Goal: Task Accomplishment & Management: Complete application form

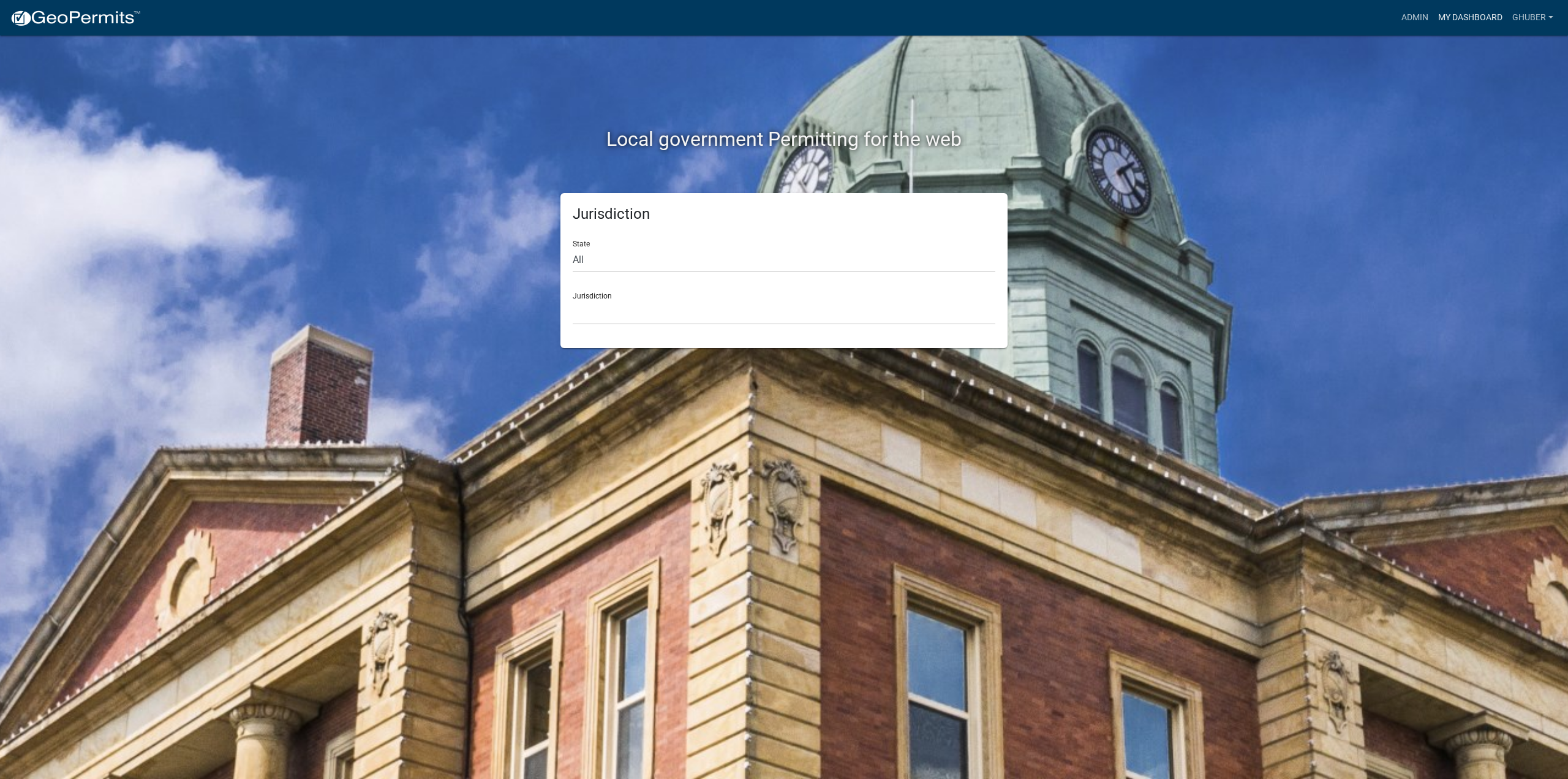
click at [1464, 12] on link "My Dashboard" at bounding box center [1470, 18] width 74 height 23
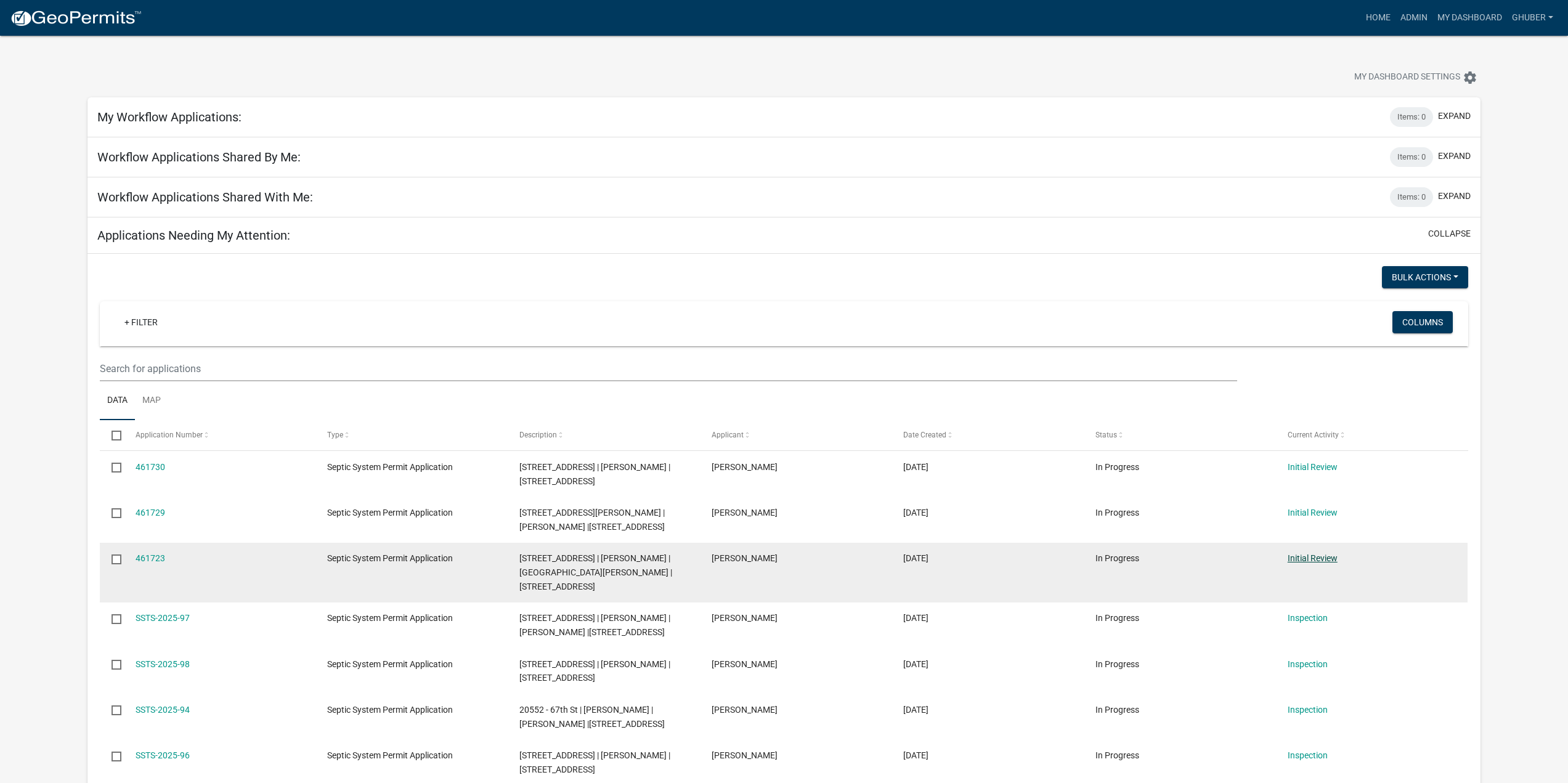
click at [1310, 563] on link "Initial Review" at bounding box center [1313, 557] width 50 height 10
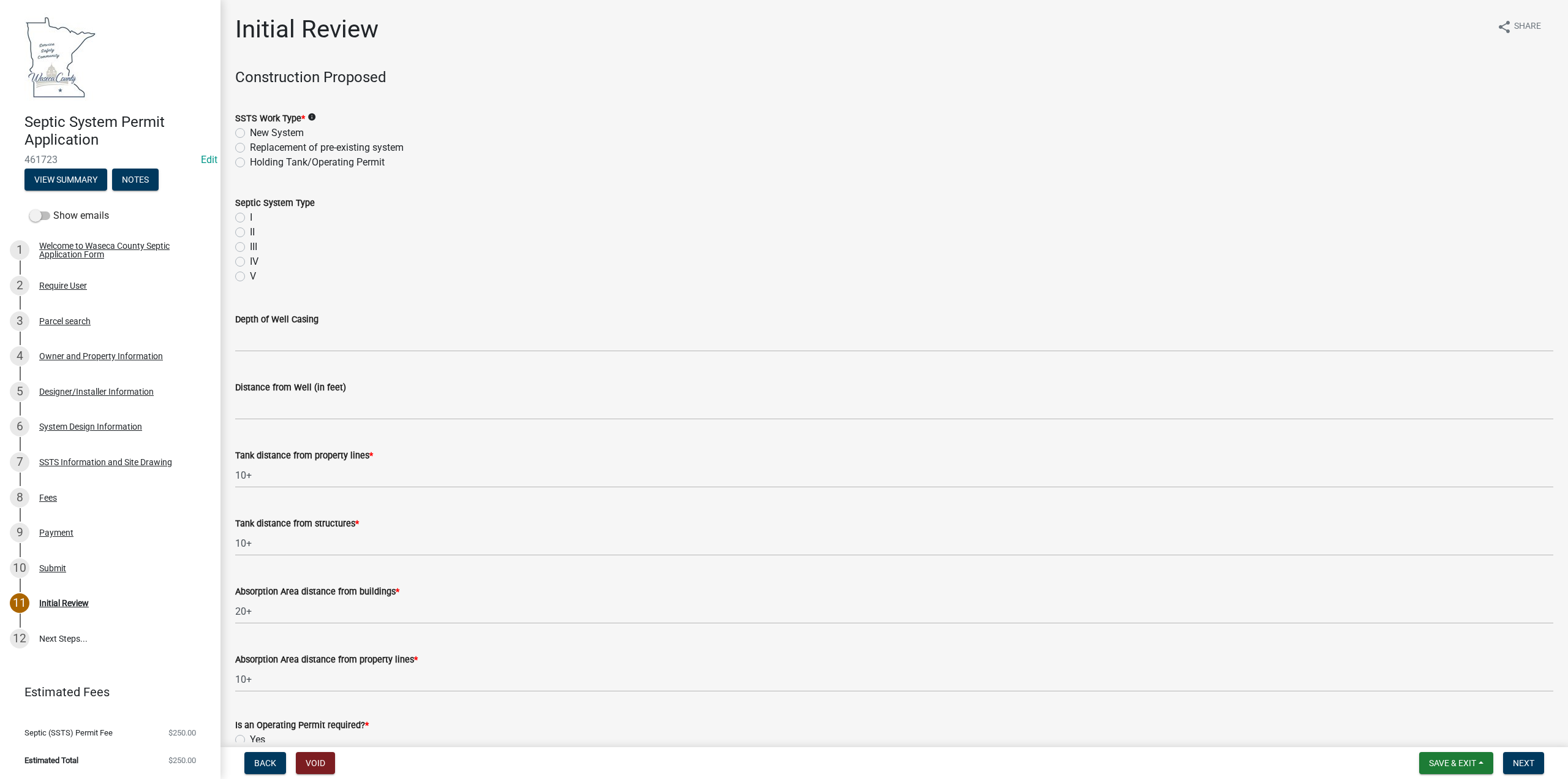
click at [250, 148] on label "Replacement of pre-existing system" at bounding box center [327, 147] width 153 height 15
click at [250, 148] on input "Replacement of pre-existing system" at bounding box center [254, 144] width 8 height 8
radio input "true"
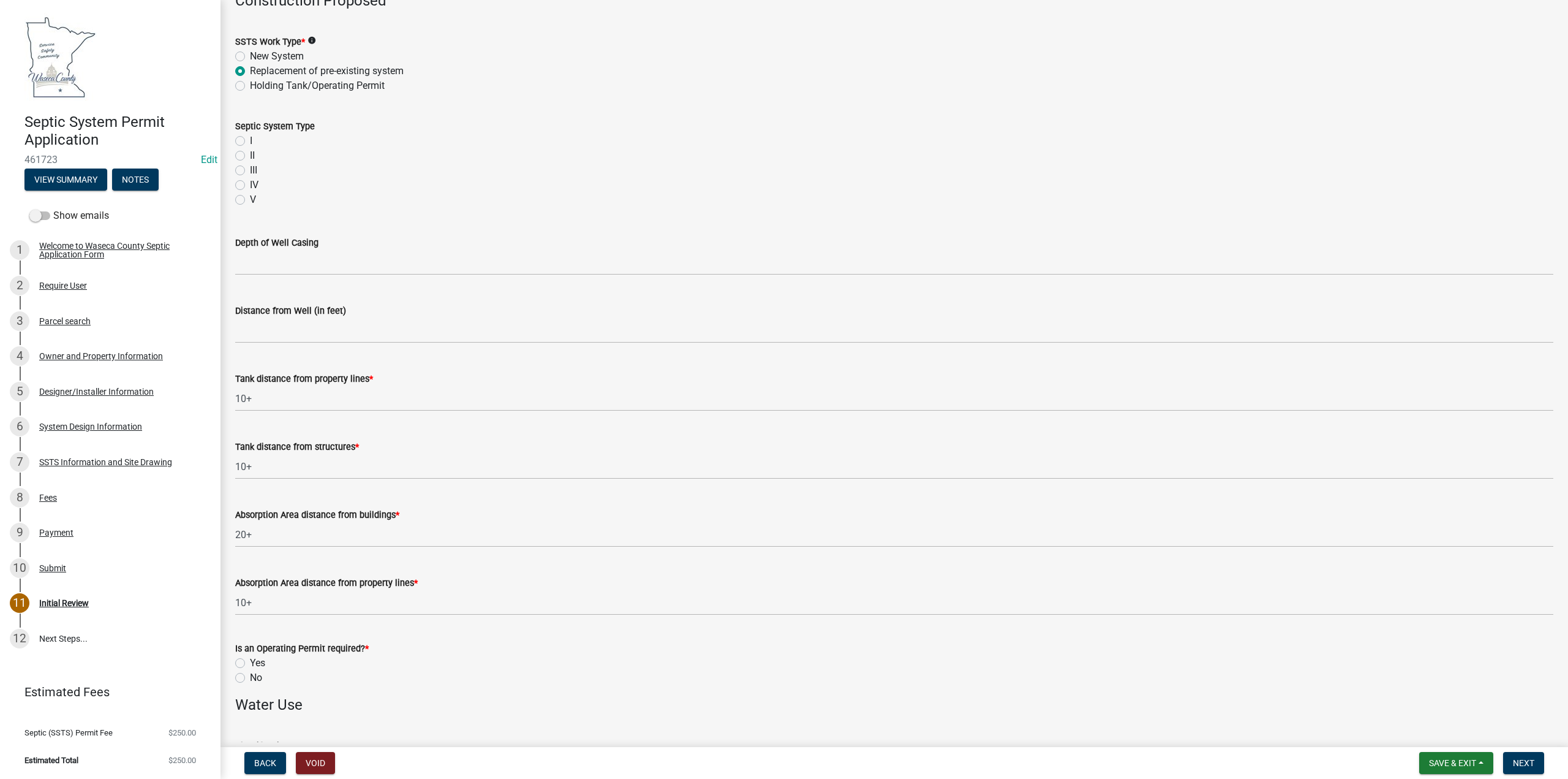
scroll to position [245, 0]
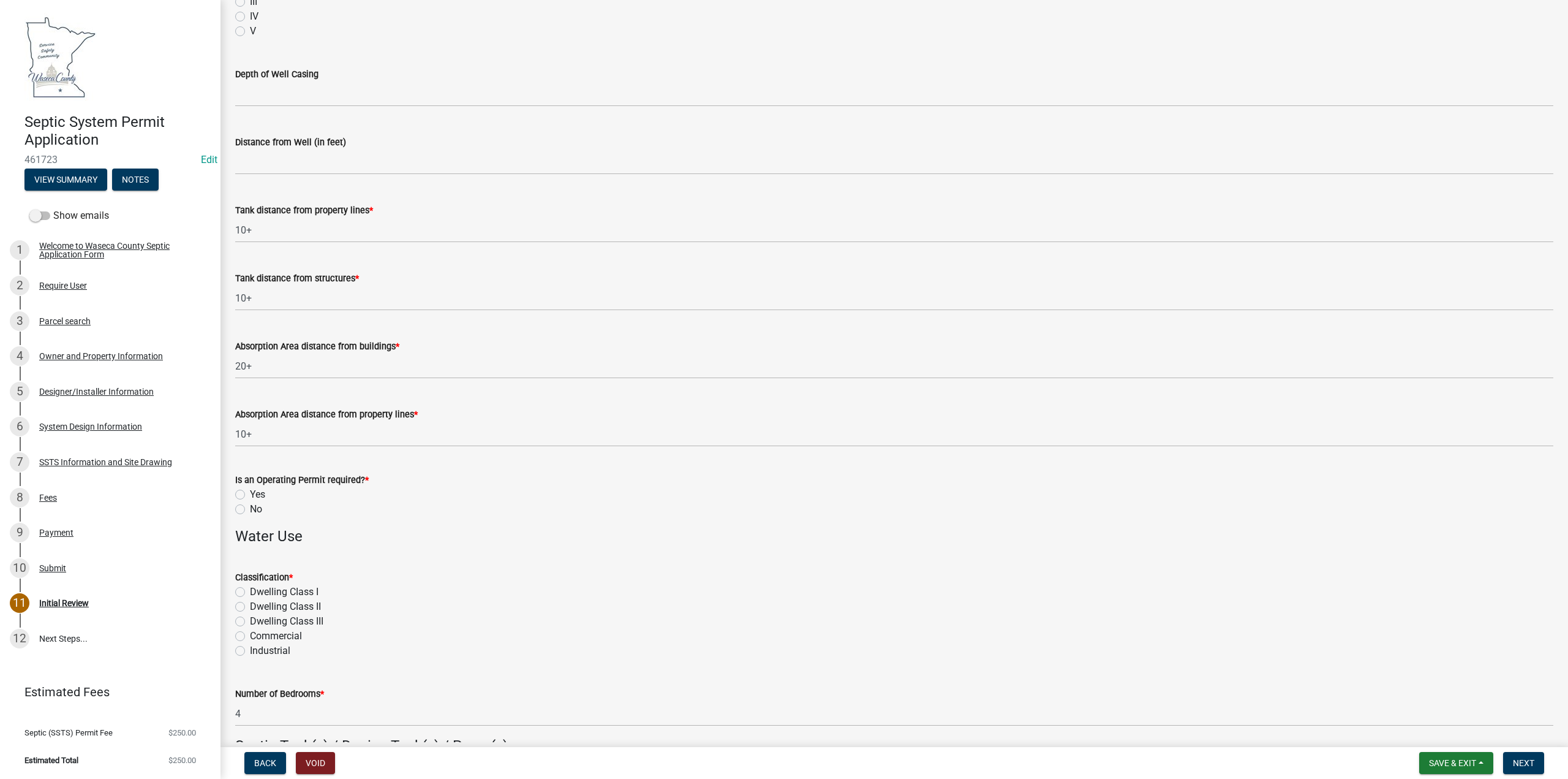
click at [250, 511] on label "No" at bounding box center [256, 509] width 12 height 15
click at [250, 510] on input "No" at bounding box center [254, 506] width 8 height 8
radio input "true"
click at [250, 591] on label "Dwelling CIass I" at bounding box center [284, 592] width 68 height 15
click at [250, 591] on input "Dwelling CIass I" at bounding box center [254, 589] width 8 height 8
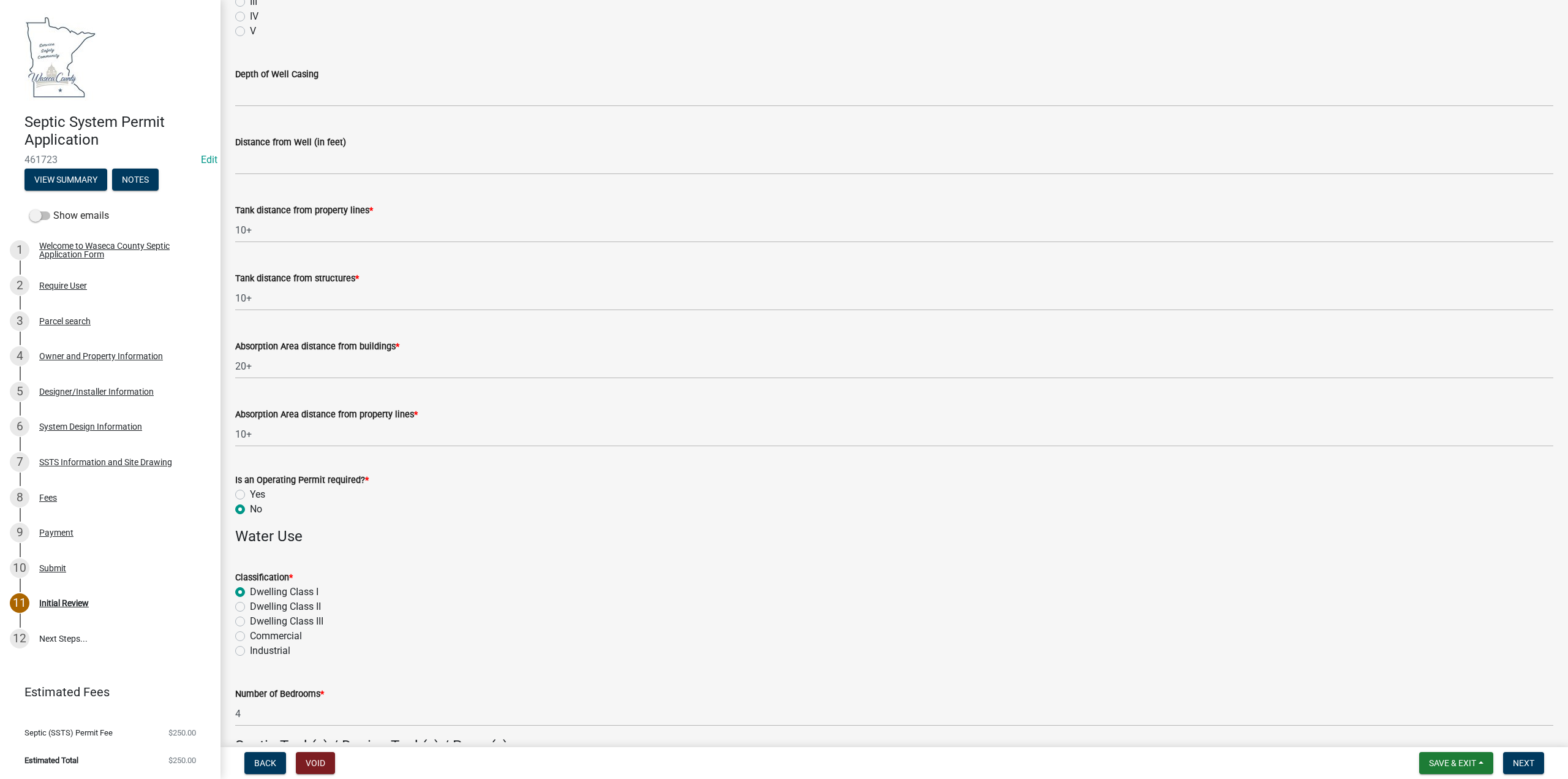
radio input "true"
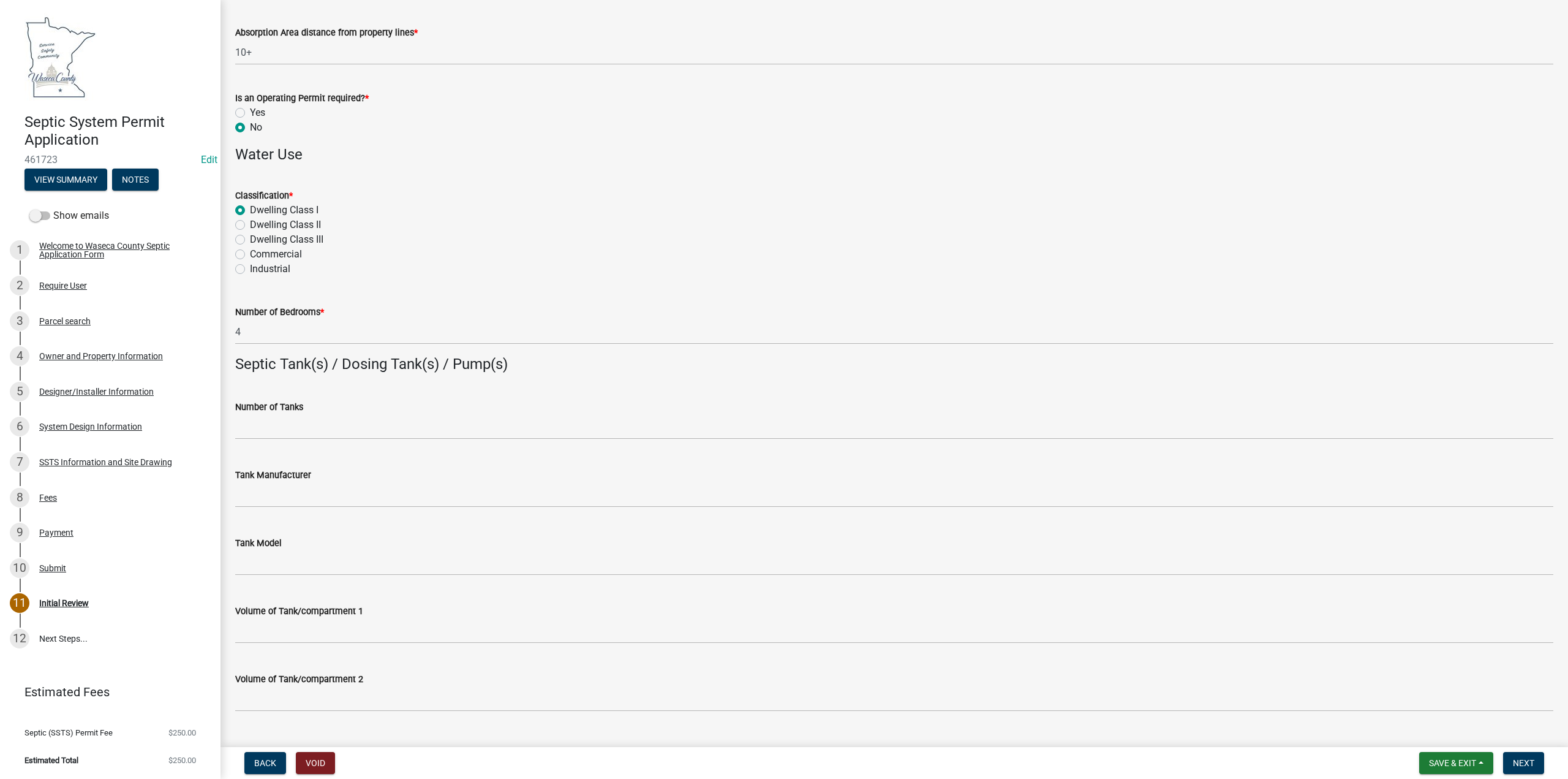
scroll to position [674, 0]
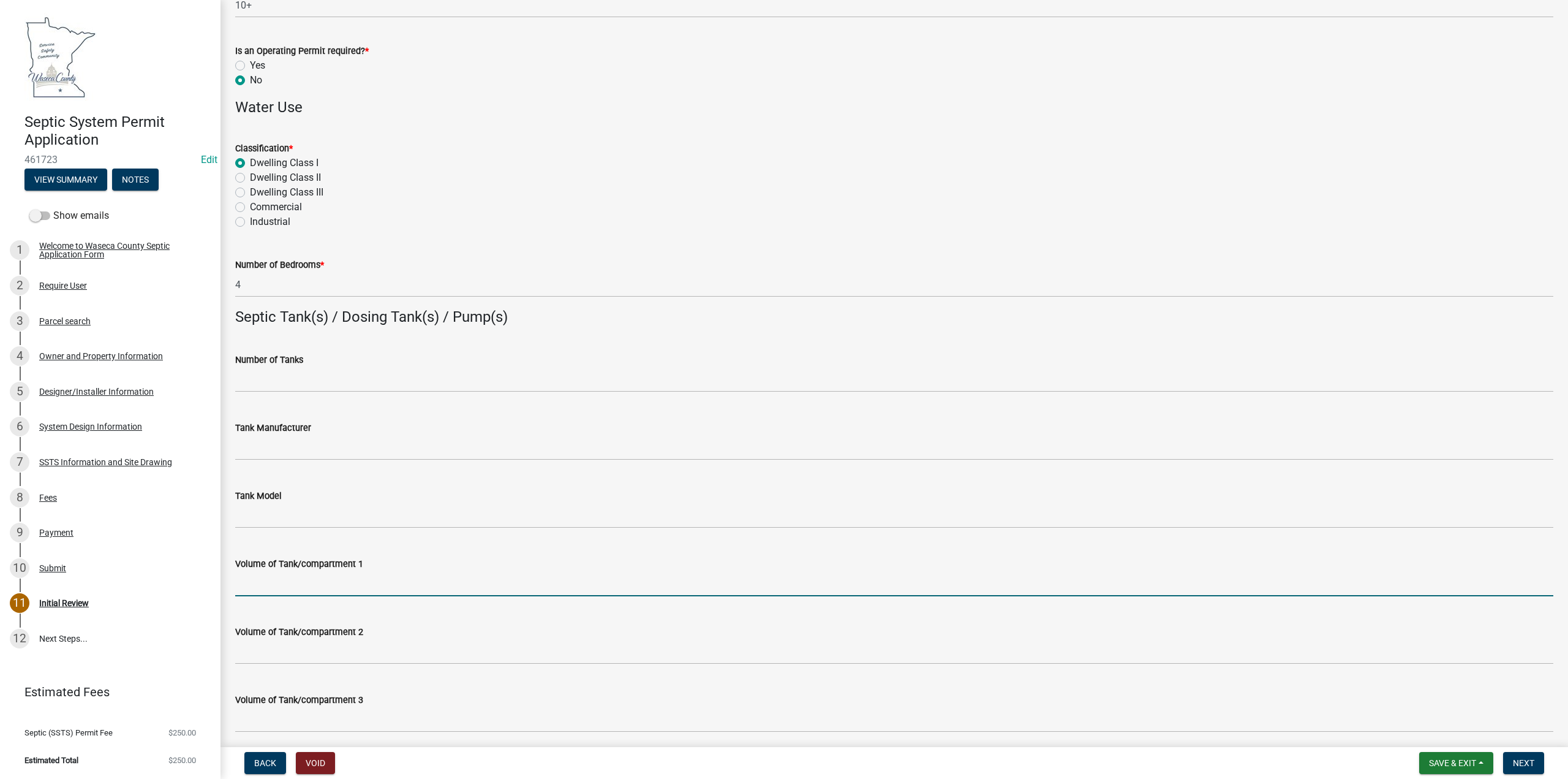
click at [278, 575] on input "Volume of Tank/compartment 1" at bounding box center [894, 584] width 1318 height 25
type input "1500"
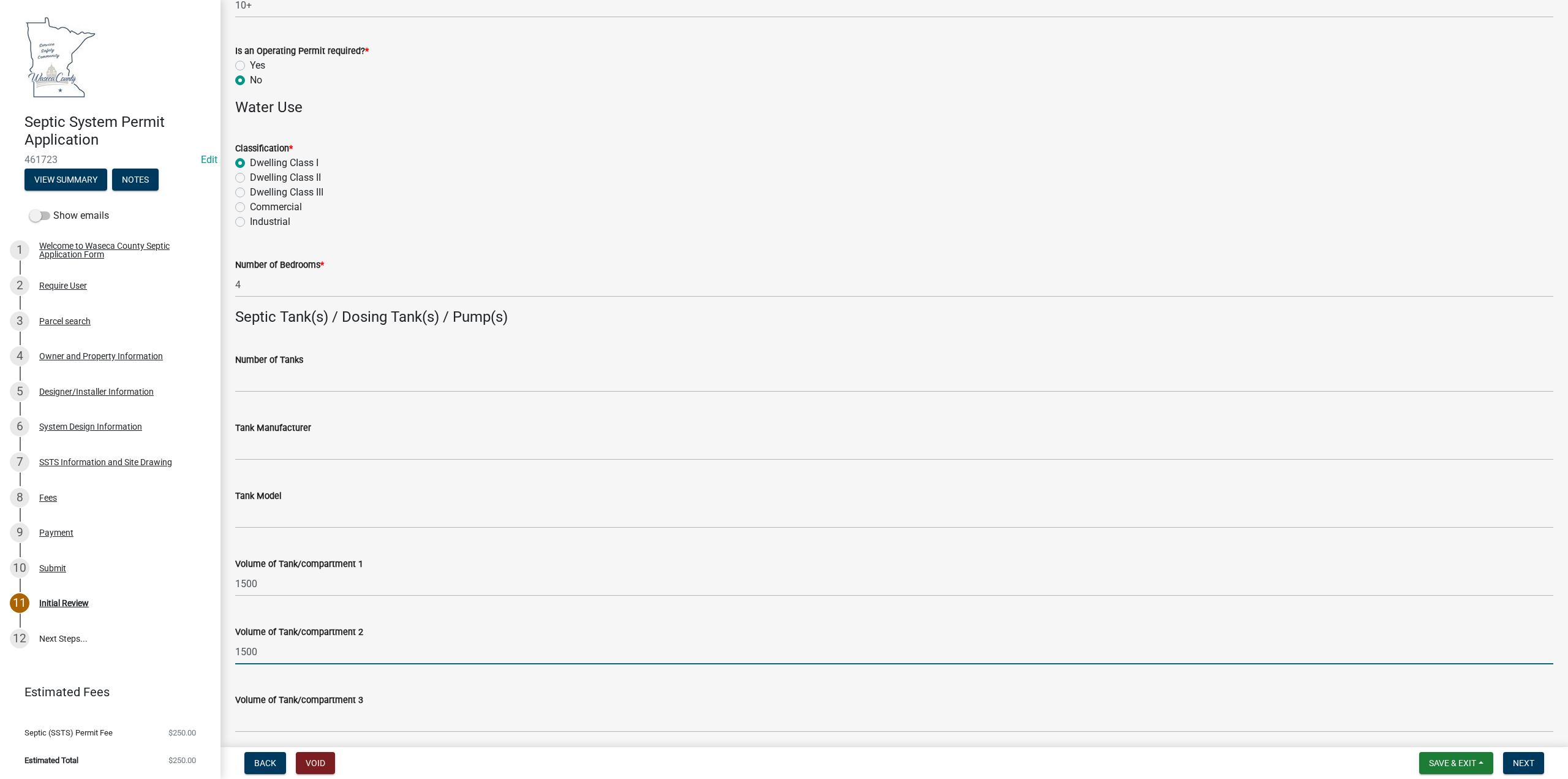
type input "1500"
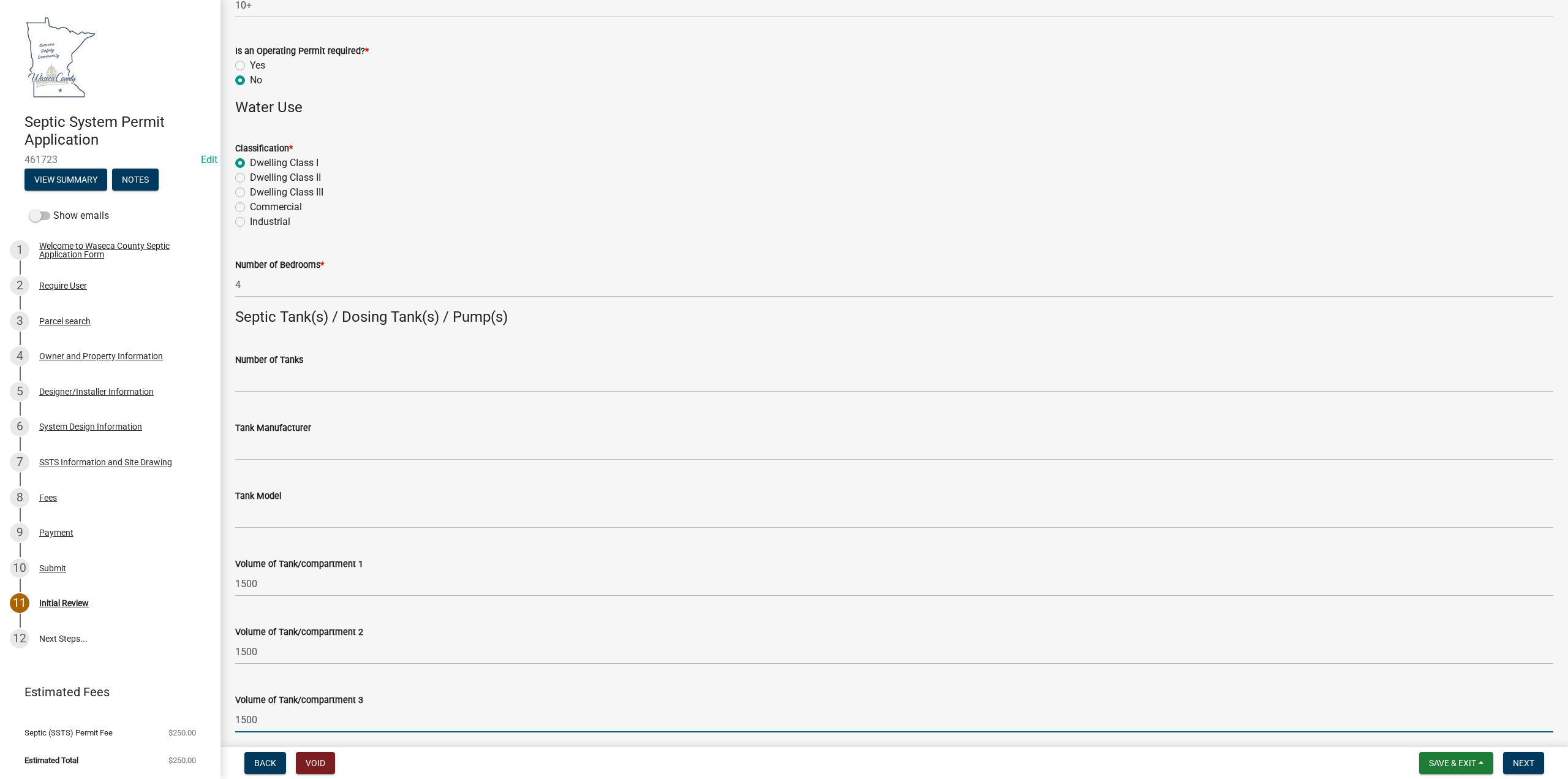
type input "1500"
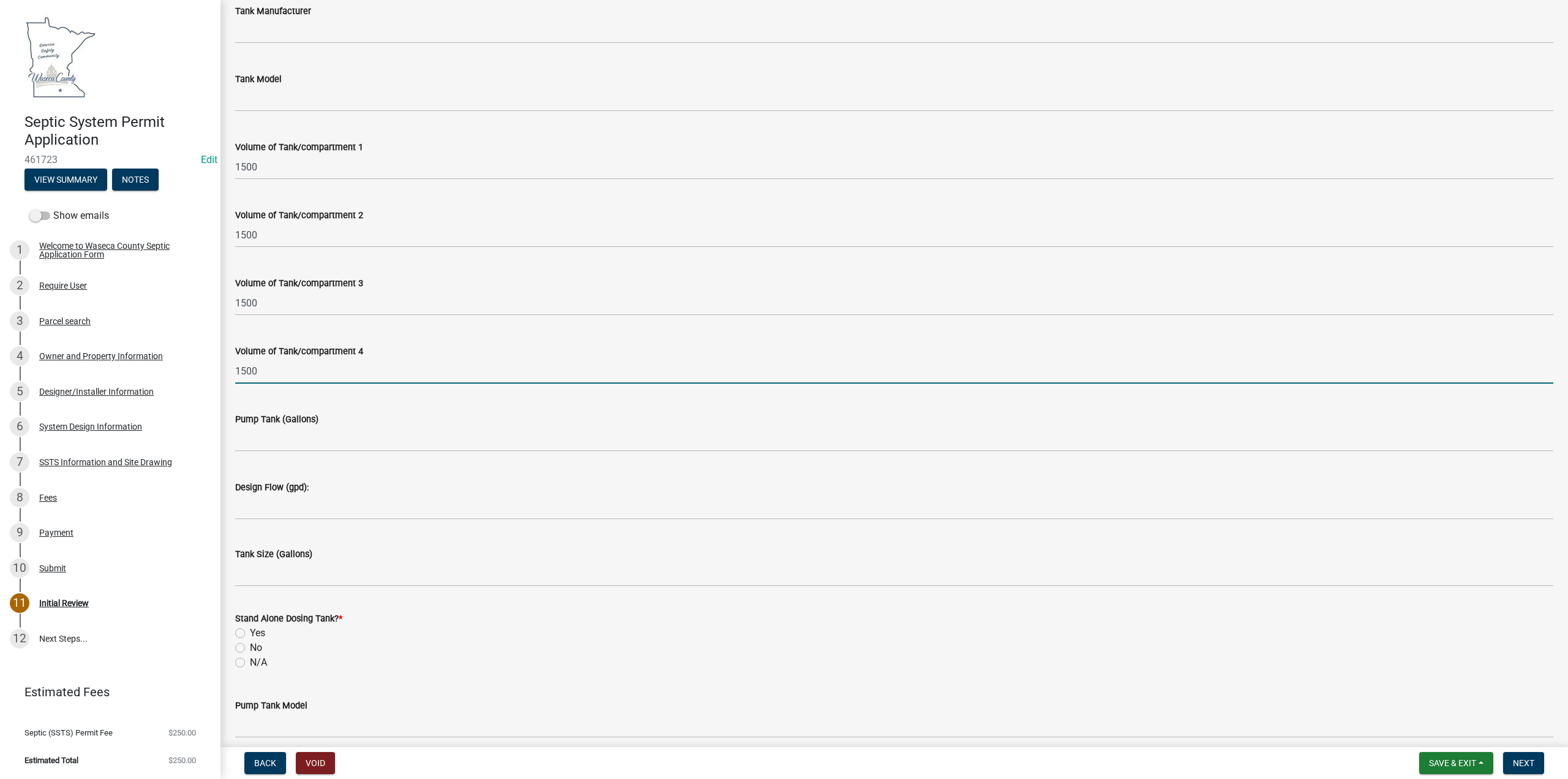
type input "1500"
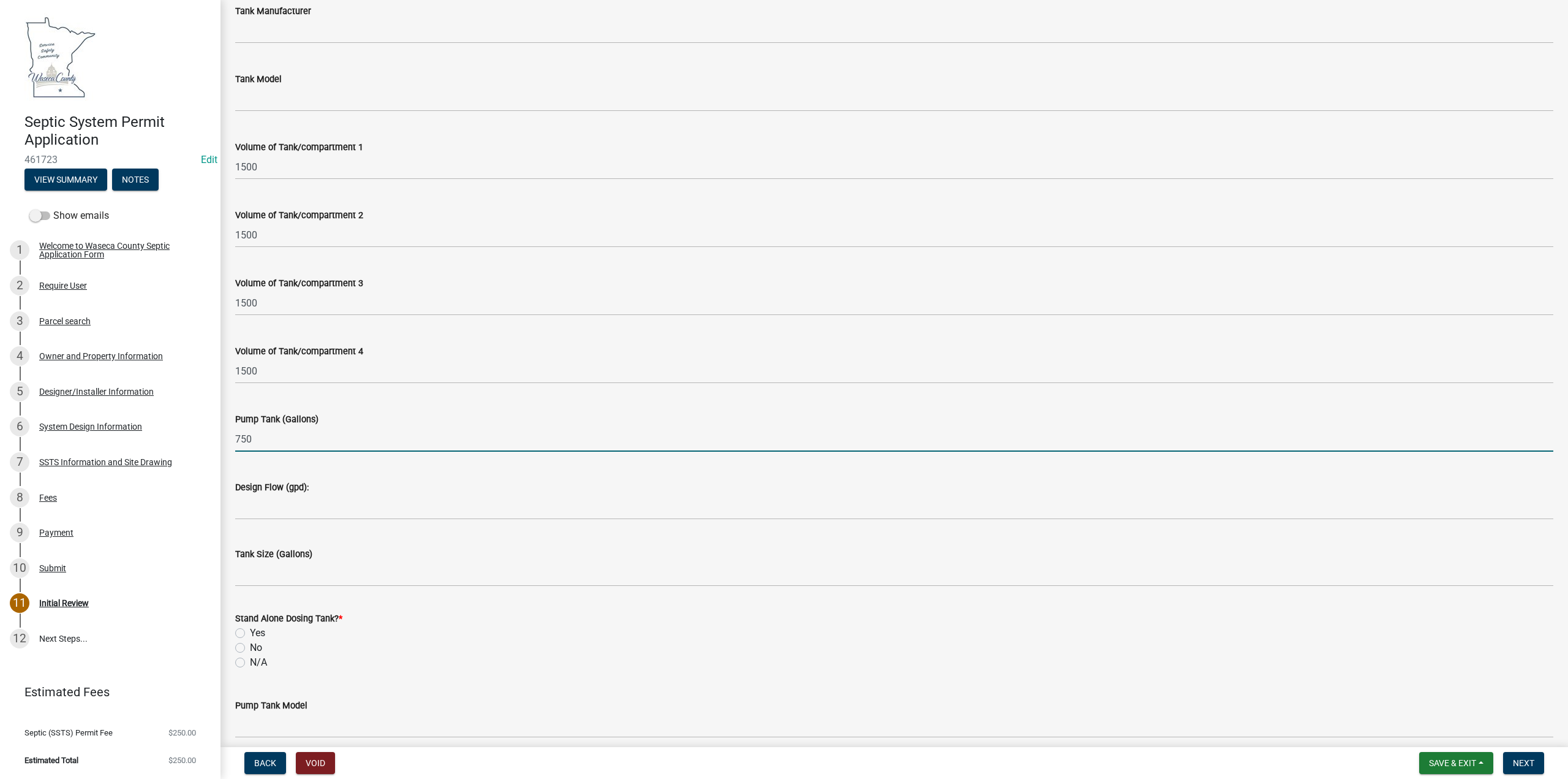
type input "750"
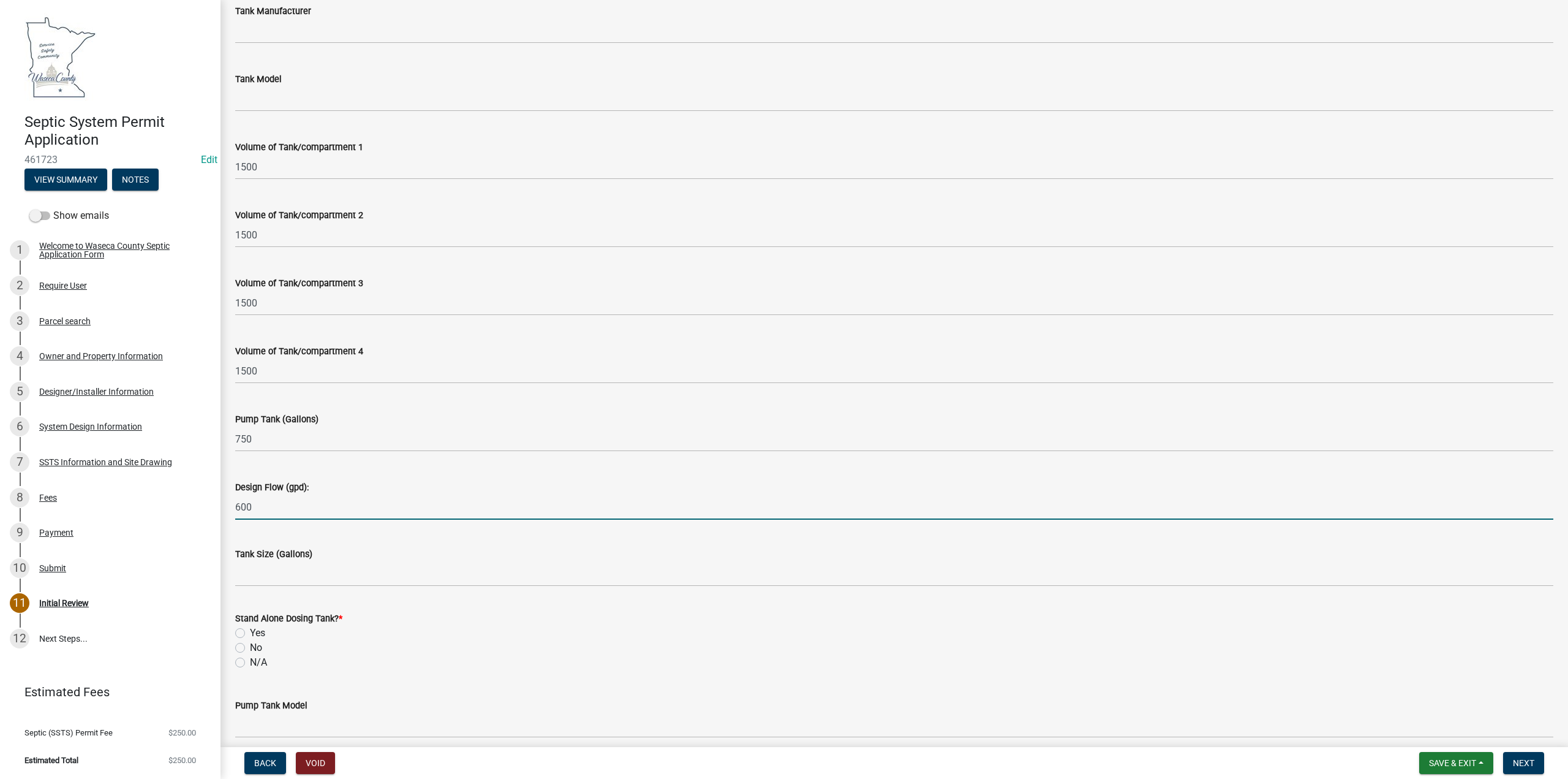
type input "600"
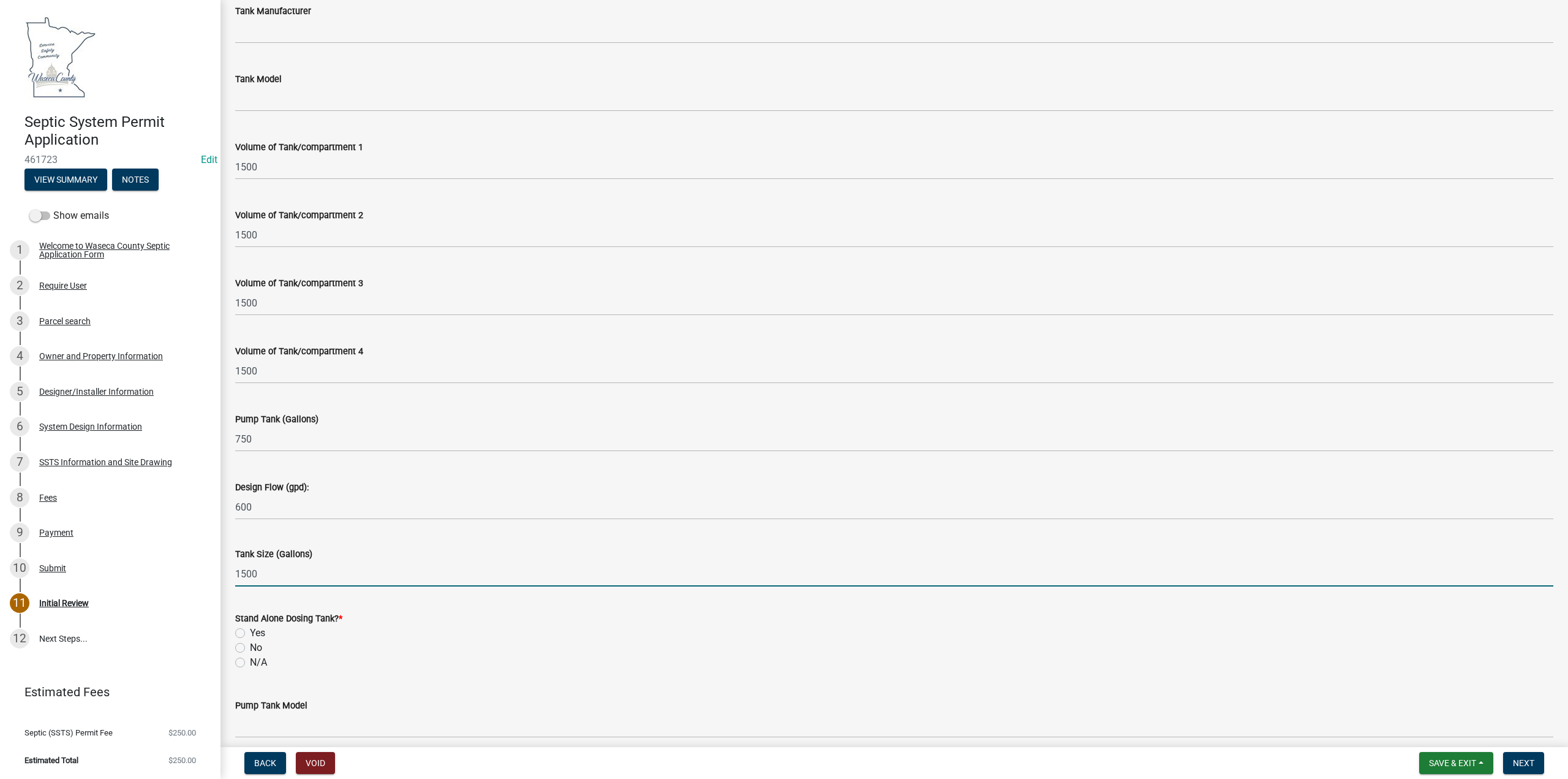
type input "1500"
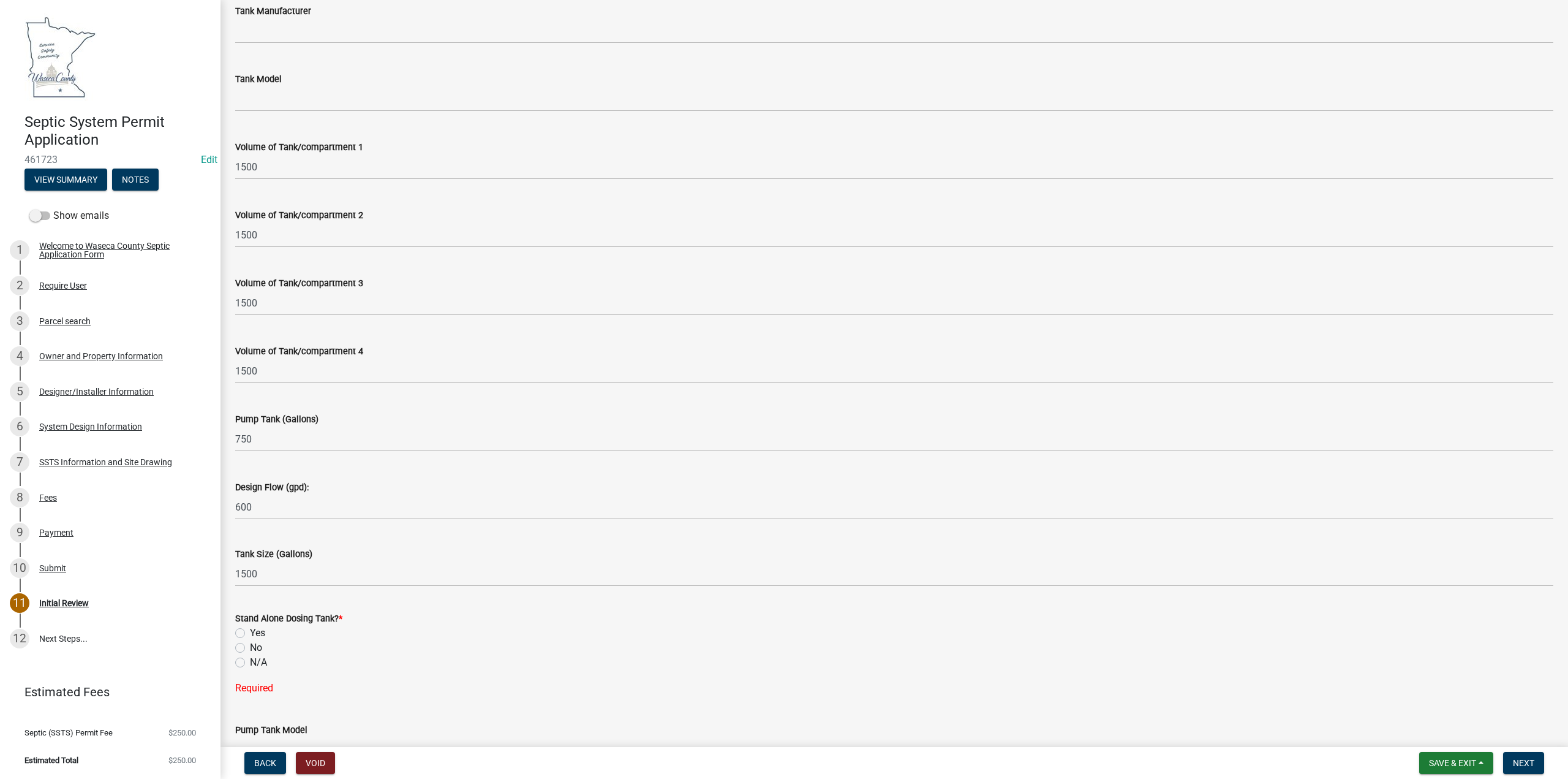
click at [250, 636] on label "Yes" at bounding box center [257, 632] width 15 height 15
click at [250, 634] on input "Yes" at bounding box center [254, 629] width 8 height 8
radio input "true"
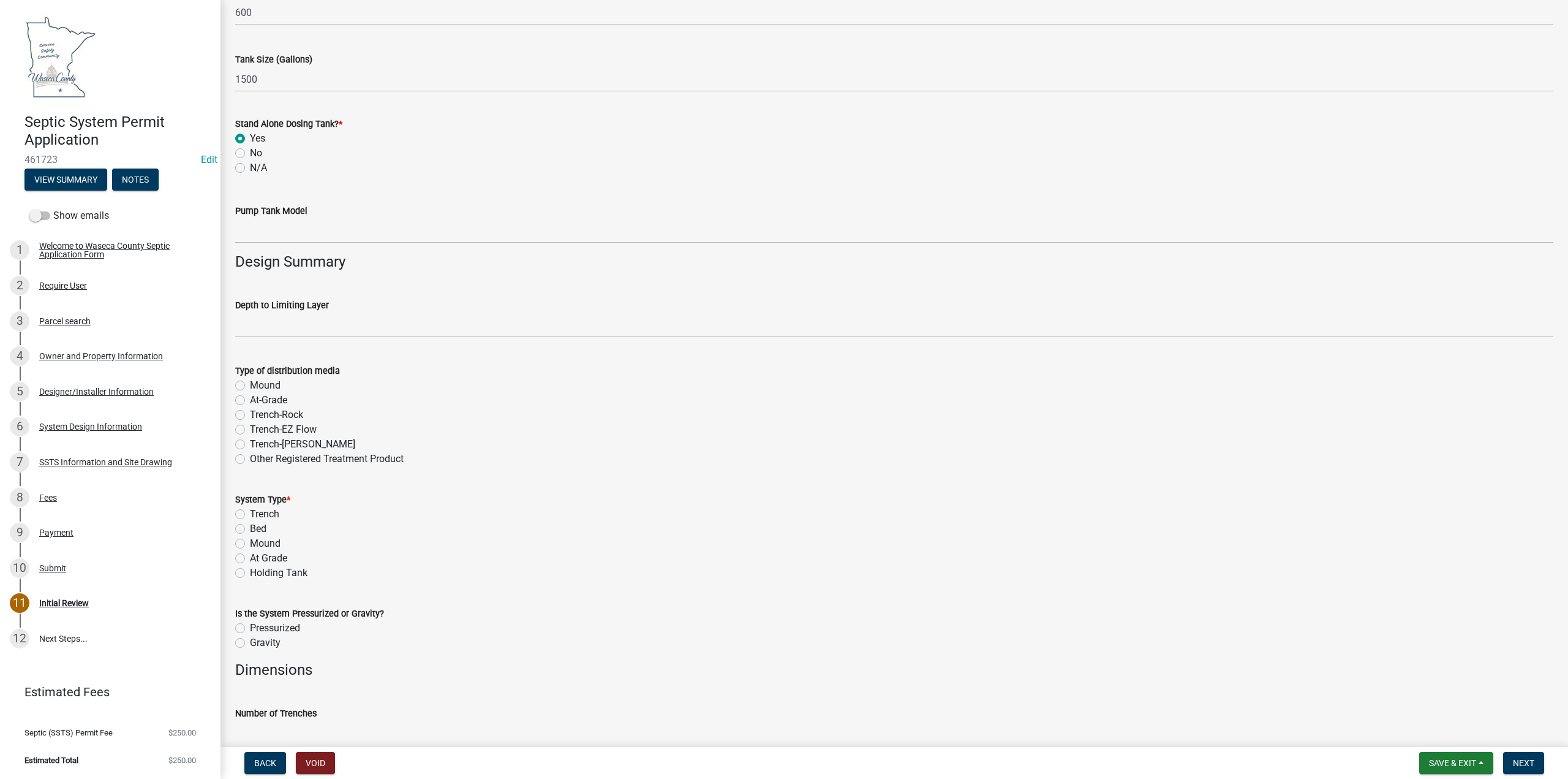
scroll to position [1642, 0]
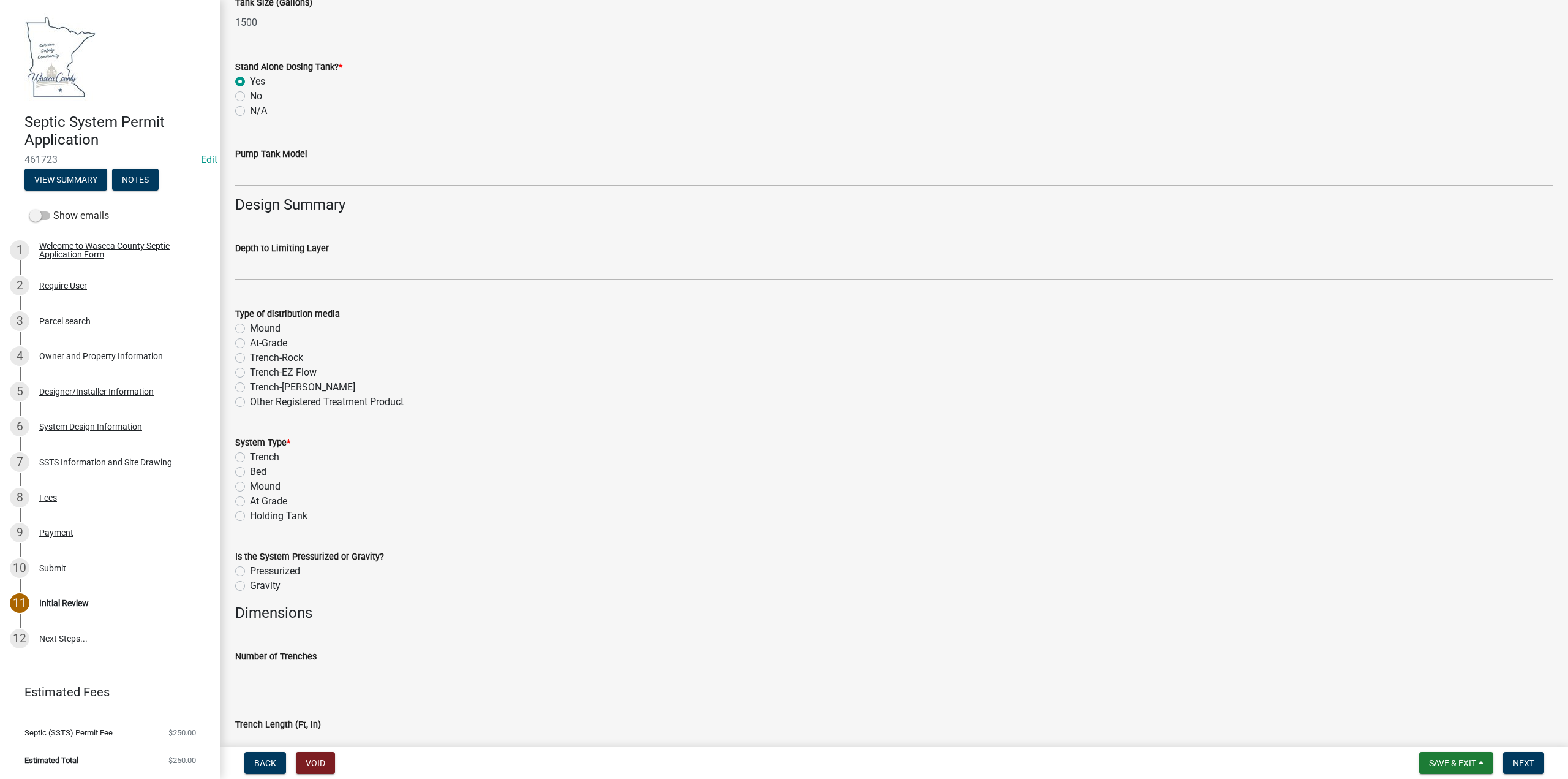
click at [250, 486] on label "Mound" at bounding box center [265, 486] width 30 height 15
click at [250, 486] on input "Mound" at bounding box center [254, 483] width 8 height 8
radio input "true"
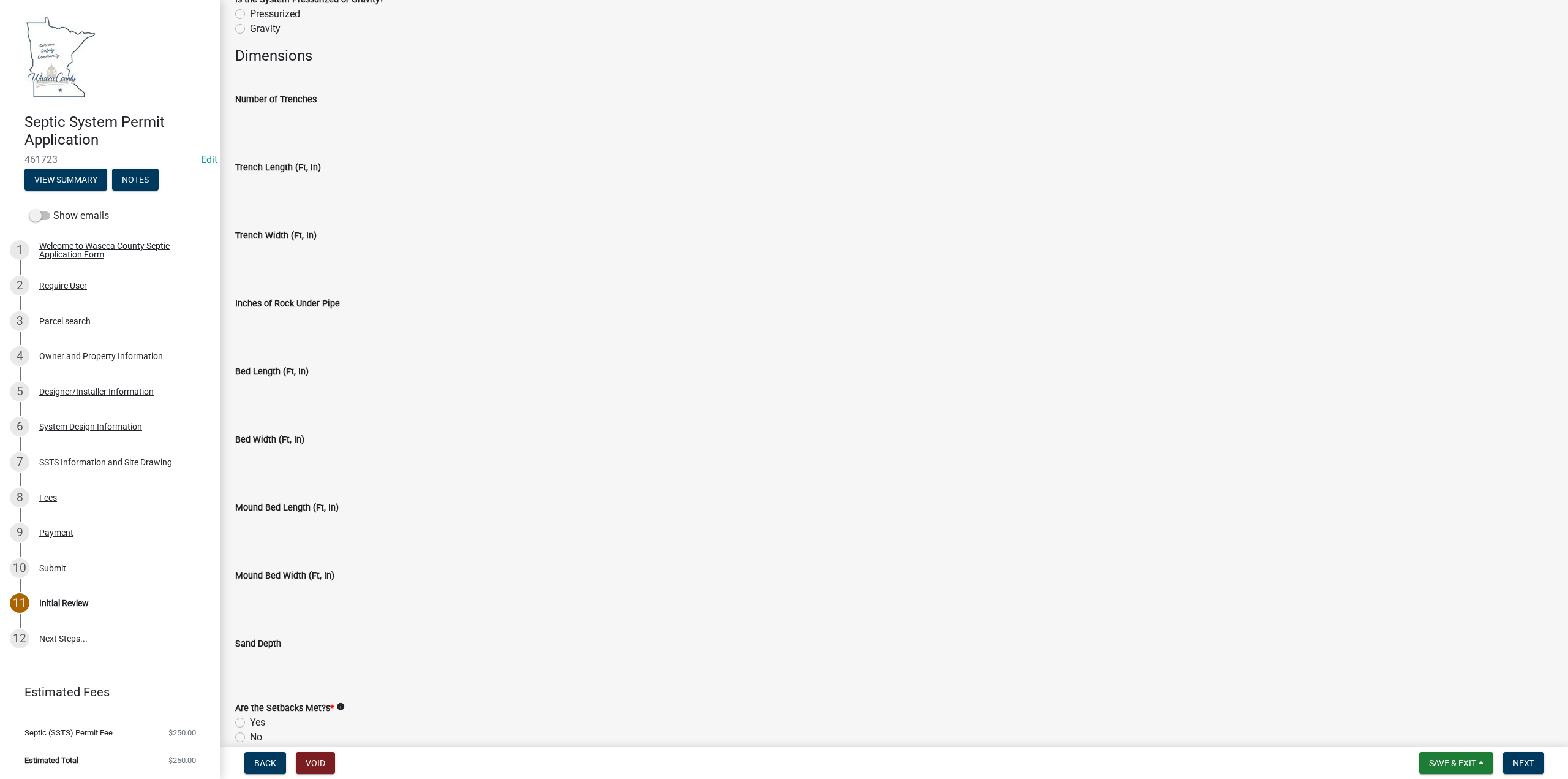
scroll to position [2500, 0]
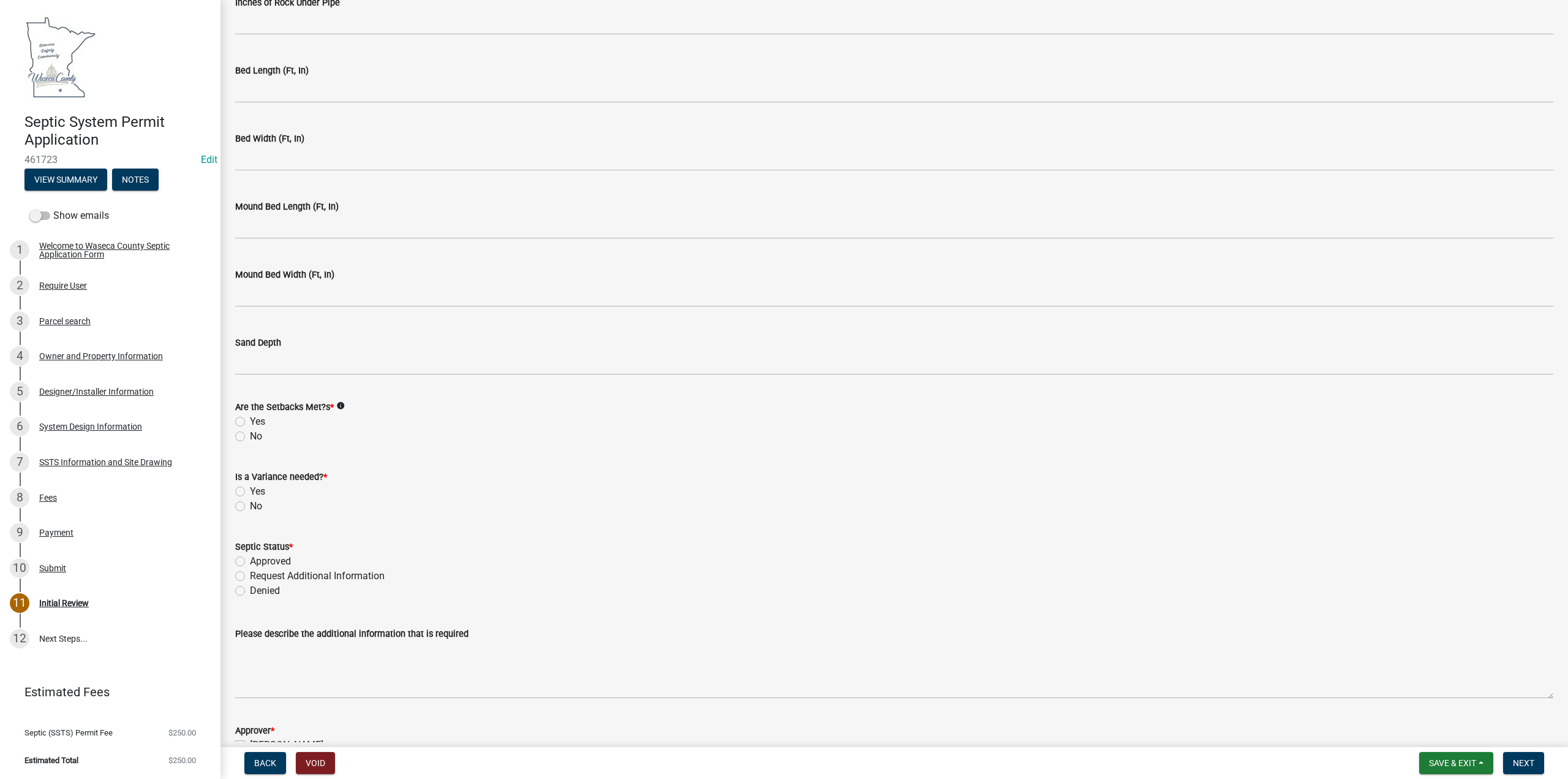
click at [250, 423] on label "Yes" at bounding box center [257, 421] width 15 height 15
click at [250, 422] on input "Yes" at bounding box center [254, 418] width 8 height 8
radio input "true"
click at [250, 504] on label "No" at bounding box center [256, 506] width 12 height 15
click at [250, 504] on input "No" at bounding box center [254, 502] width 8 height 8
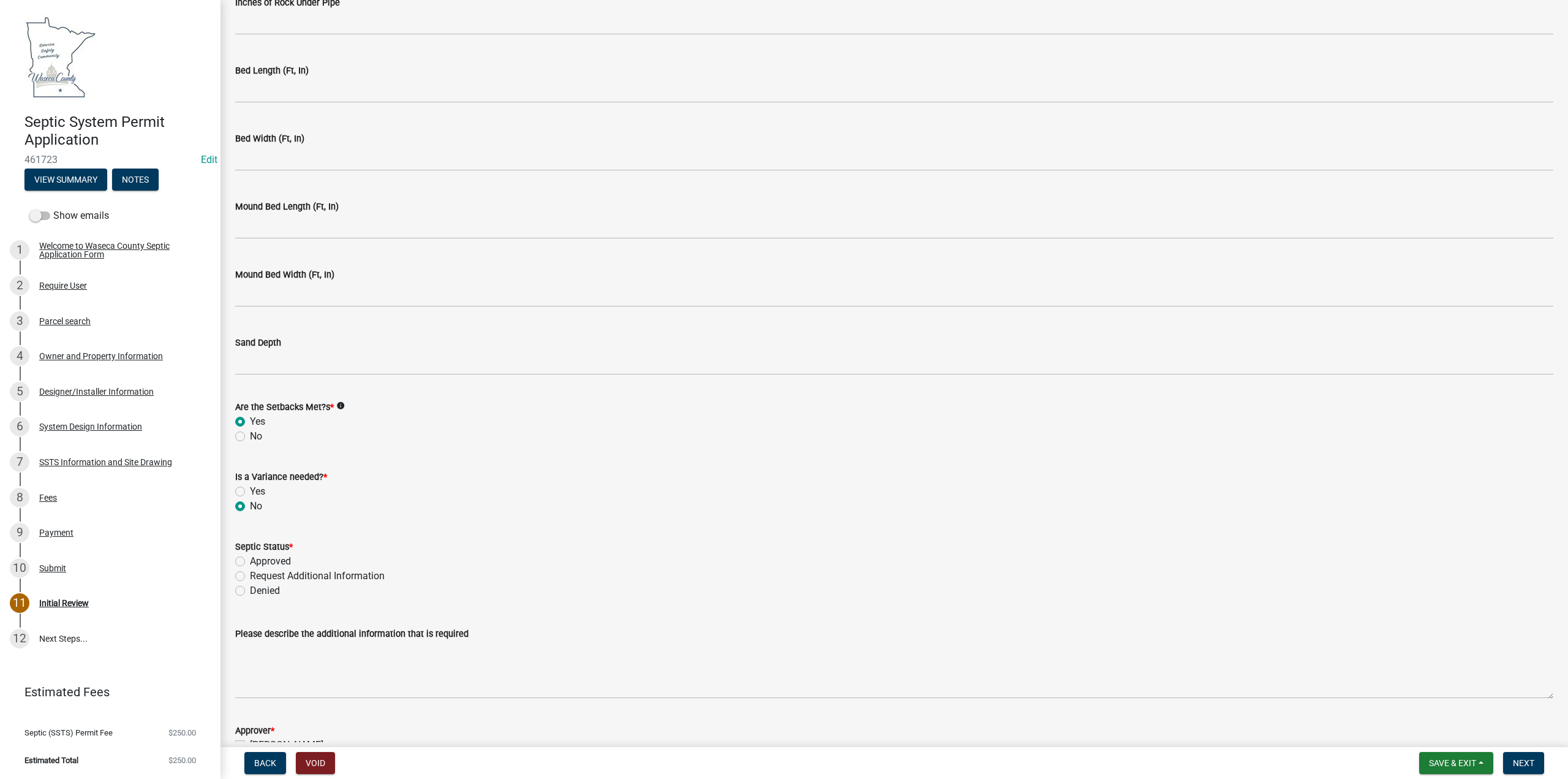
radio input "true"
click at [250, 561] on label "Approved" at bounding box center [270, 561] width 41 height 15
click at [250, 561] on input "Approved" at bounding box center [254, 558] width 8 height 8
radio input "true"
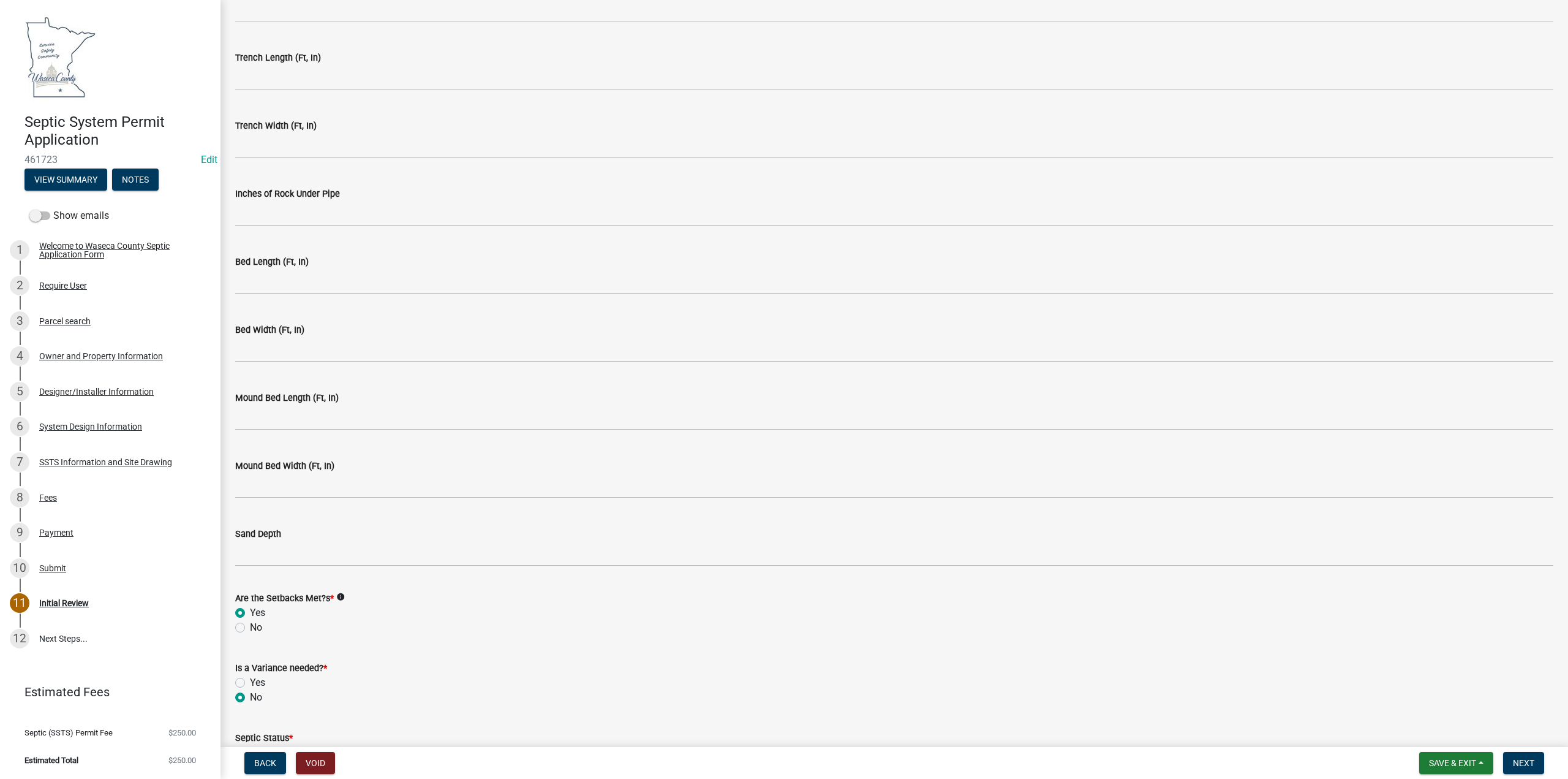
scroll to position [2284, 0]
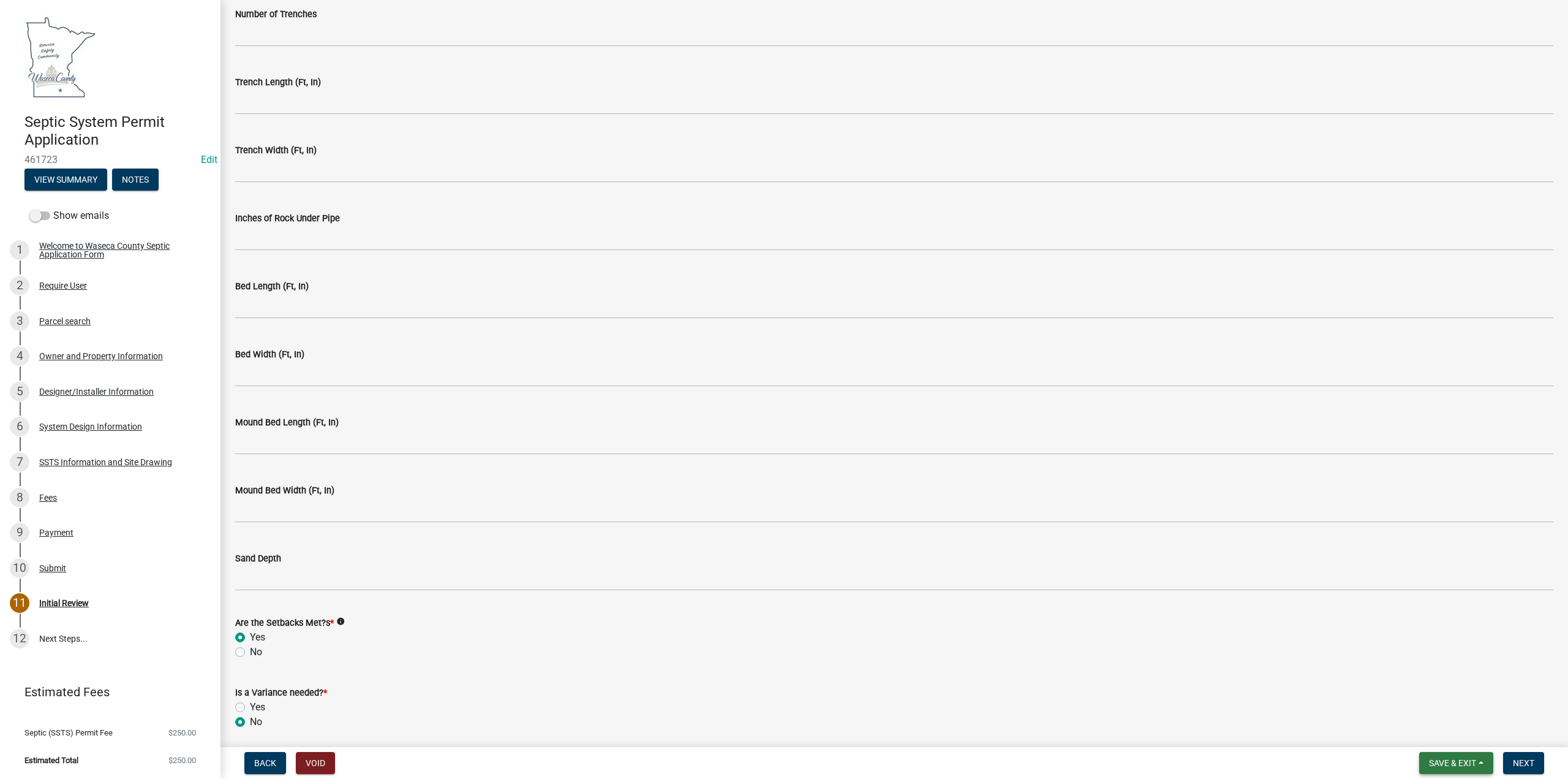
click at [1446, 758] on span "Save & Exit" at bounding box center [1453, 763] width 47 height 10
click at [1414, 699] on button "Save" at bounding box center [1444, 702] width 98 height 29
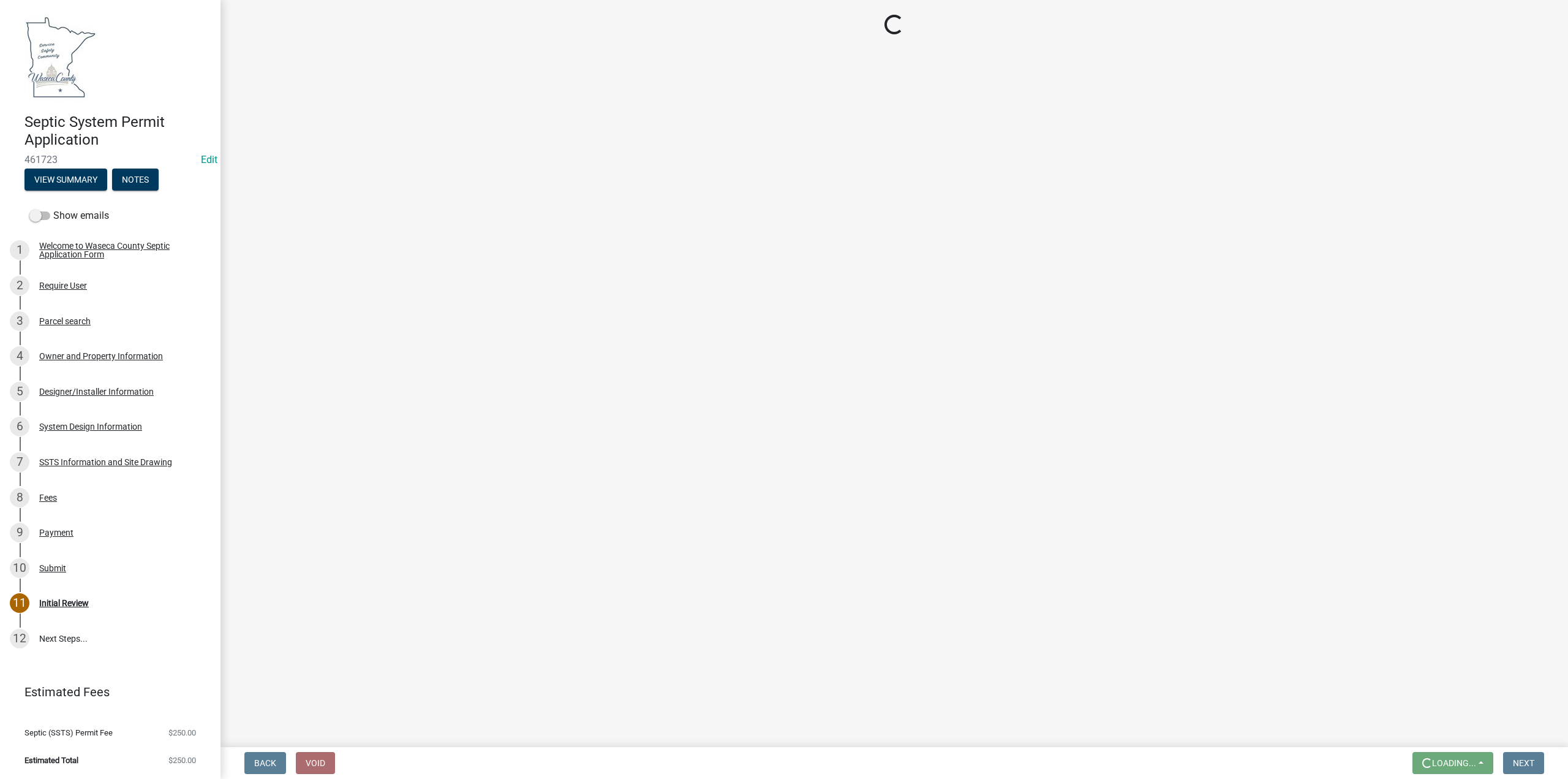
scroll to position [0, 0]
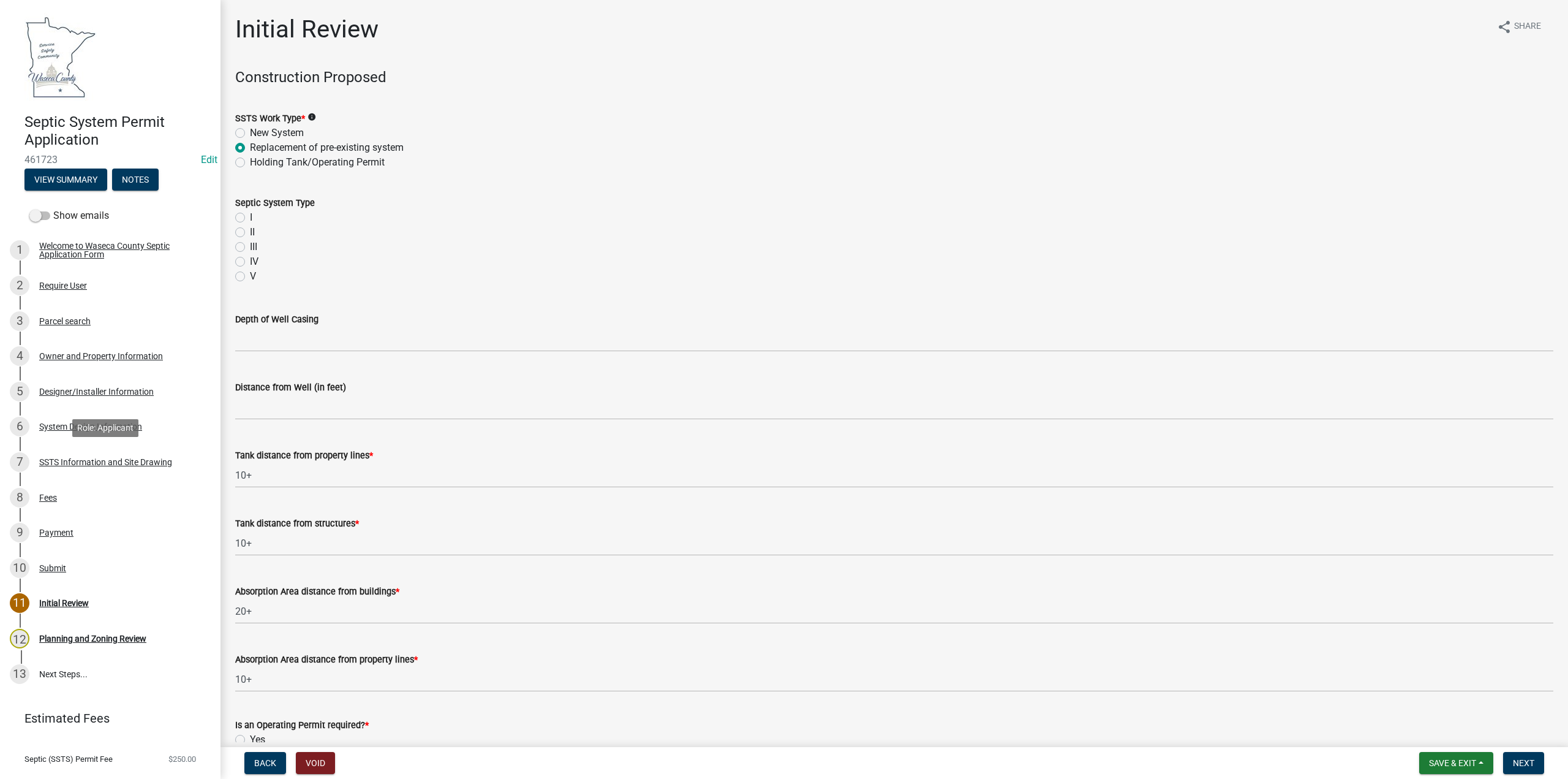
click at [76, 462] on div "SSTS Information and Site Drawing" at bounding box center [106, 462] width 133 height 9
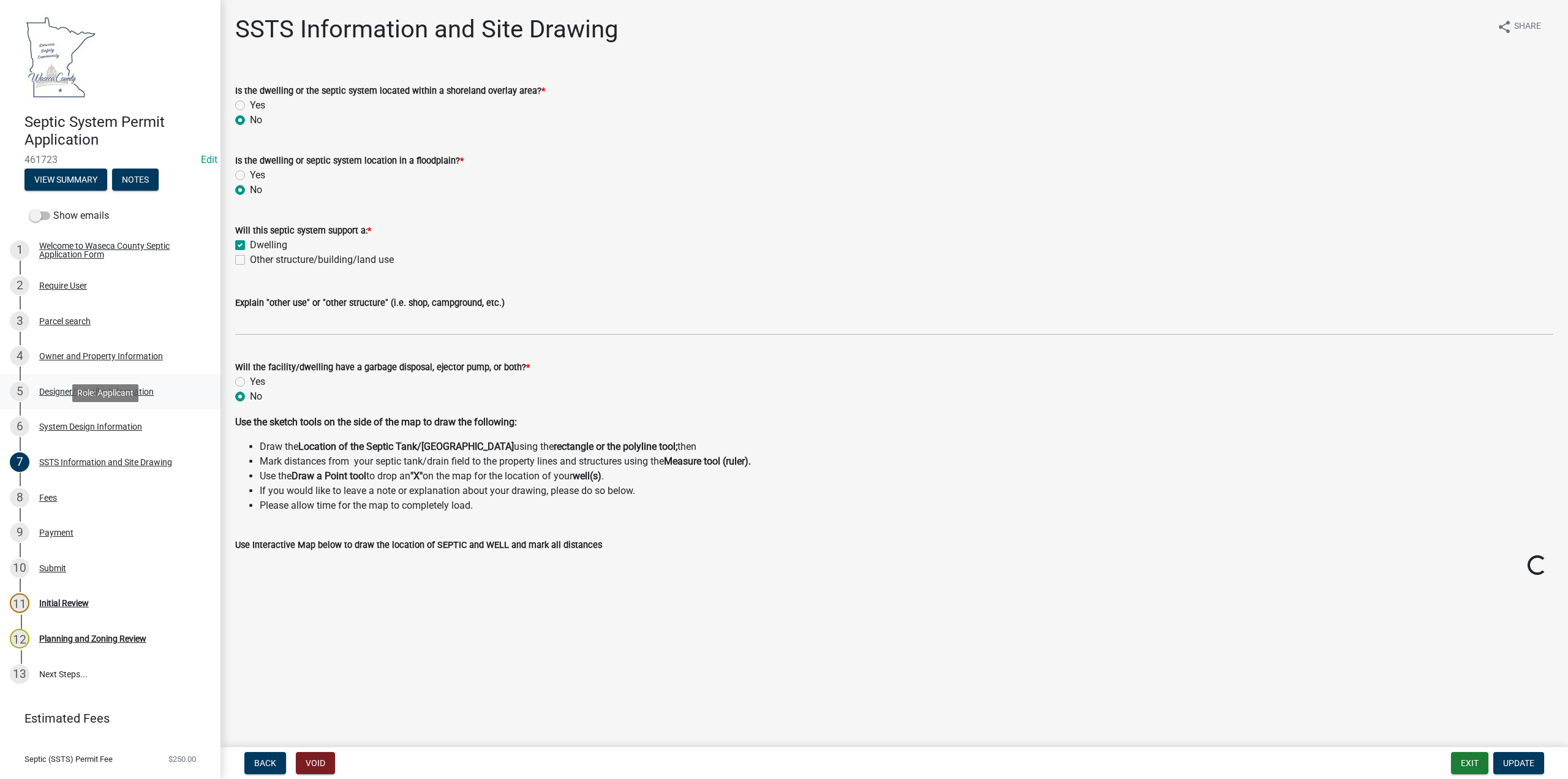
click at [45, 388] on div "Designer/Installer Information" at bounding box center [96, 392] width 115 height 9
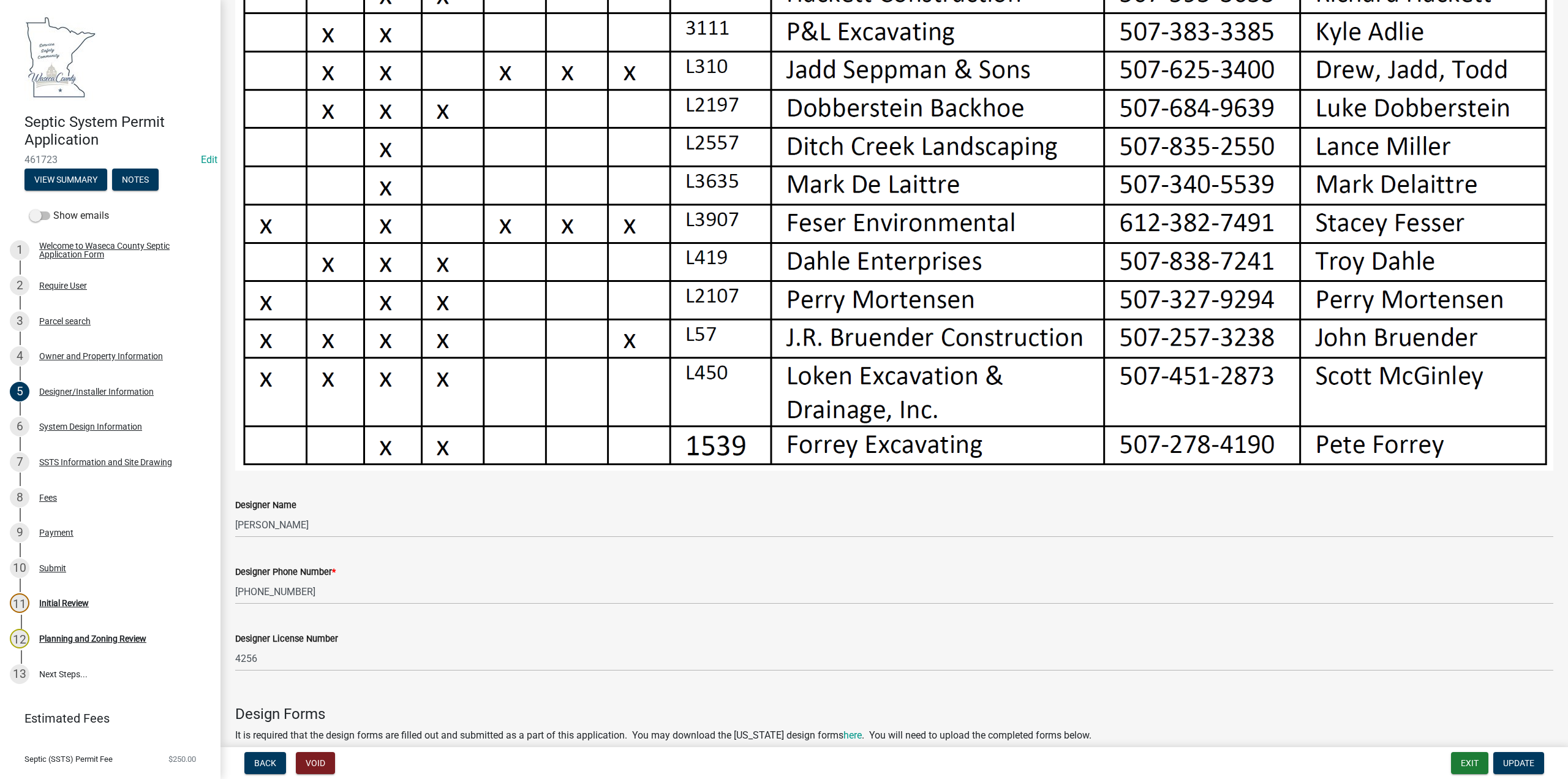
scroll to position [726, 0]
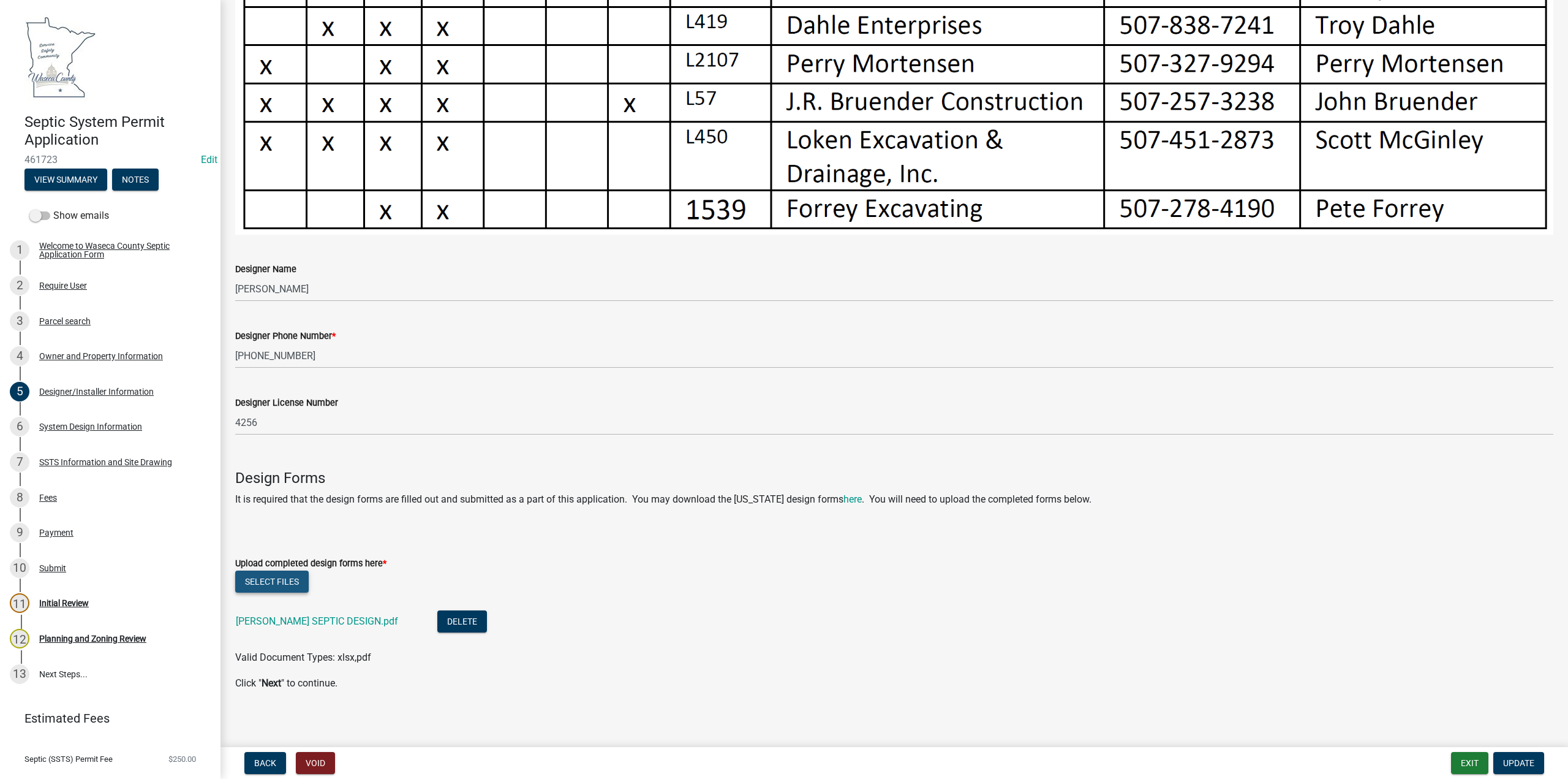
click at [263, 580] on button "Select files" at bounding box center [272, 581] width 74 height 22
click at [1525, 760] on span "Update" at bounding box center [1519, 763] width 31 height 10
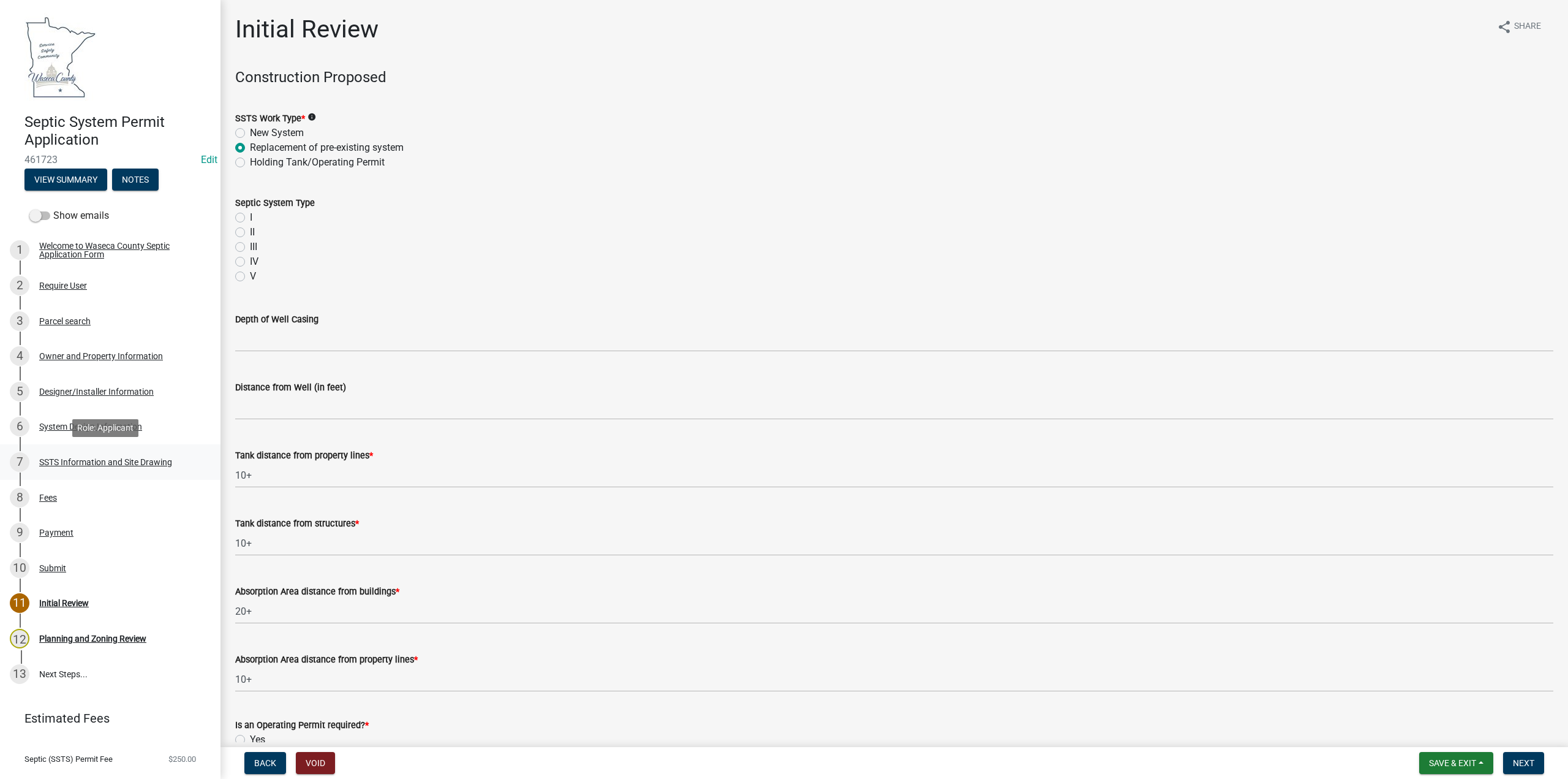
click at [81, 461] on div "SSTS Information and Site Drawing" at bounding box center [106, 462] width 133 height 9
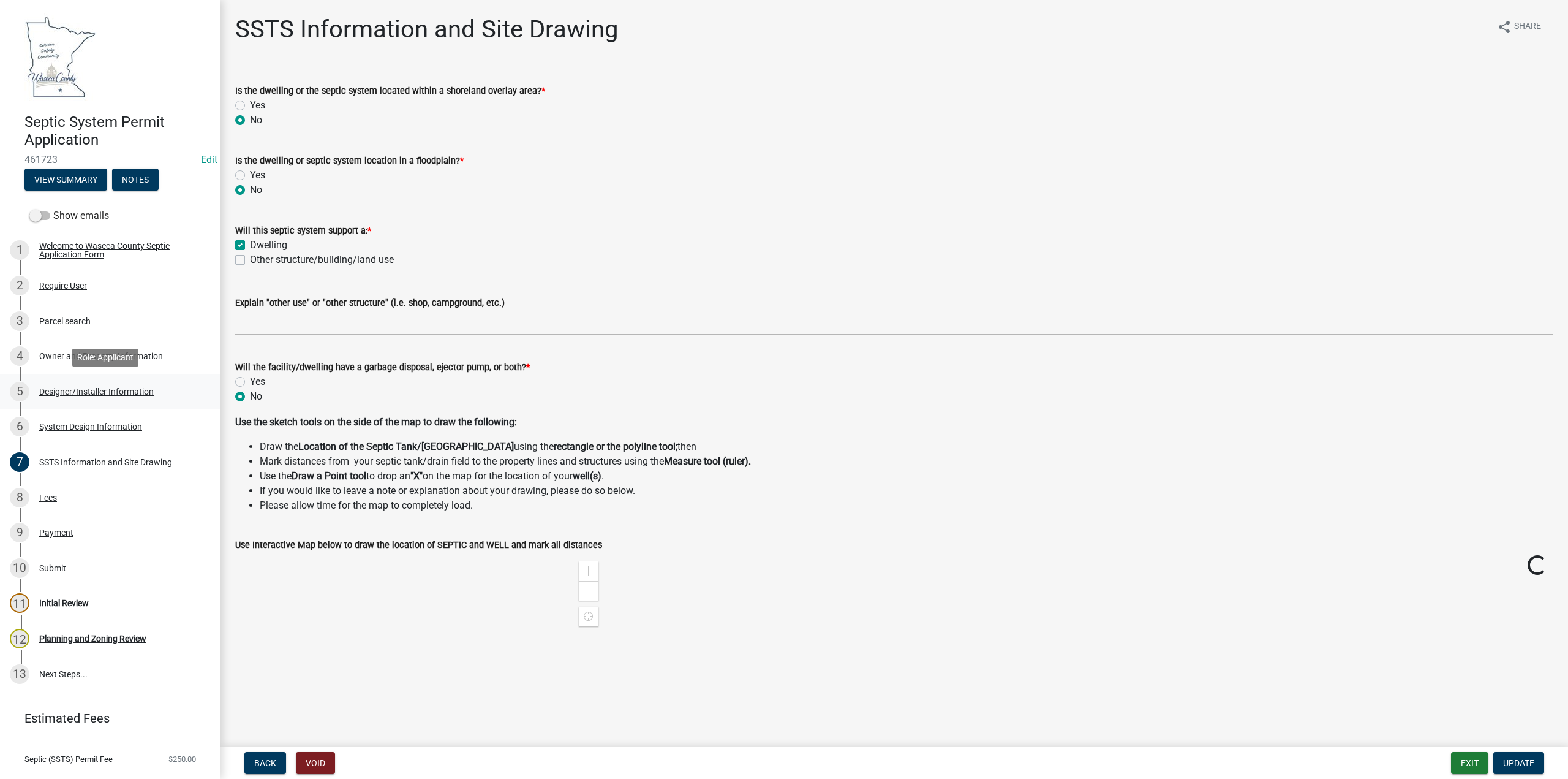
click at [83, 391] on div "Designer/Installer Information" at bounding box center [96, 392] width 115 height 9
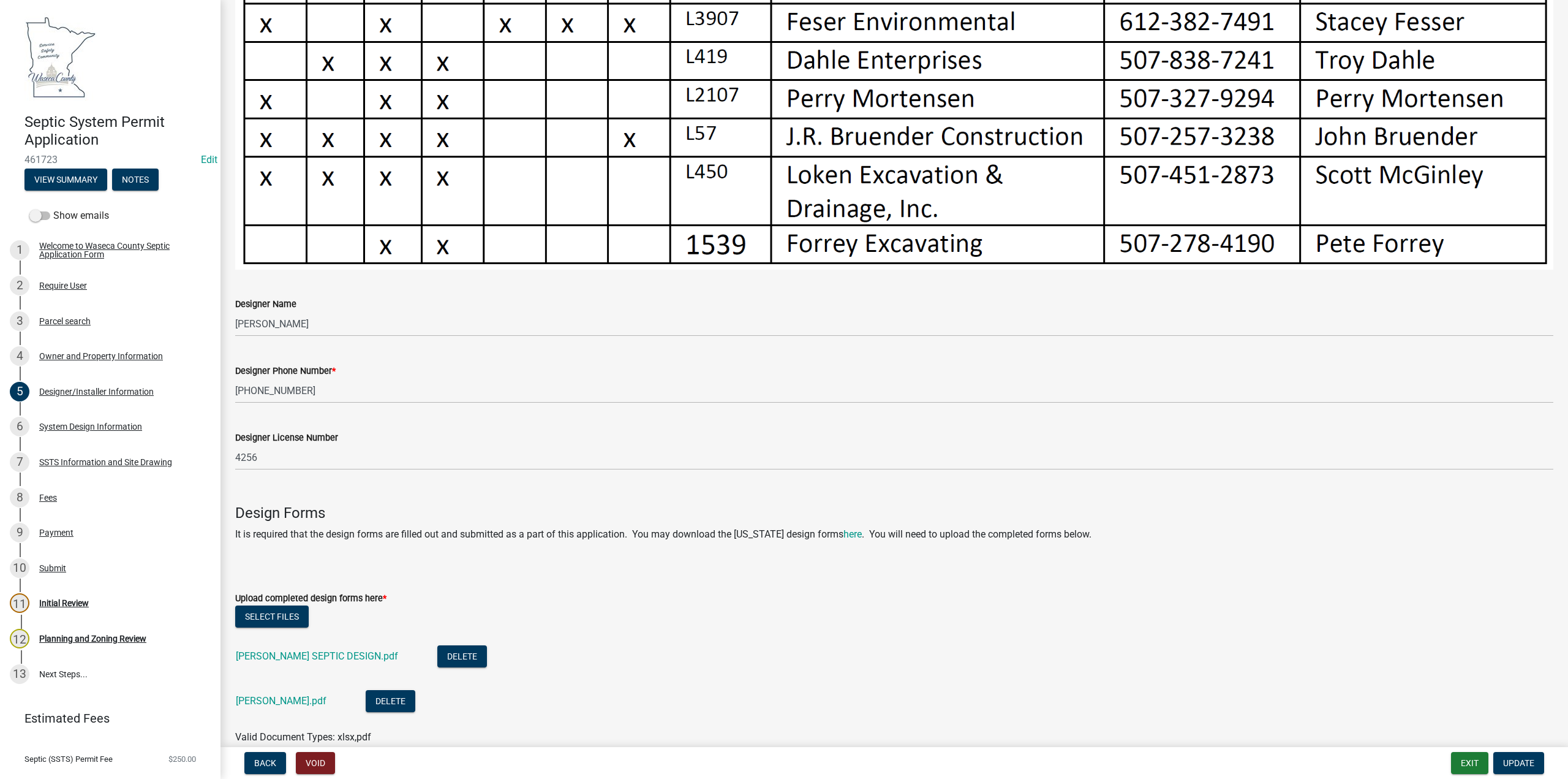
scroll to position [771, 0]
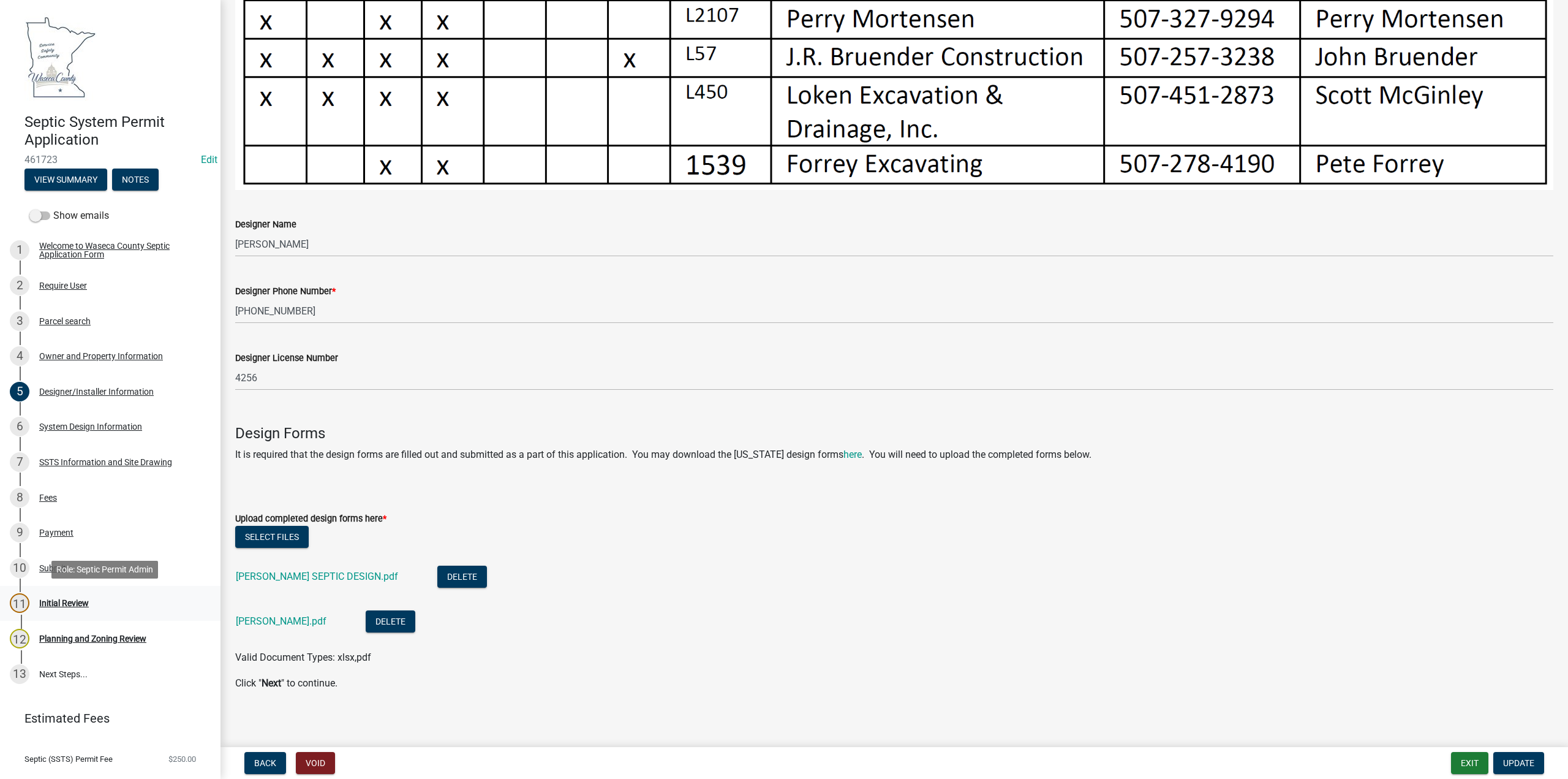
click at [65, 605] on div "Initial Review" at bounding box center [64, 603] width 49 height 9
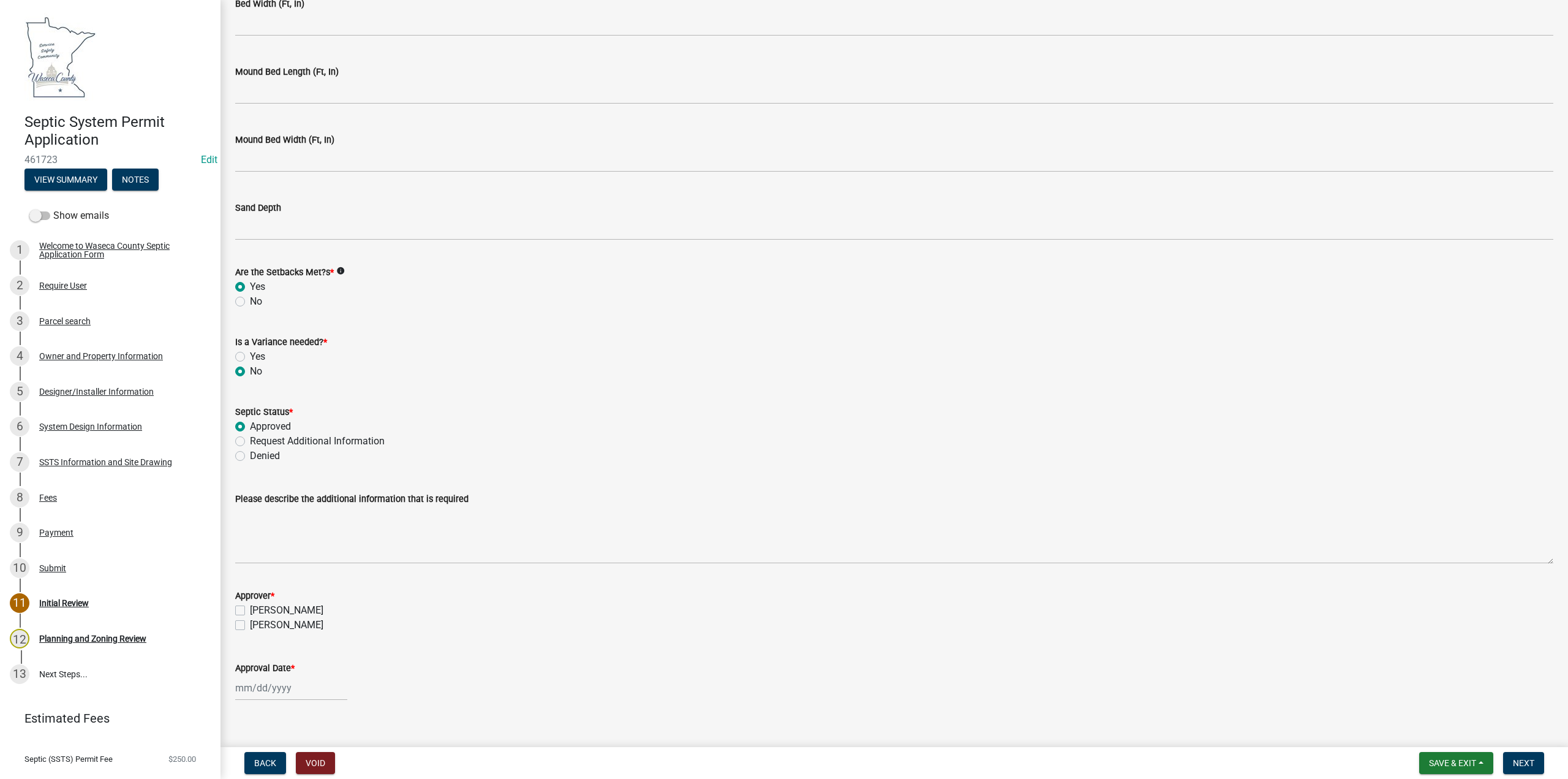
scroll to position [2652, 0]
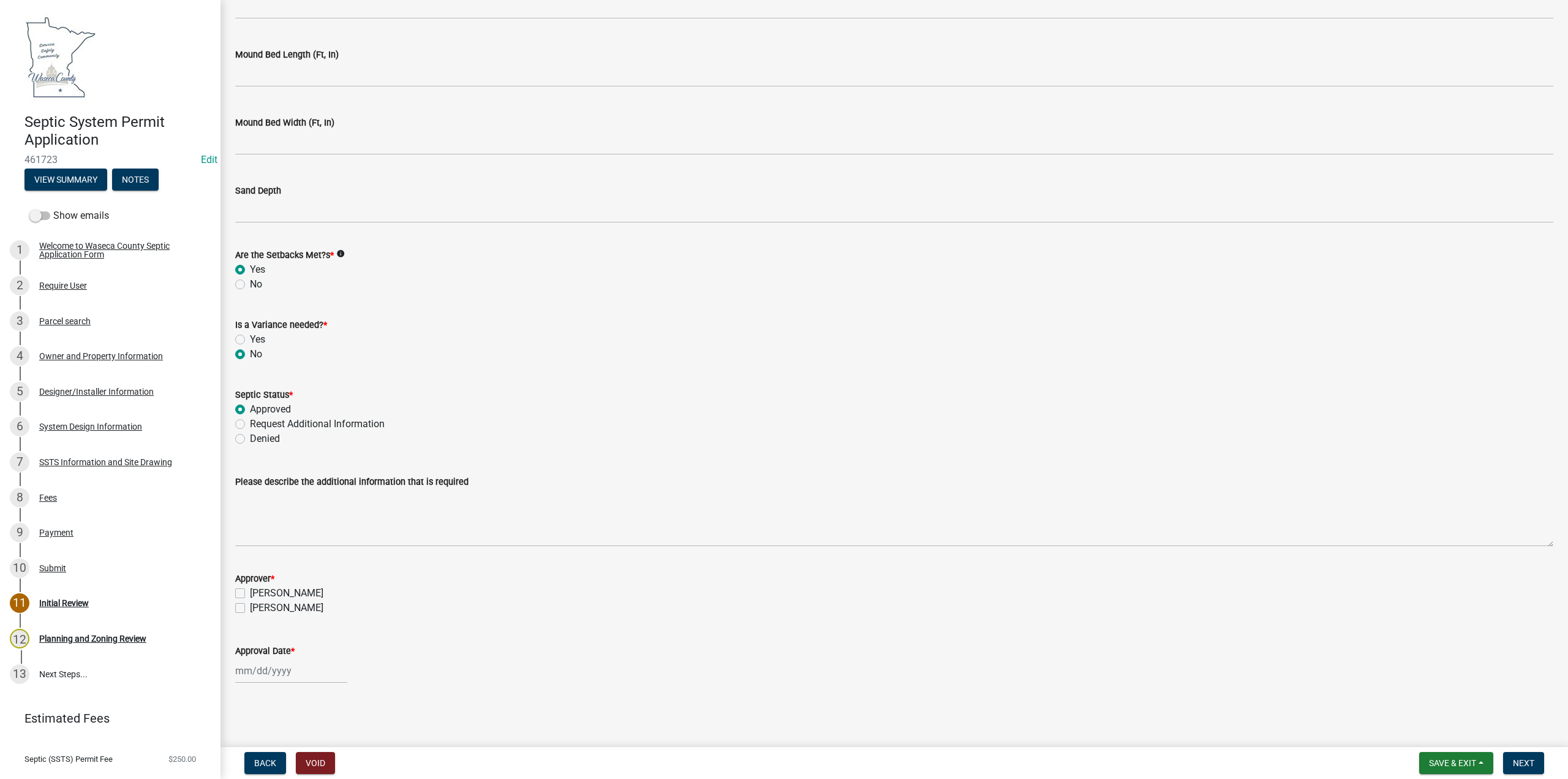
click at [250, 594] on label "[PERSON_NAME]" at bounding box center [287, 592] width 74 height 15
click at [250, 594] on input "[PERSON_NAME]" at bounding box center [254, 589] width 8 height 8
checkbox input "true"
checkbox input "false"
click at [249, 675] on div at bounding box center [291, 671] width 112 height 25
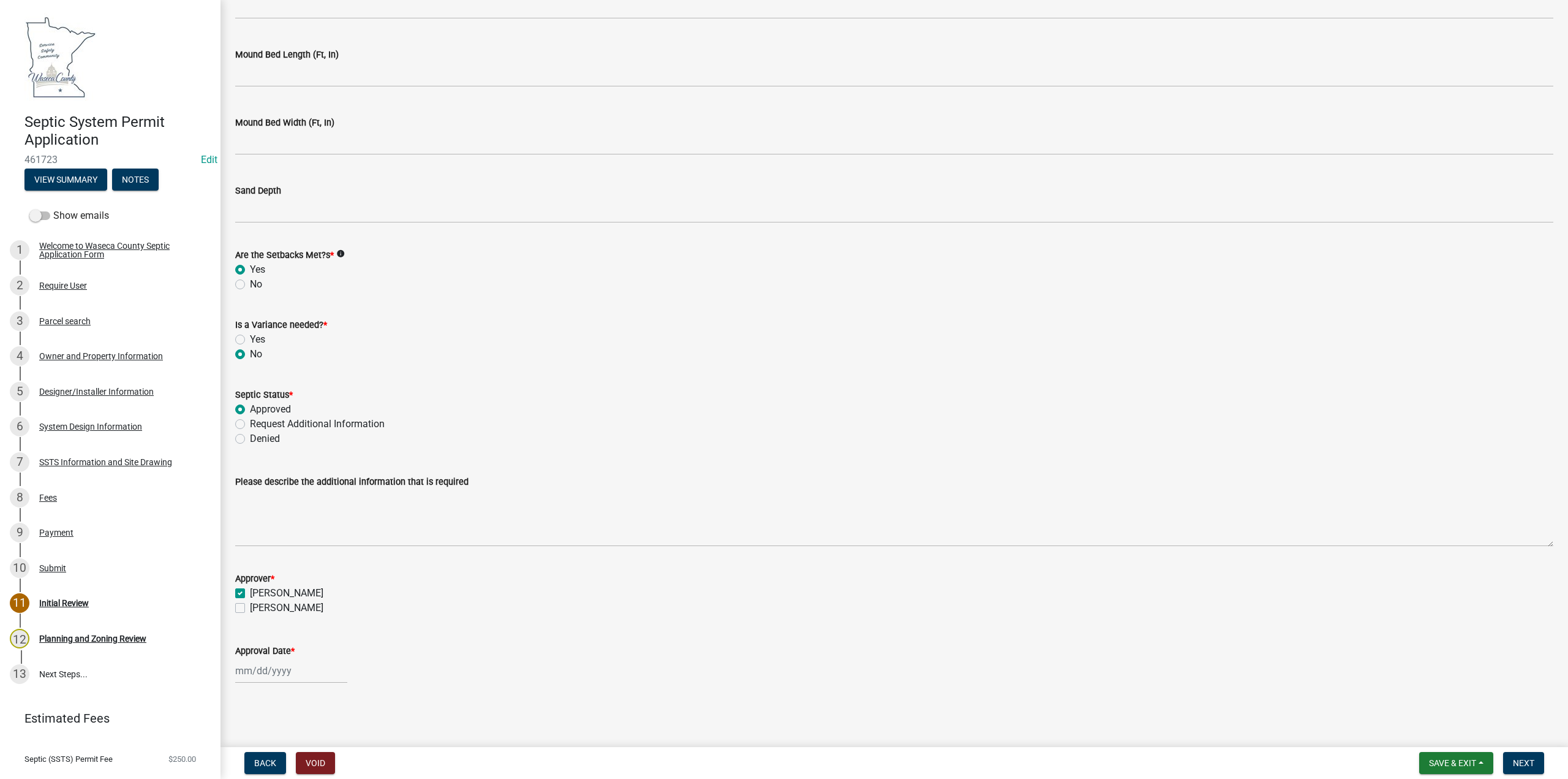
select select "8"
select select "2025"
click at [264, 588] on div "12" at bounding box center [267, 586] width 20 height 20
type input "[DATE]"
click at [1441, 764] on span "Save & Exit" at bounding box center [1453, 763] width 47 height 10
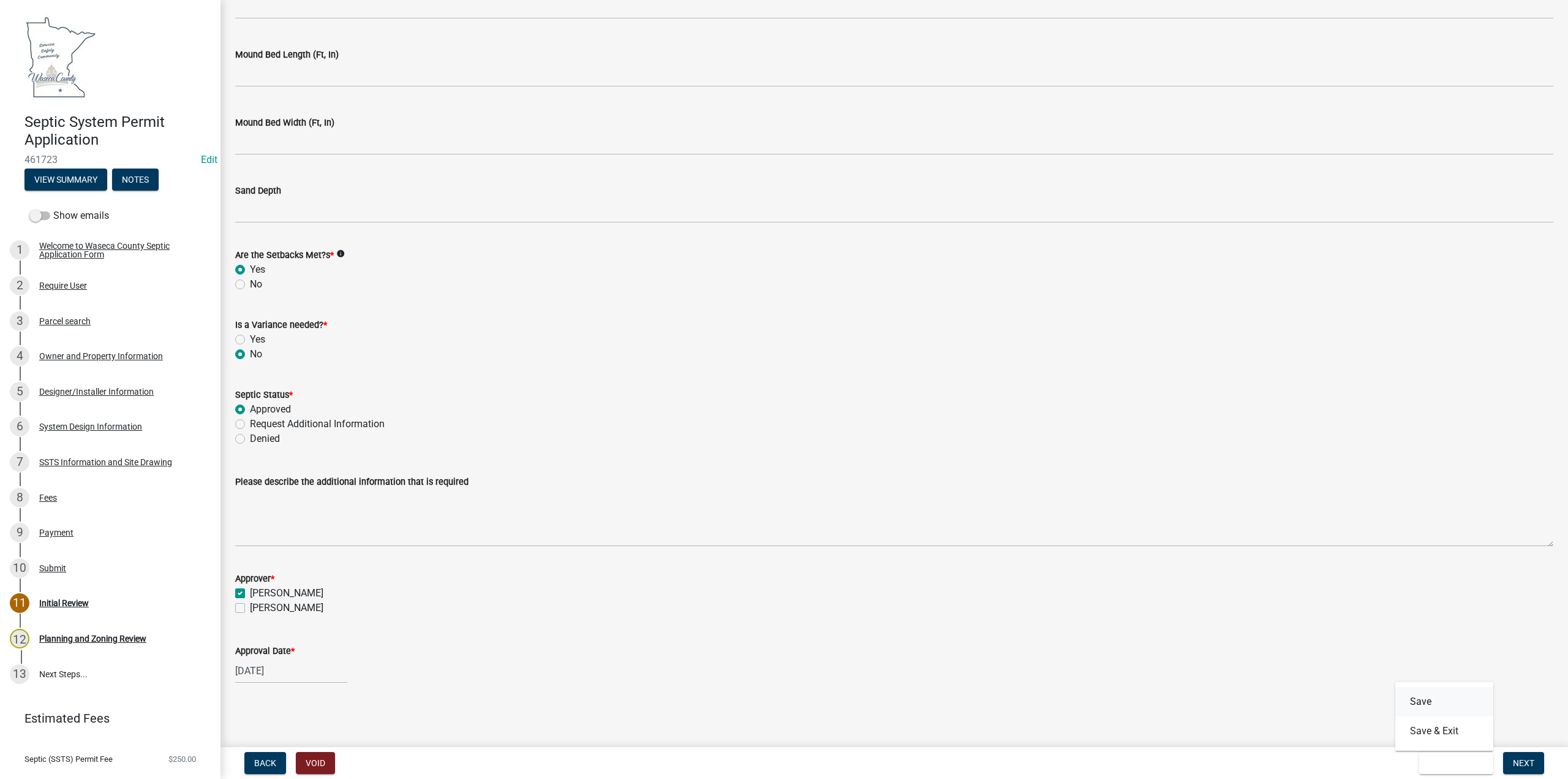
click at [1429, 703] on button "Save" at bounding box center [1444, 702] width 98 height 29
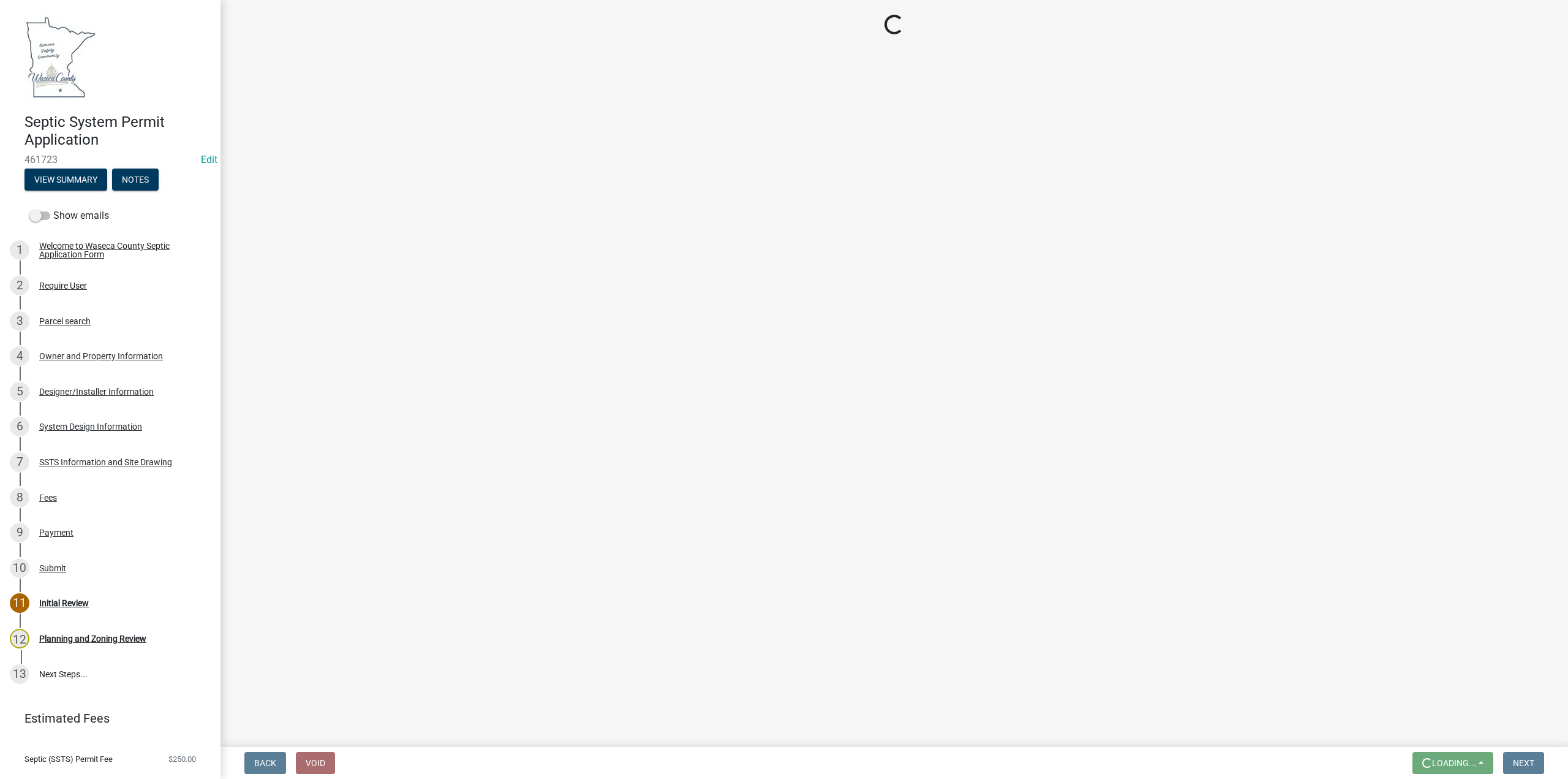
scroll to position [0, 0]
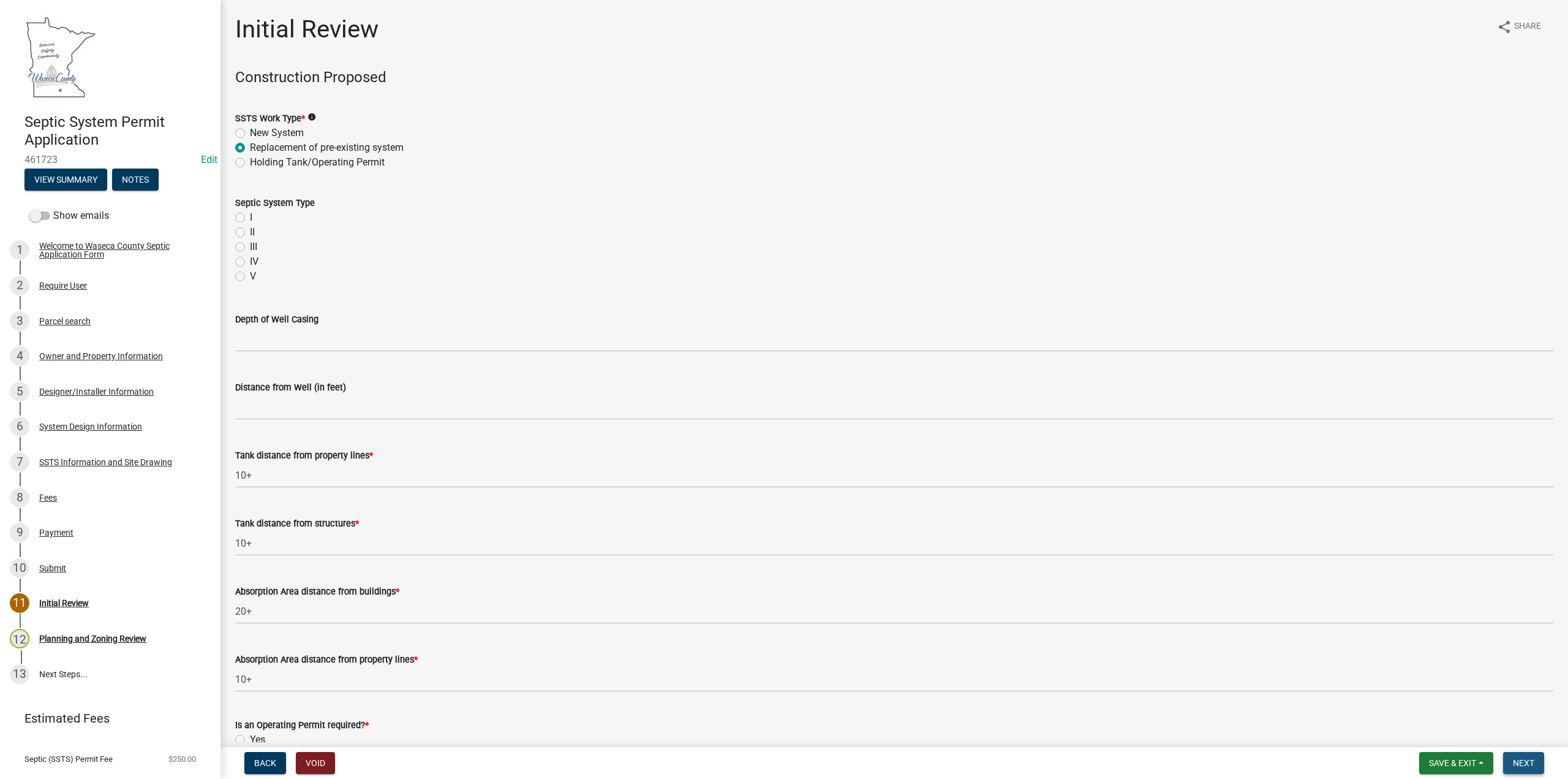
click at [1529, 763] on span "Next" at bounding box center [1524, 763] width 22 height 10
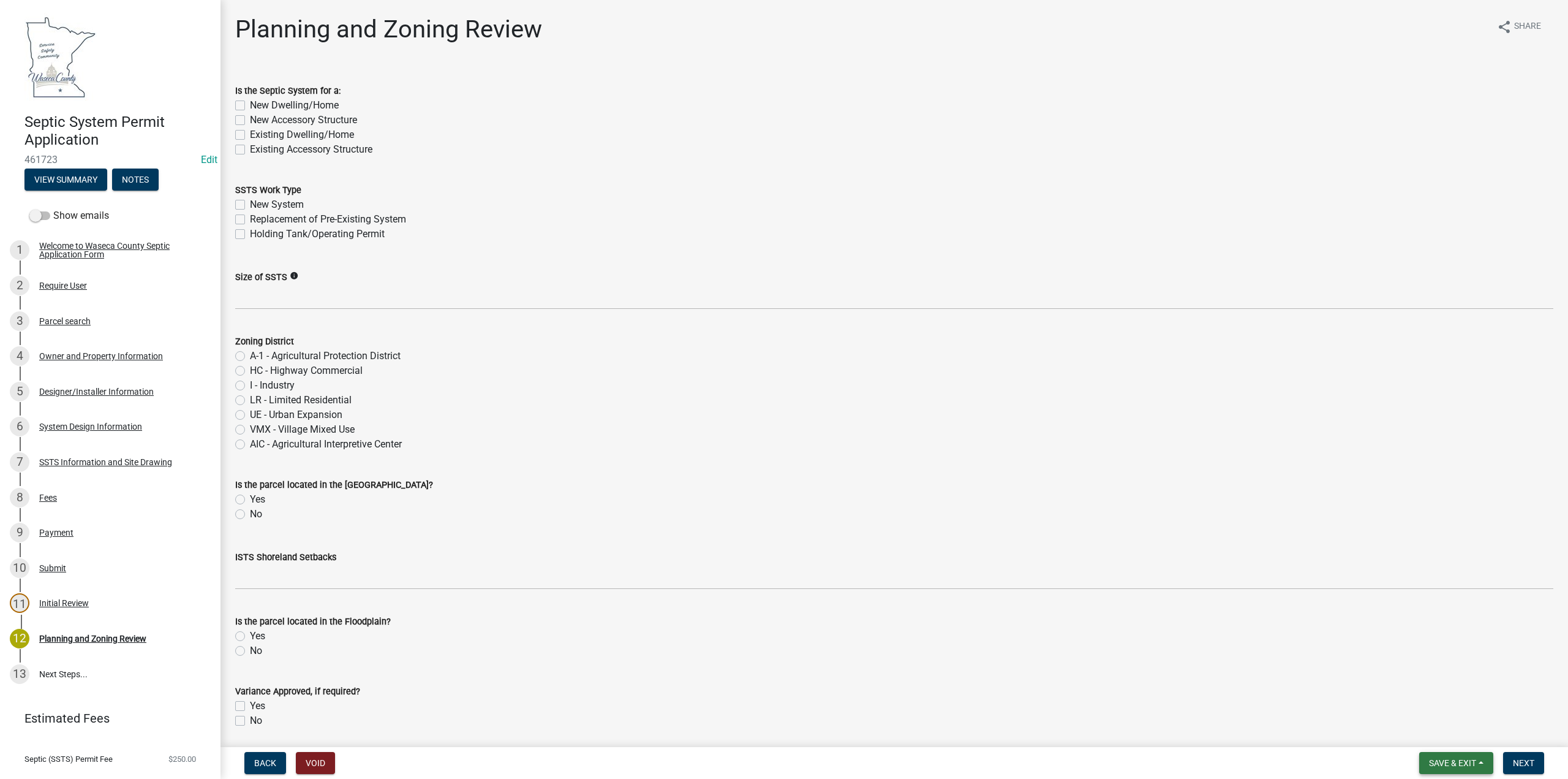
click at [1458, 763] on span "Save & Exit" at bounding box center [1453, 763] width 47 height 10
click at [1448, 731] on button "Save & Exit" at bounding box center [1444, 731] width 98 height 29
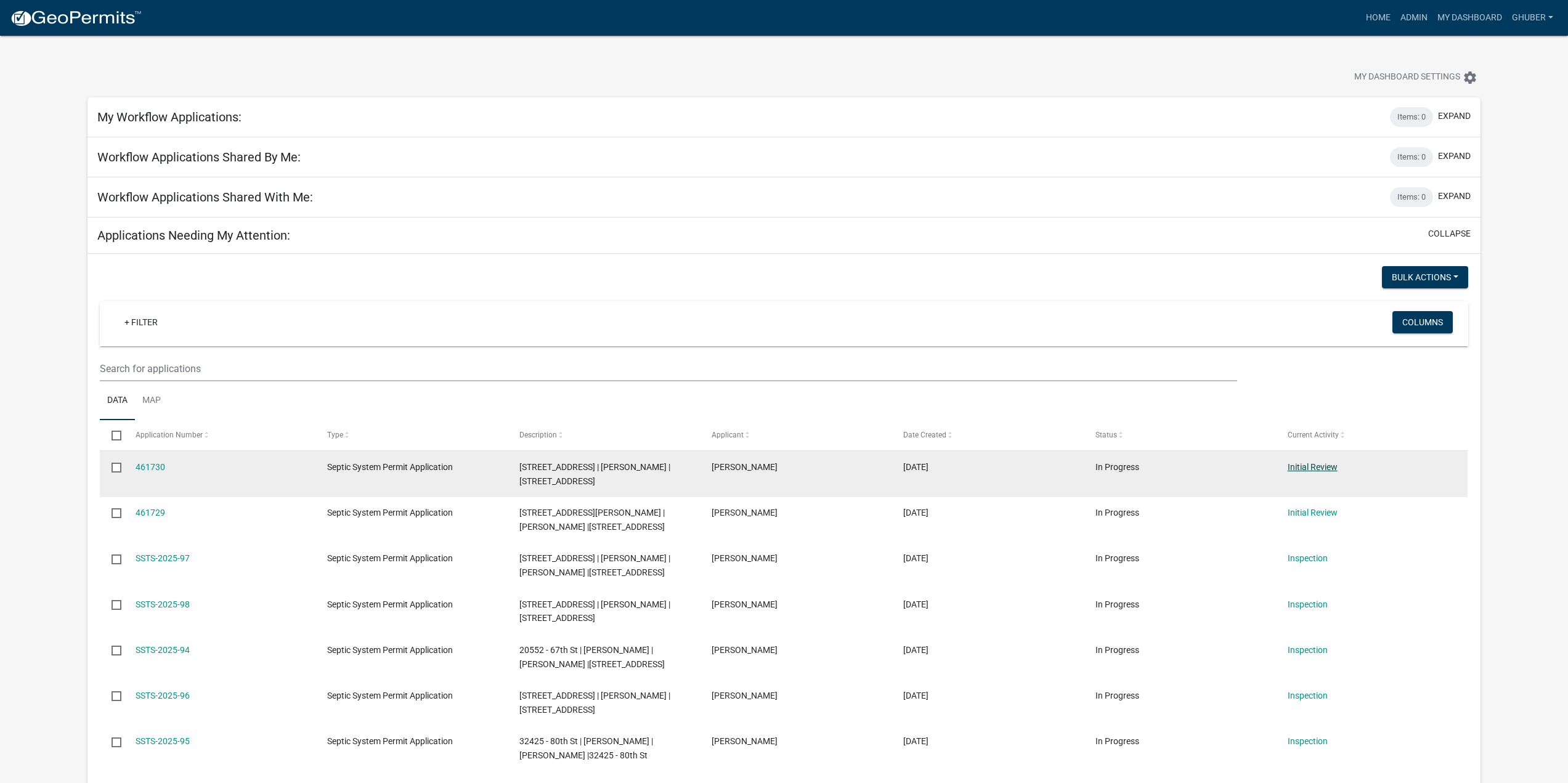
click at [1324, 468] on link "Initial Review" at bounding box center [1313, 466] width 50 height 10
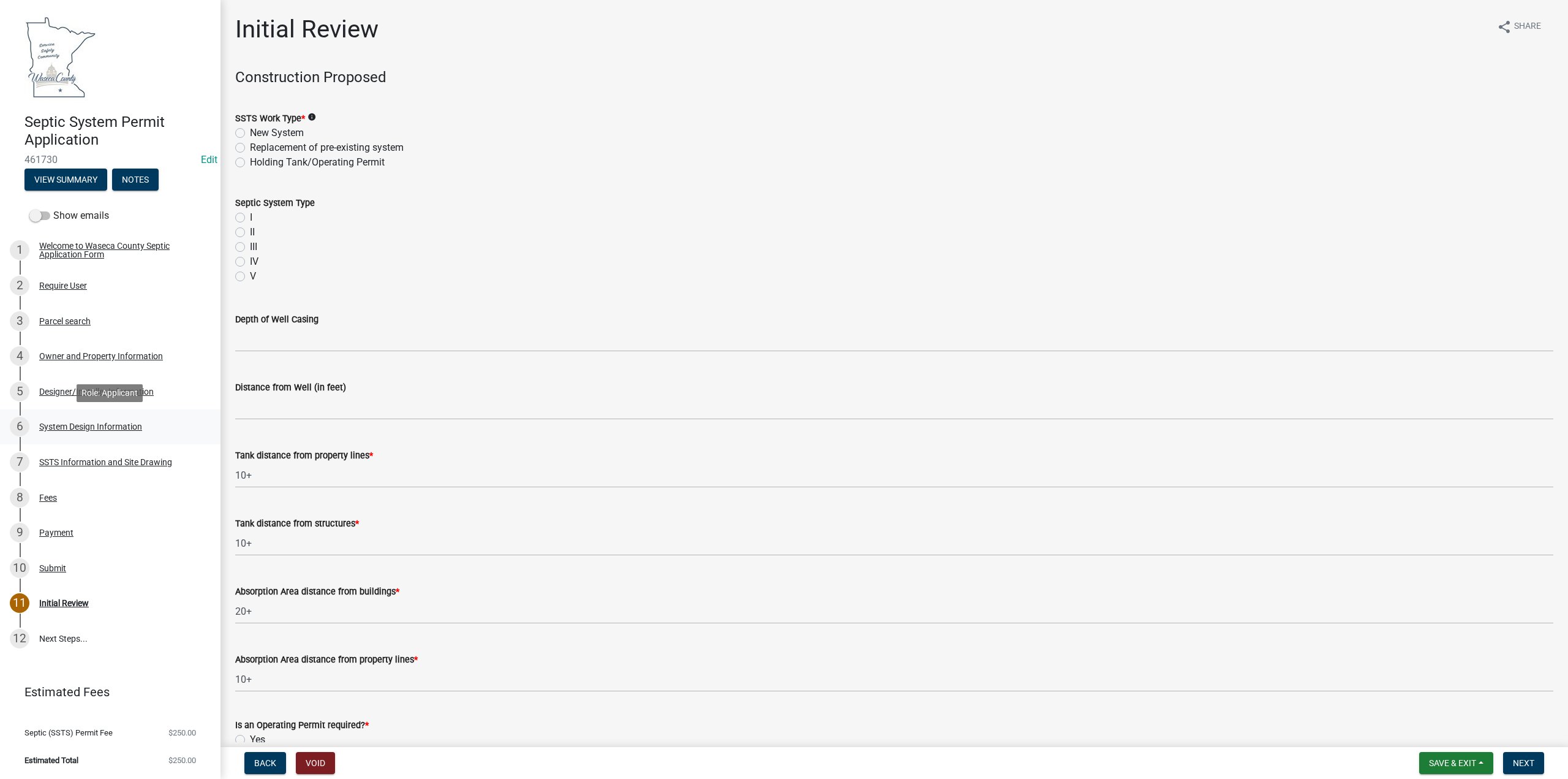
click at [69, 424] on div "System Design Information" at bounding box center [91, 427] width 103 height 9
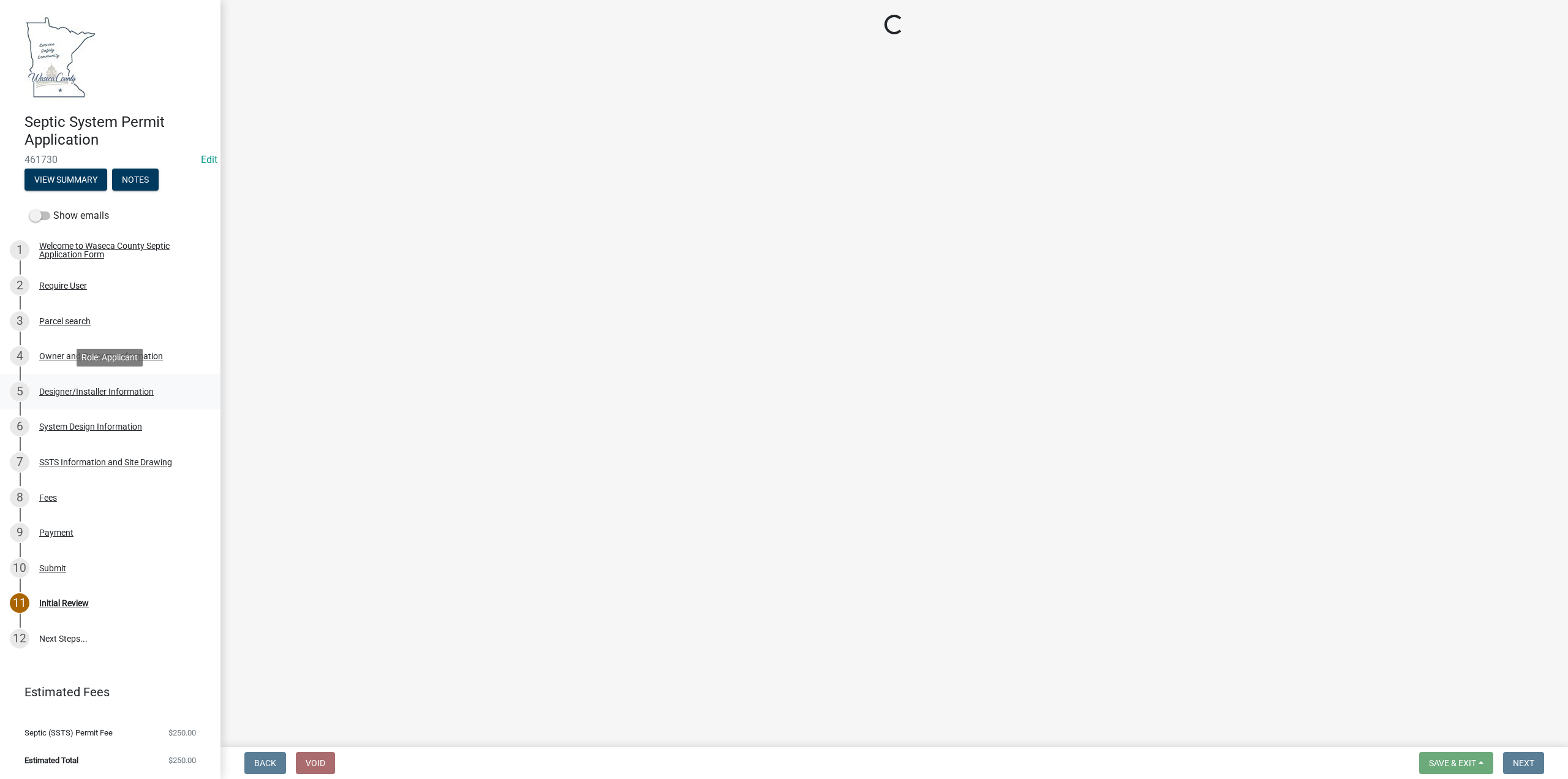
click at [62, 394] on div "Designer/Installer Information" at bounding box center [96, 392] width 115 height 9
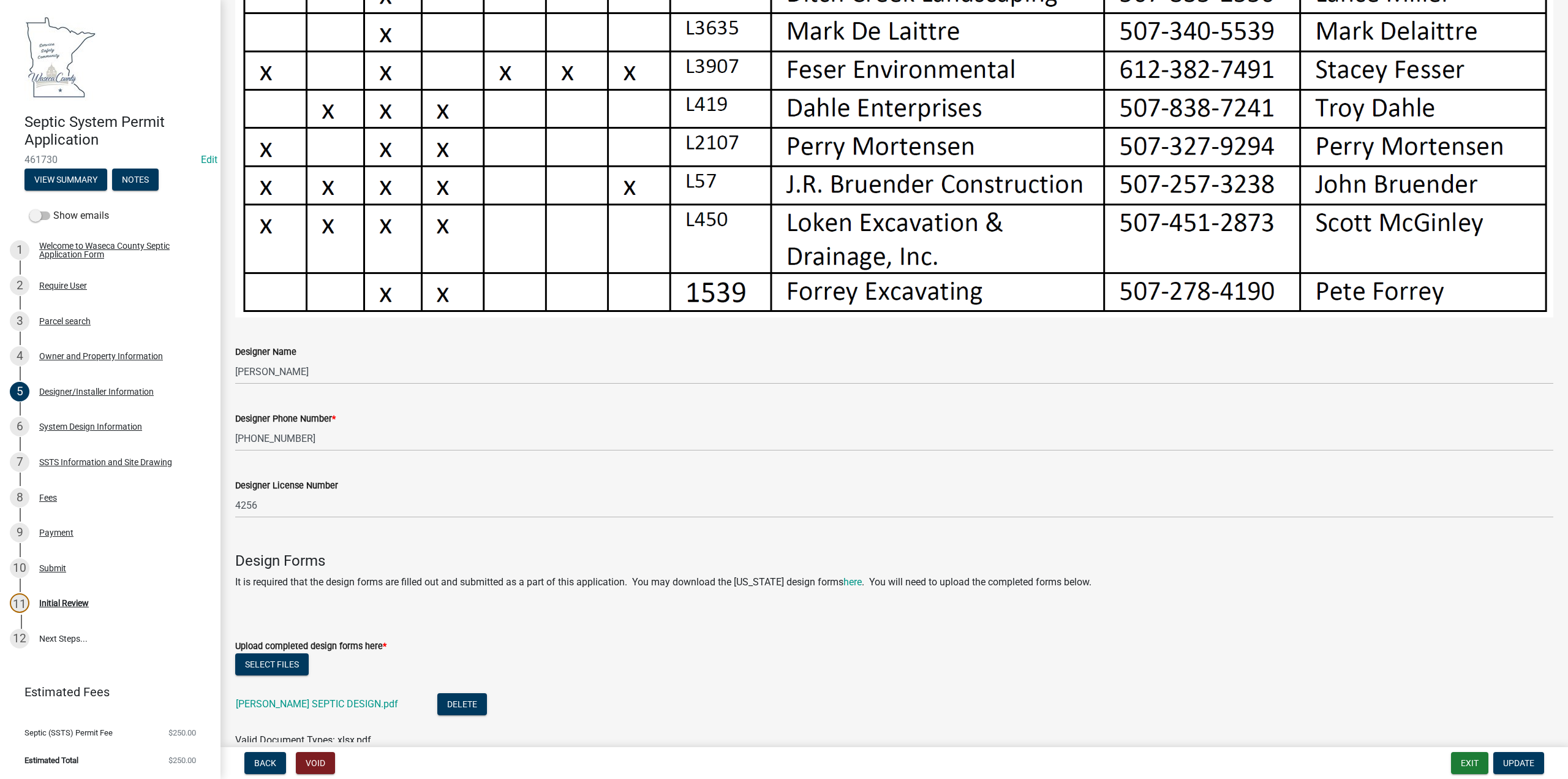
scroll to position [726, 0]
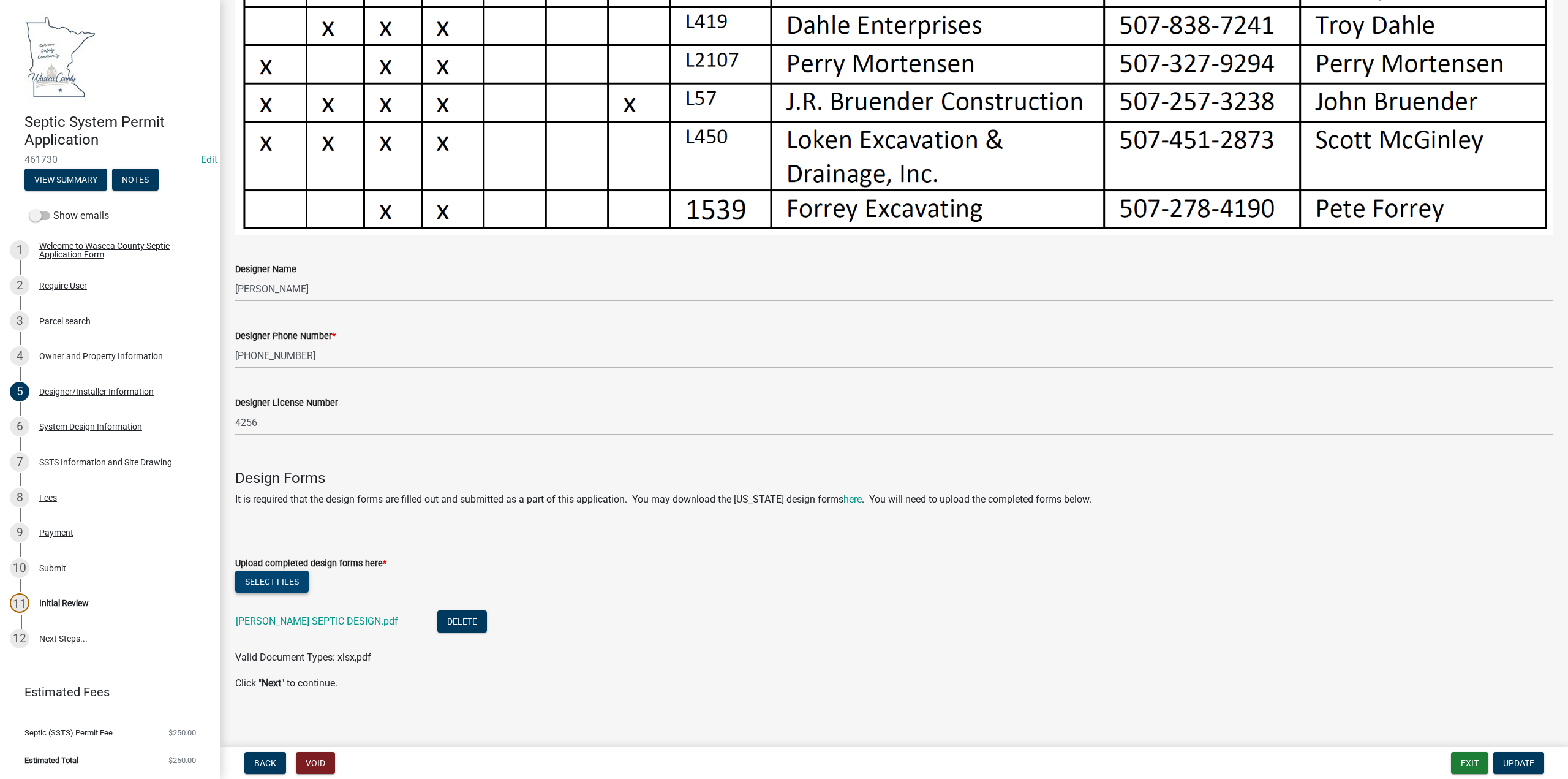
click at [282, 575] on button "Select files" at bounding box center [272, 581] width 74 height 22
click at [1513, 766] on span "Update" at bounding box center [1519, 763] width 31 height 10
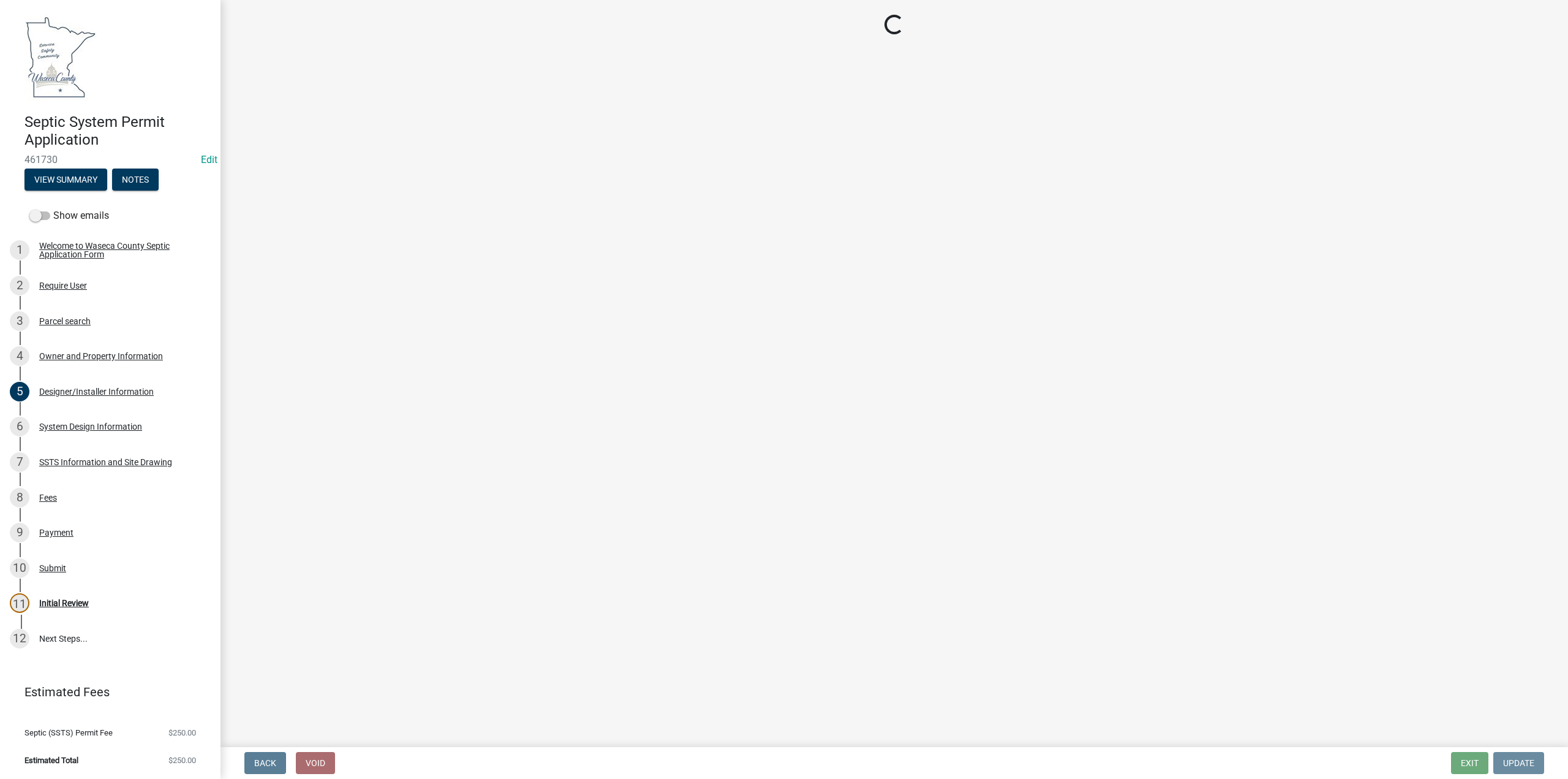
scroll to position [0, 0]
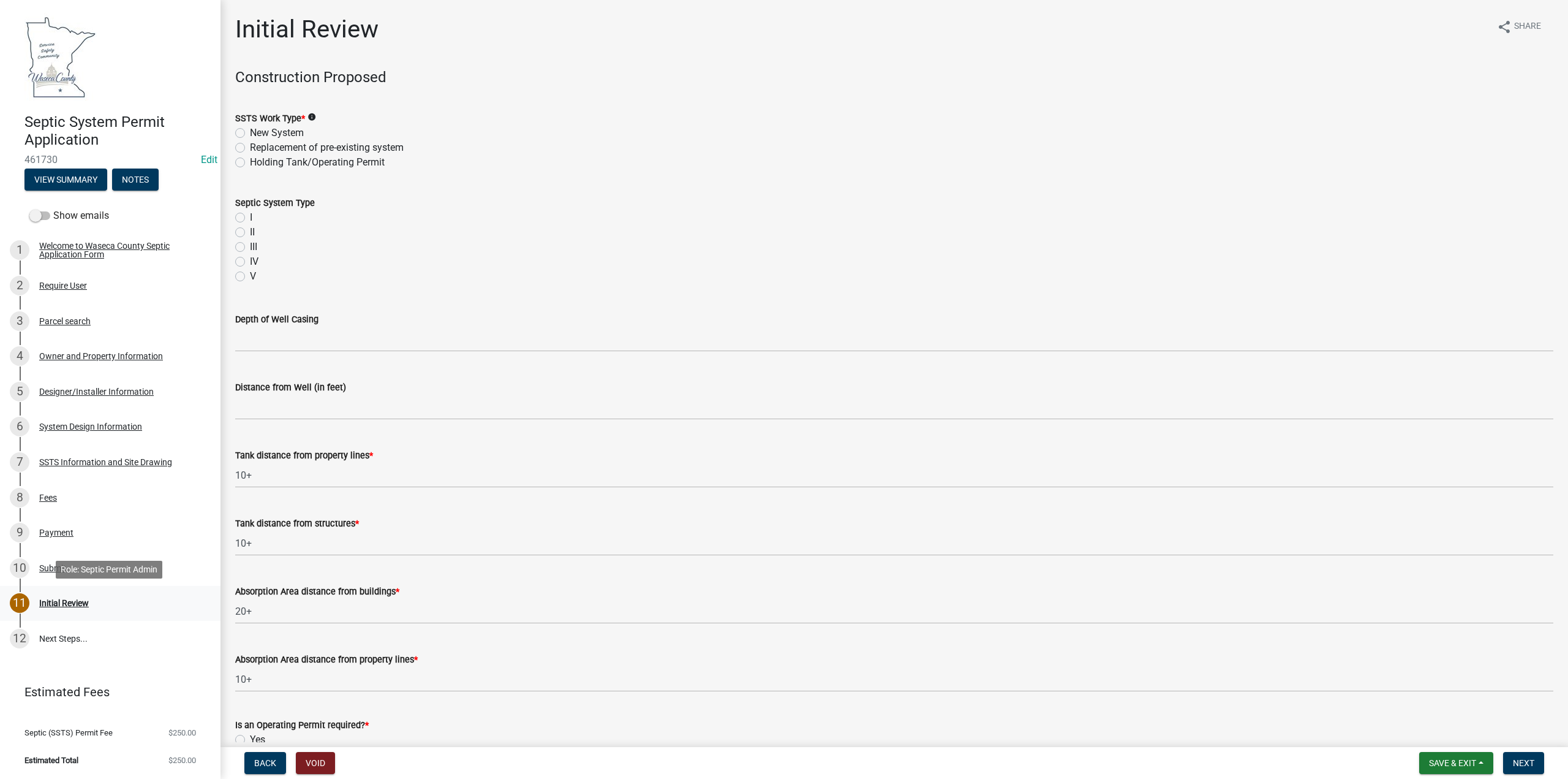
click at [63, 601] on div "Initial Review" at bounding box center [64, 603] width 49 height 9
click at [250, 149] on label "Replacement of pre-existing system" at bounding box center [327, 147] width 153 height 15
click at [250, 148] on input "Replacement of pre-existing system" at bounding box center [254, 144] width 8 height 8
radio input "true"
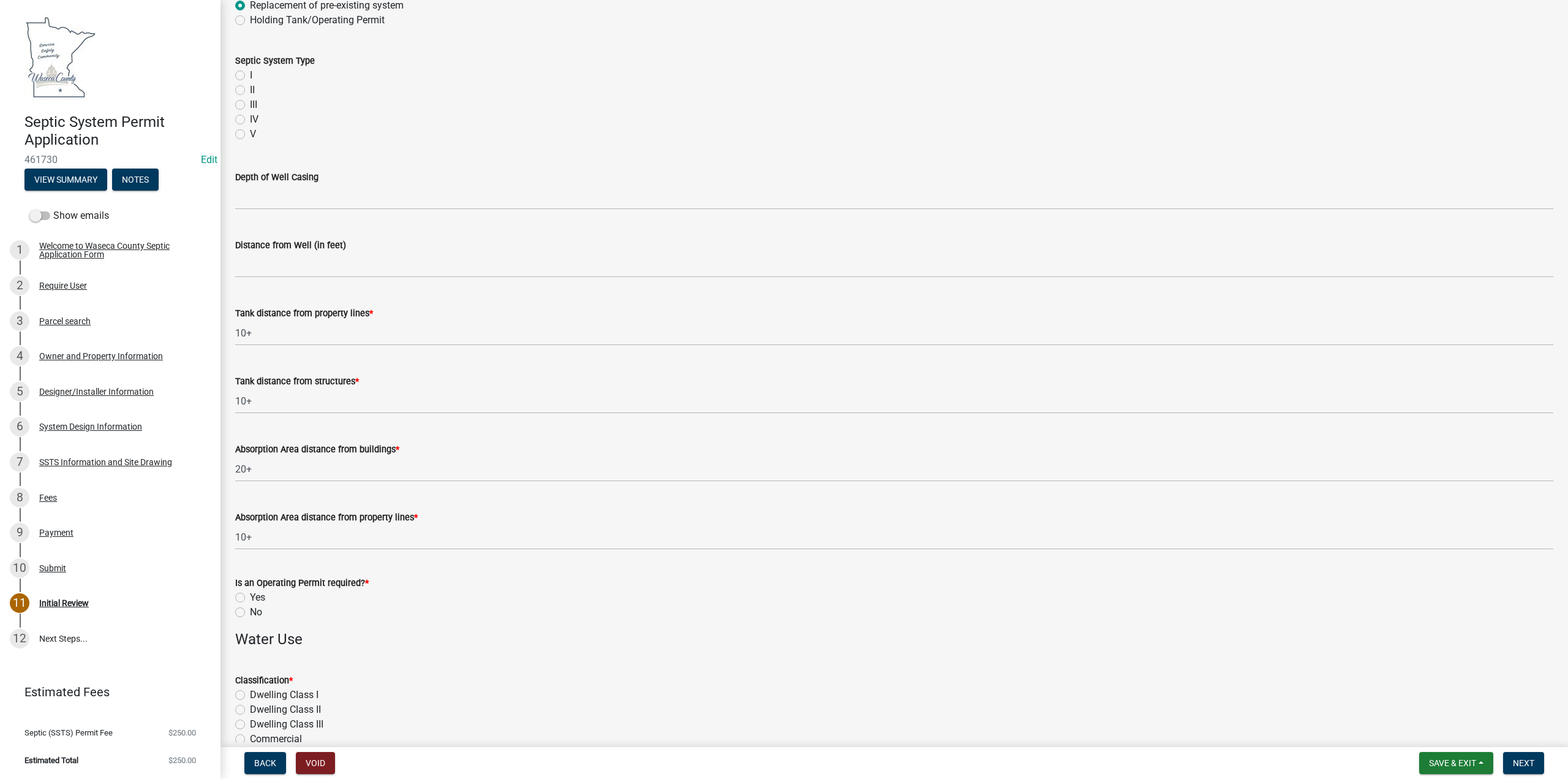
scroll to position [306, 0]
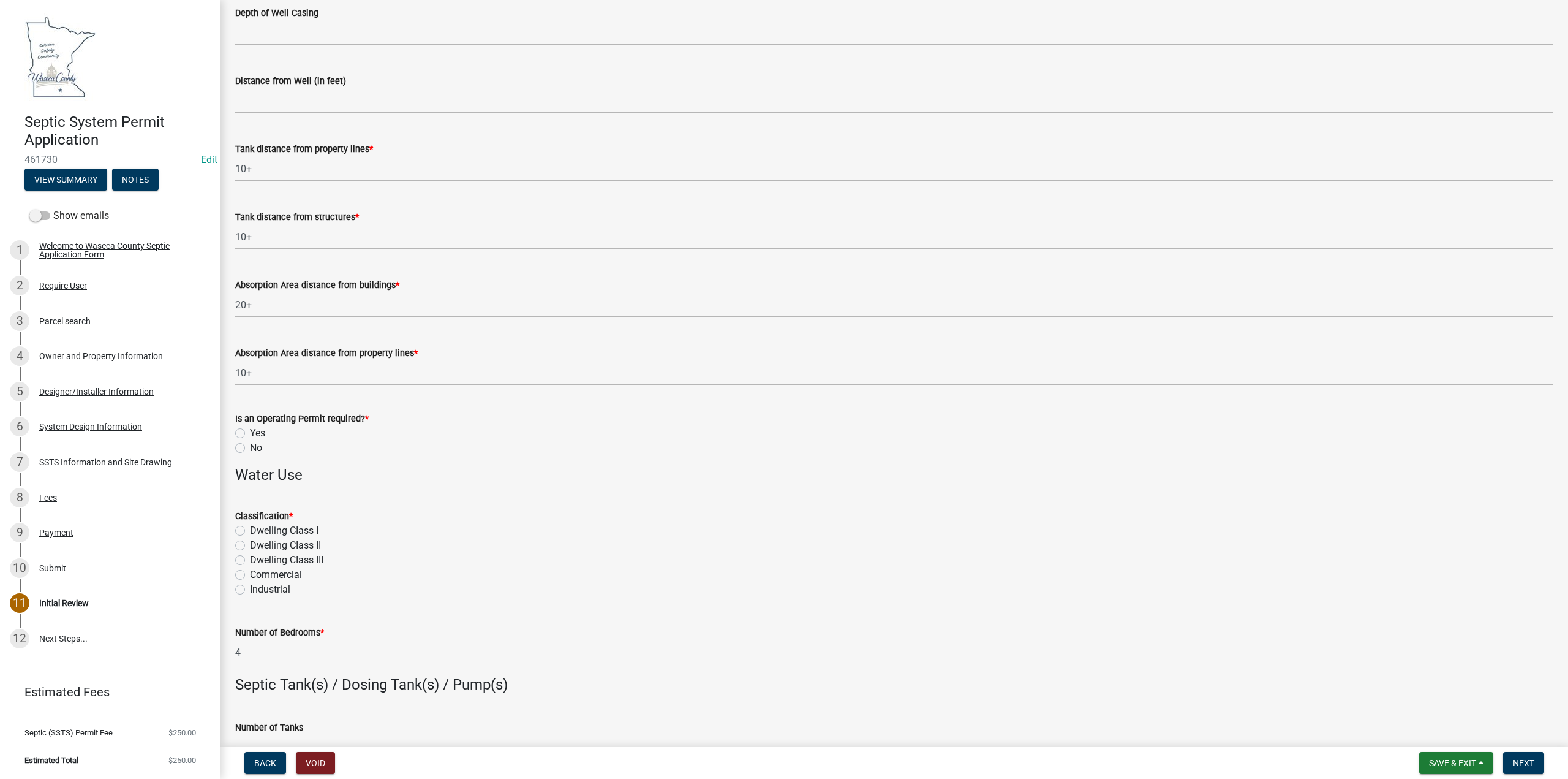
click at [250, 530] on label "Dwelling CIass I" at bounding box center [284, 530] width 68 height 15
click at [250, 530] on input "Dwelling CIass I" at bounding box center [254, 527] width 8 height 8
radio input "true"
click at [250, 448] on label "No" at bounding box center [256, 448] width 12 height 15
click at [250, 448] on input "No" at bounding box center [254, 445] width 8 height 8
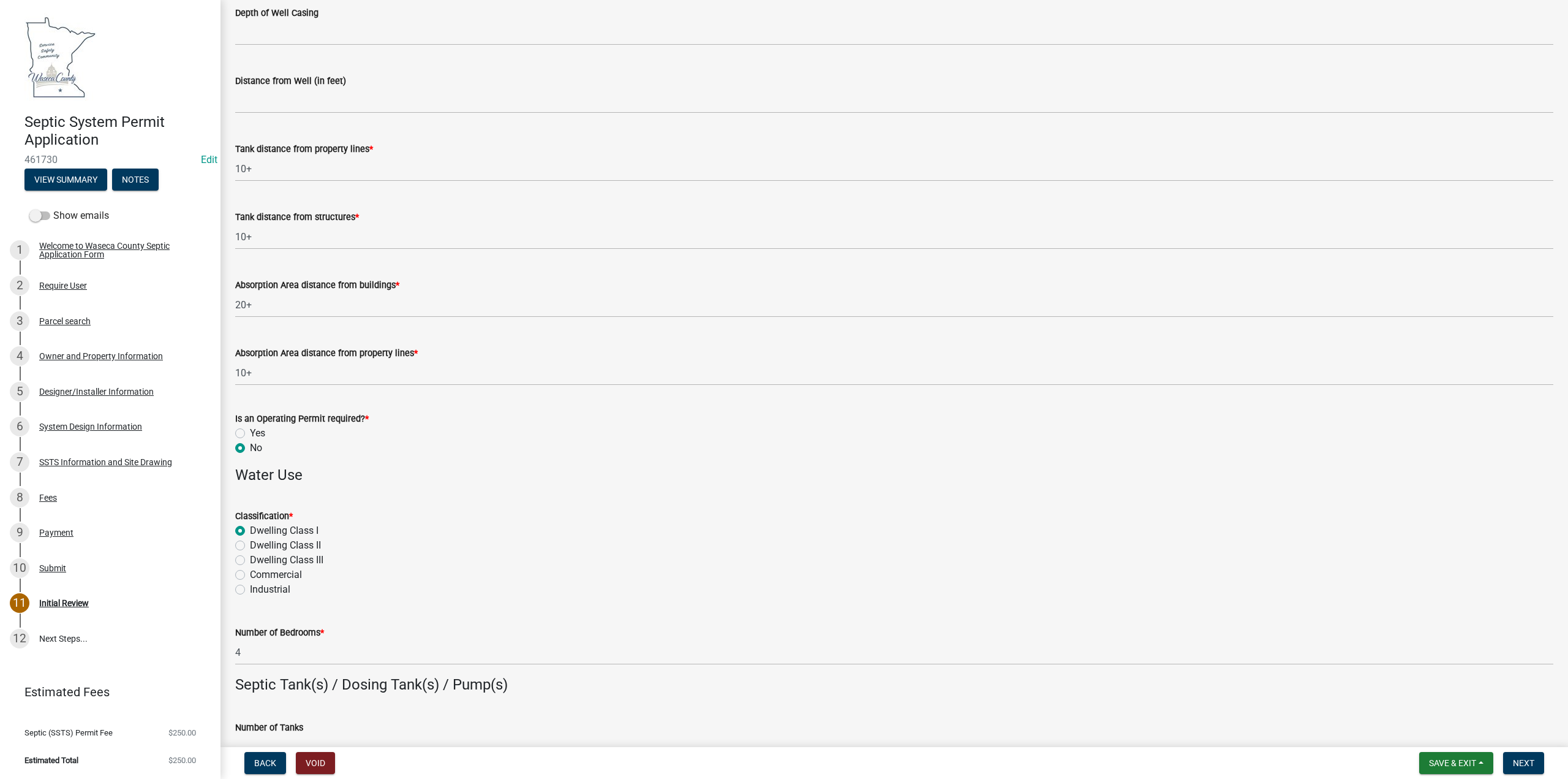
radio input "true"
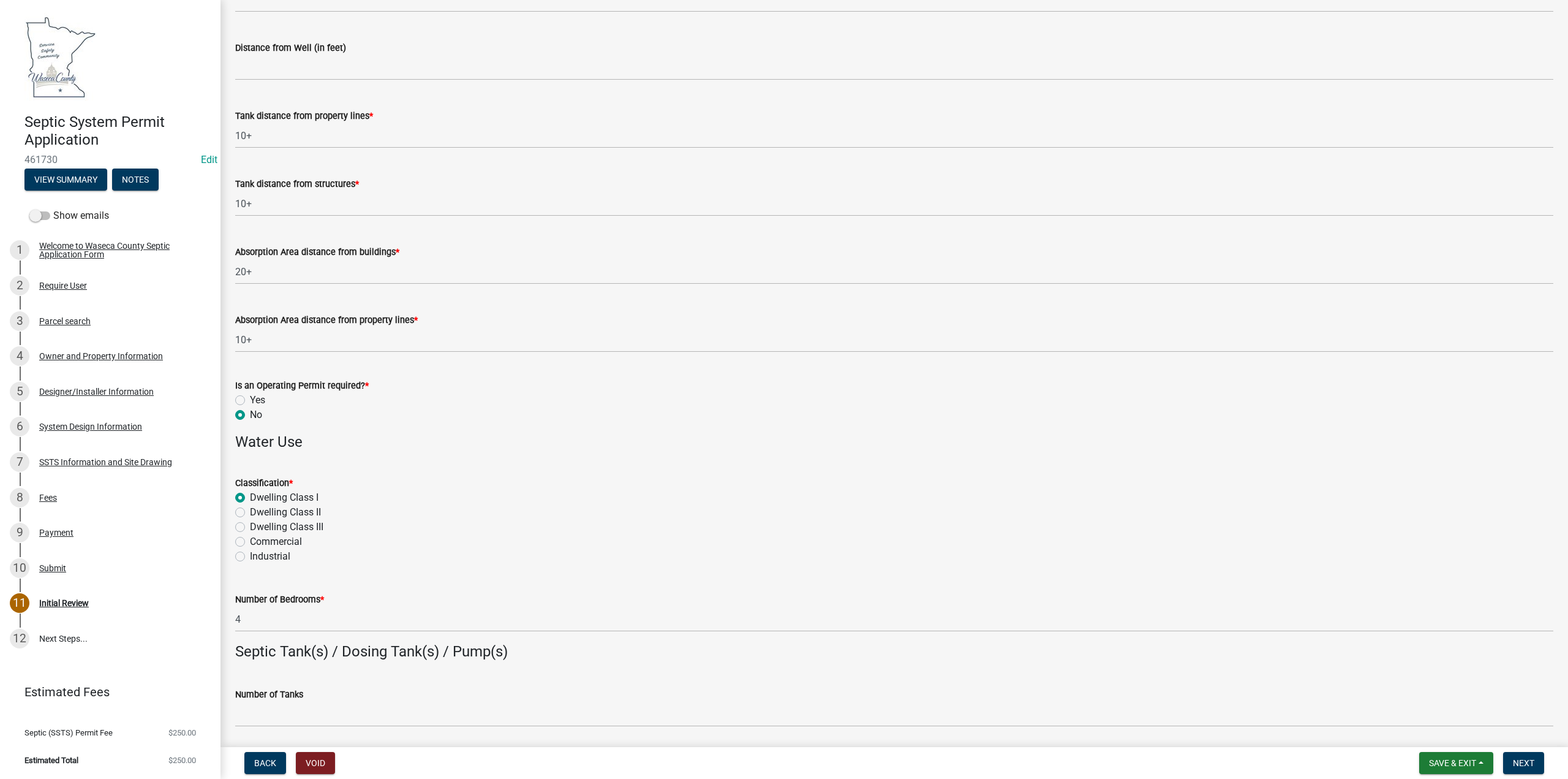
scroll to position [613, 0]
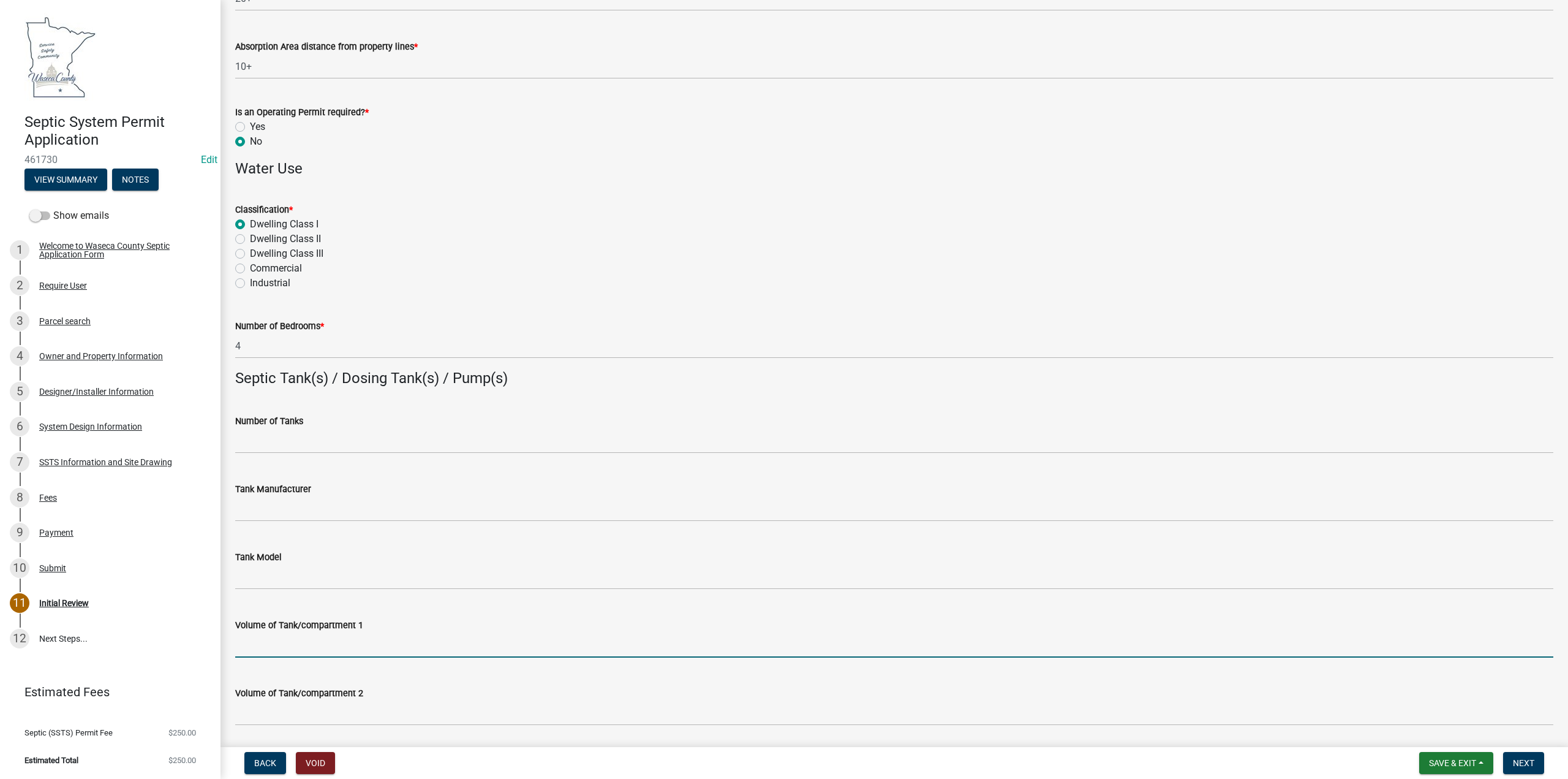
click at [266, 647] on input "Volume of Tank/compartment 1" at bounding box center [894, 645] width 1318 height 25
type input "1500"
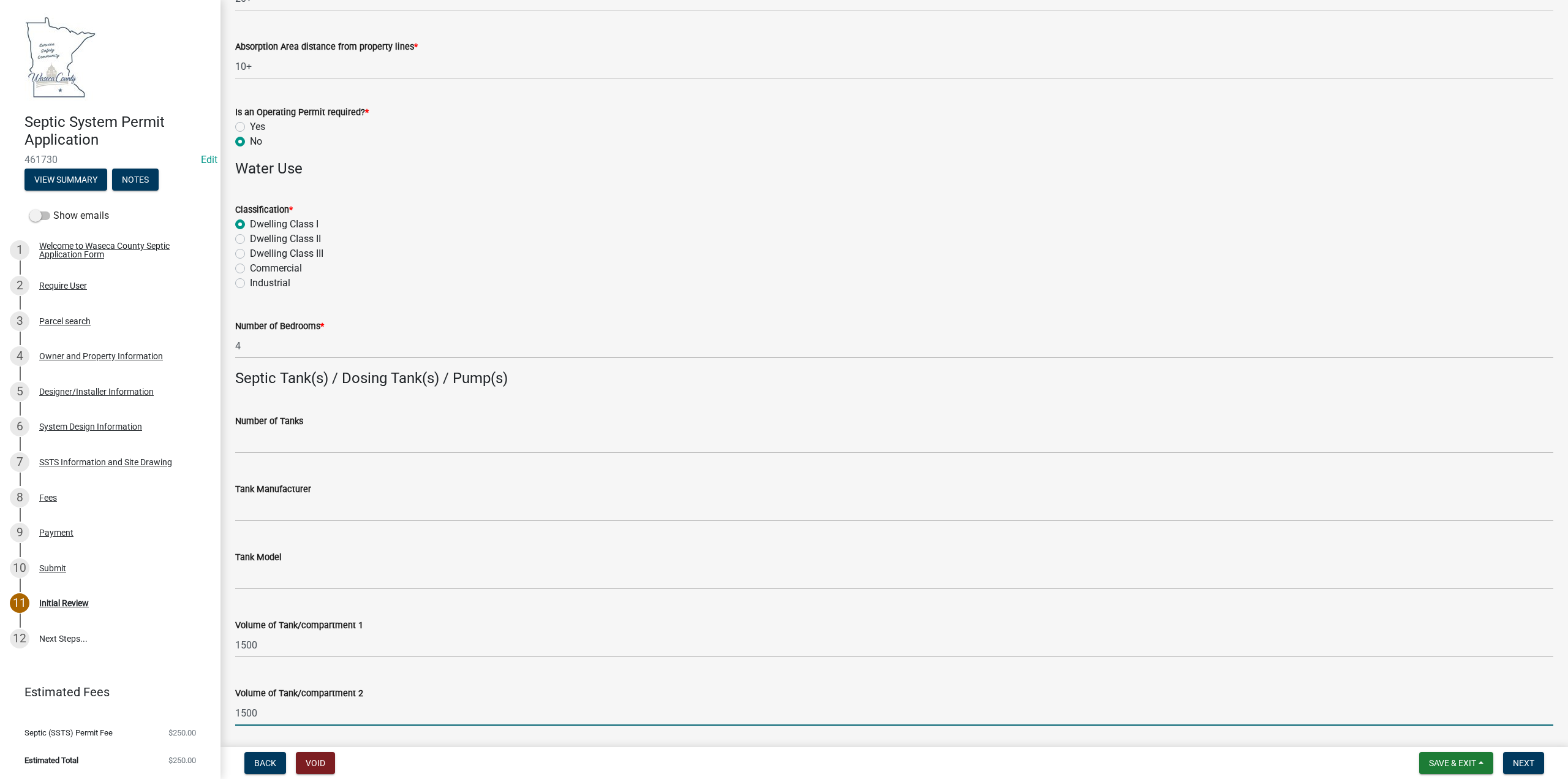
type input "1500"
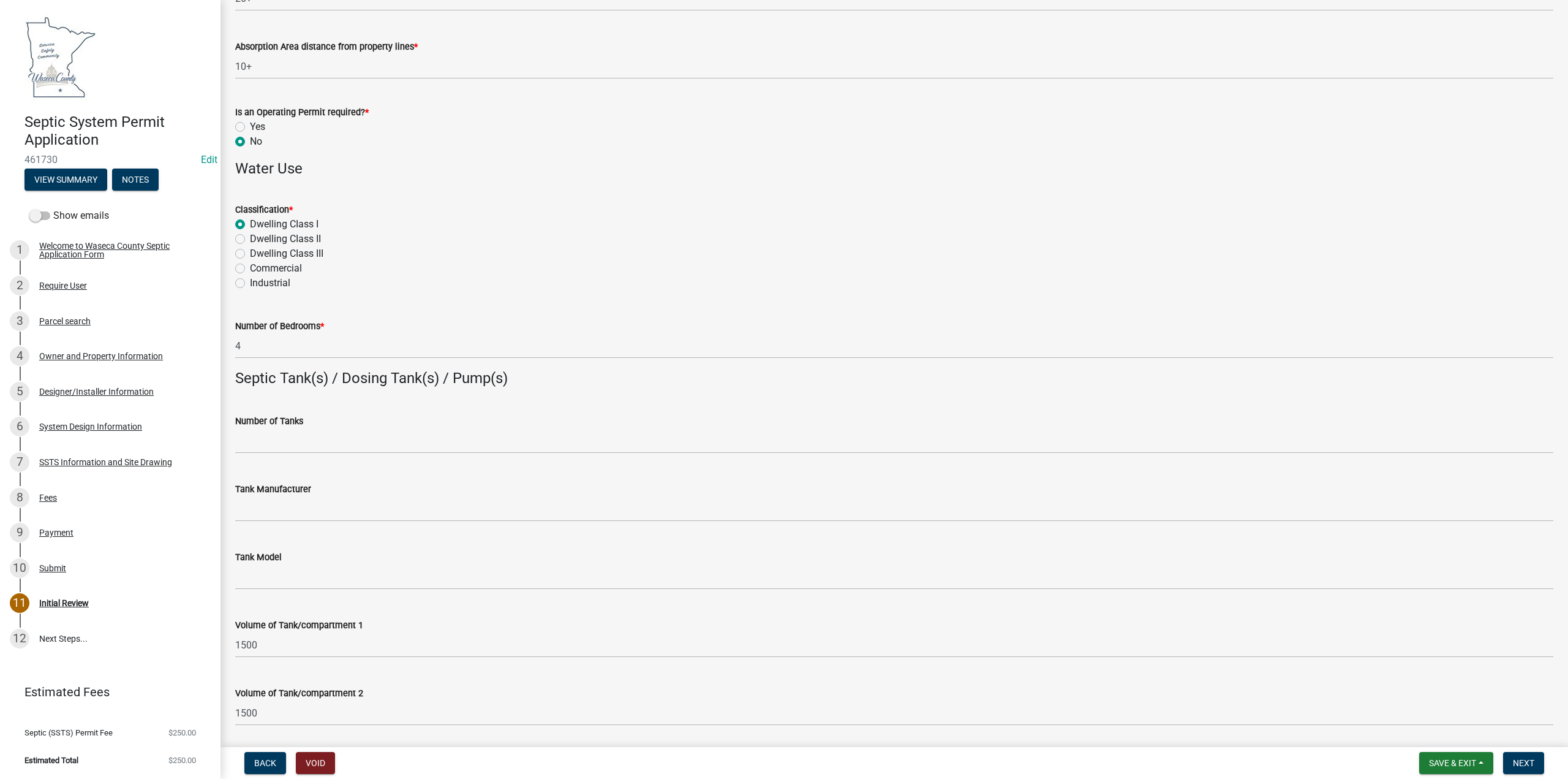
scroll to position [1023, 0]
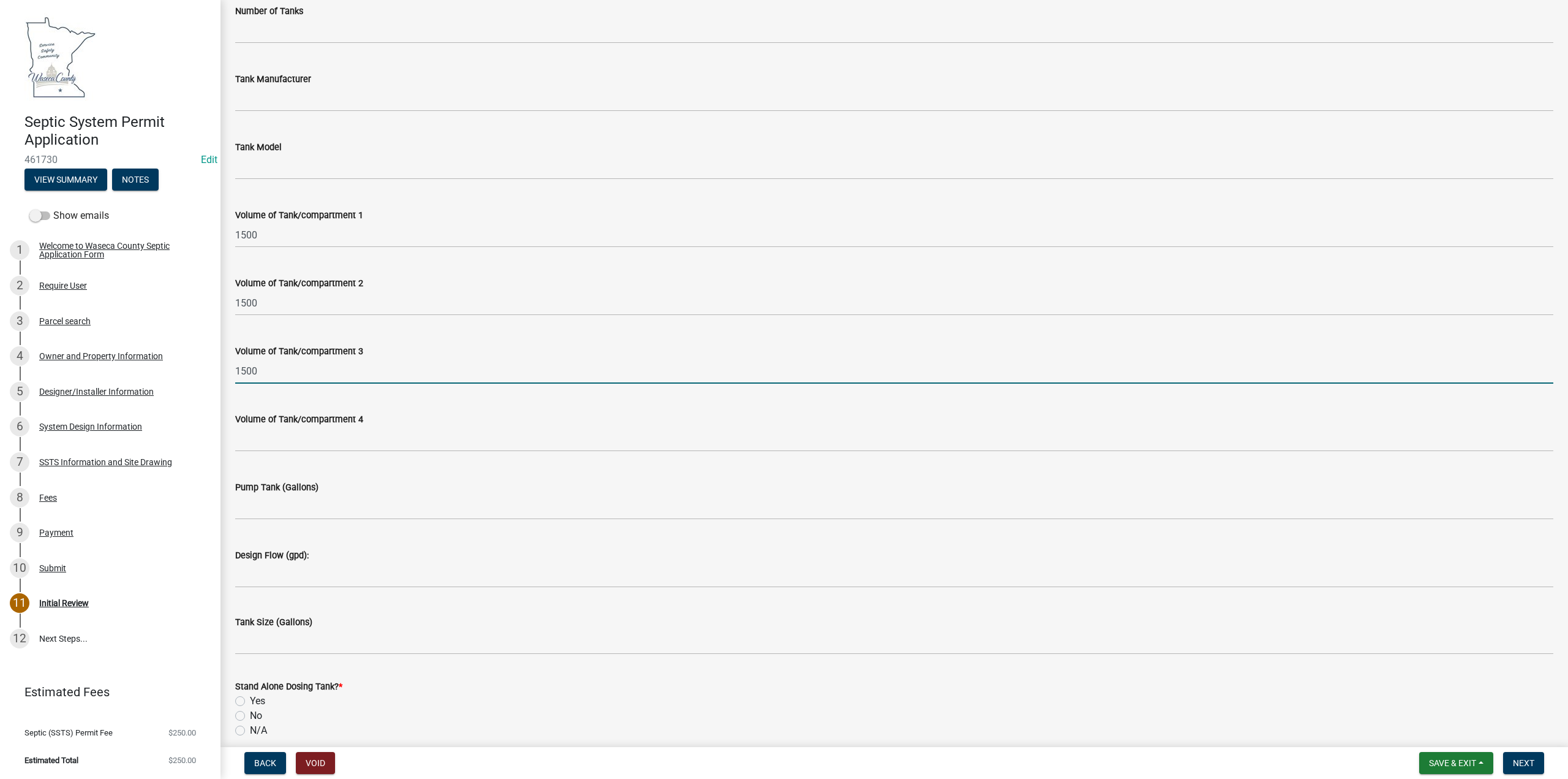
type input "1500"
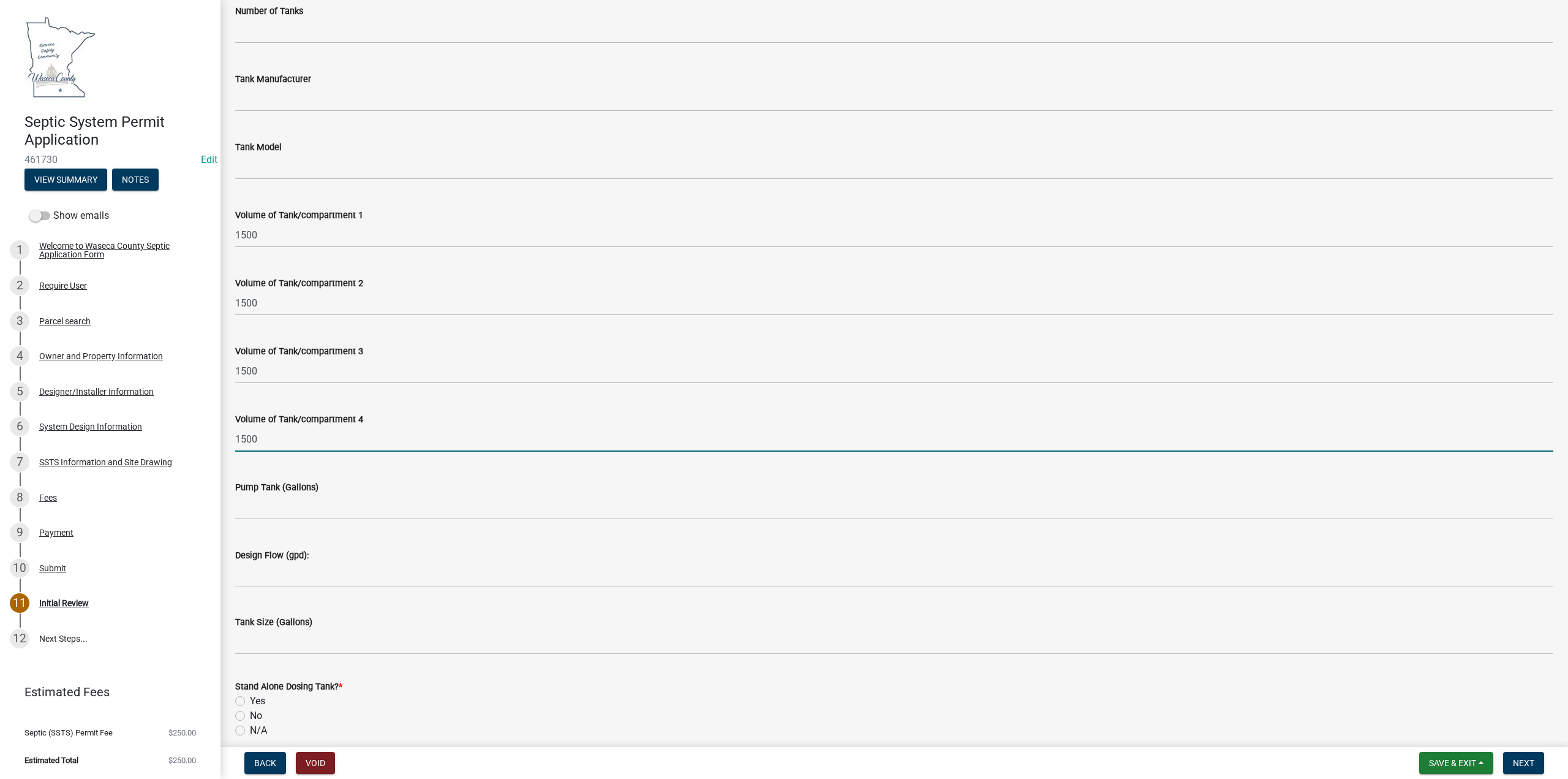
type input "1500"
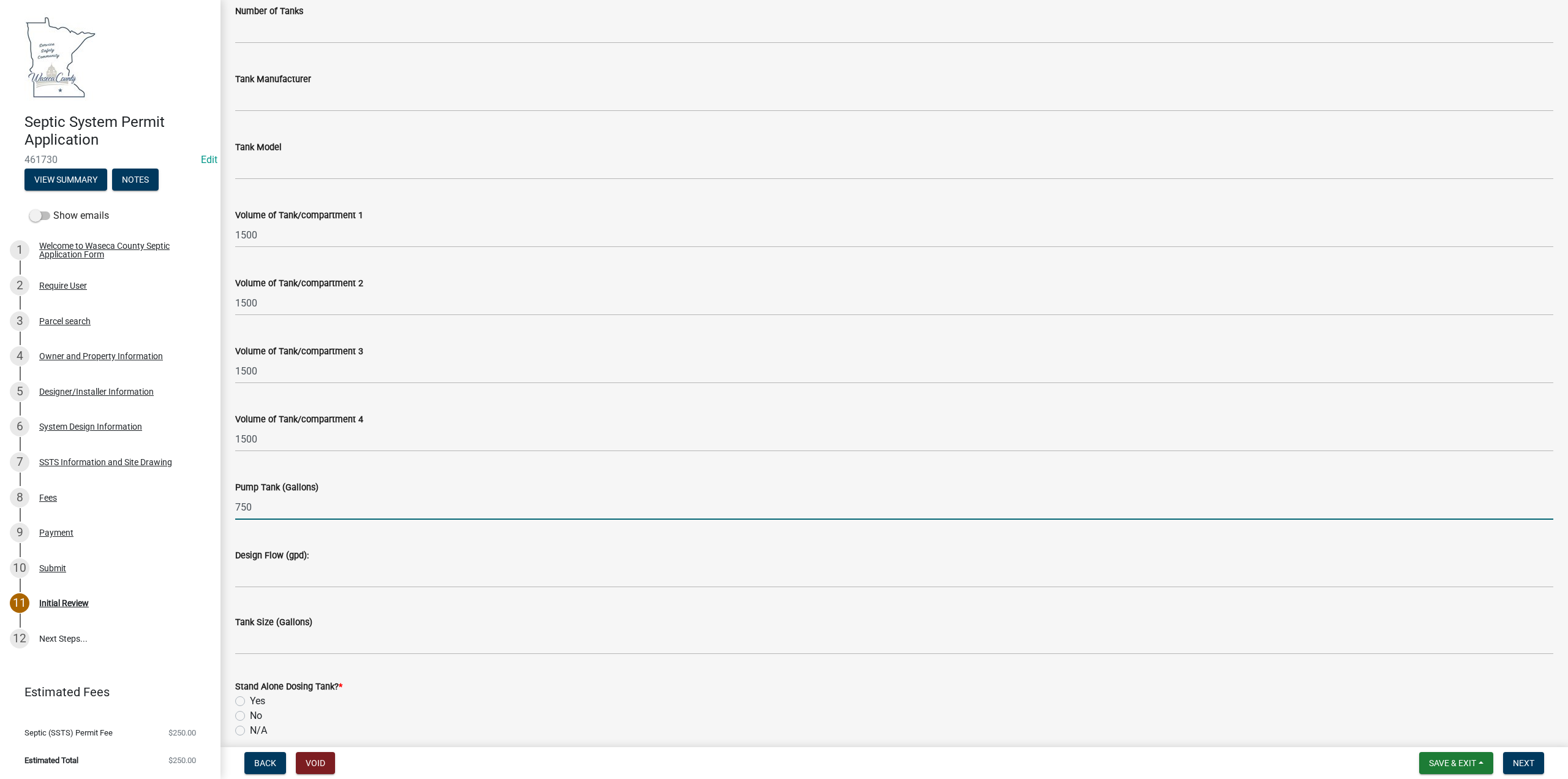
type input "750"
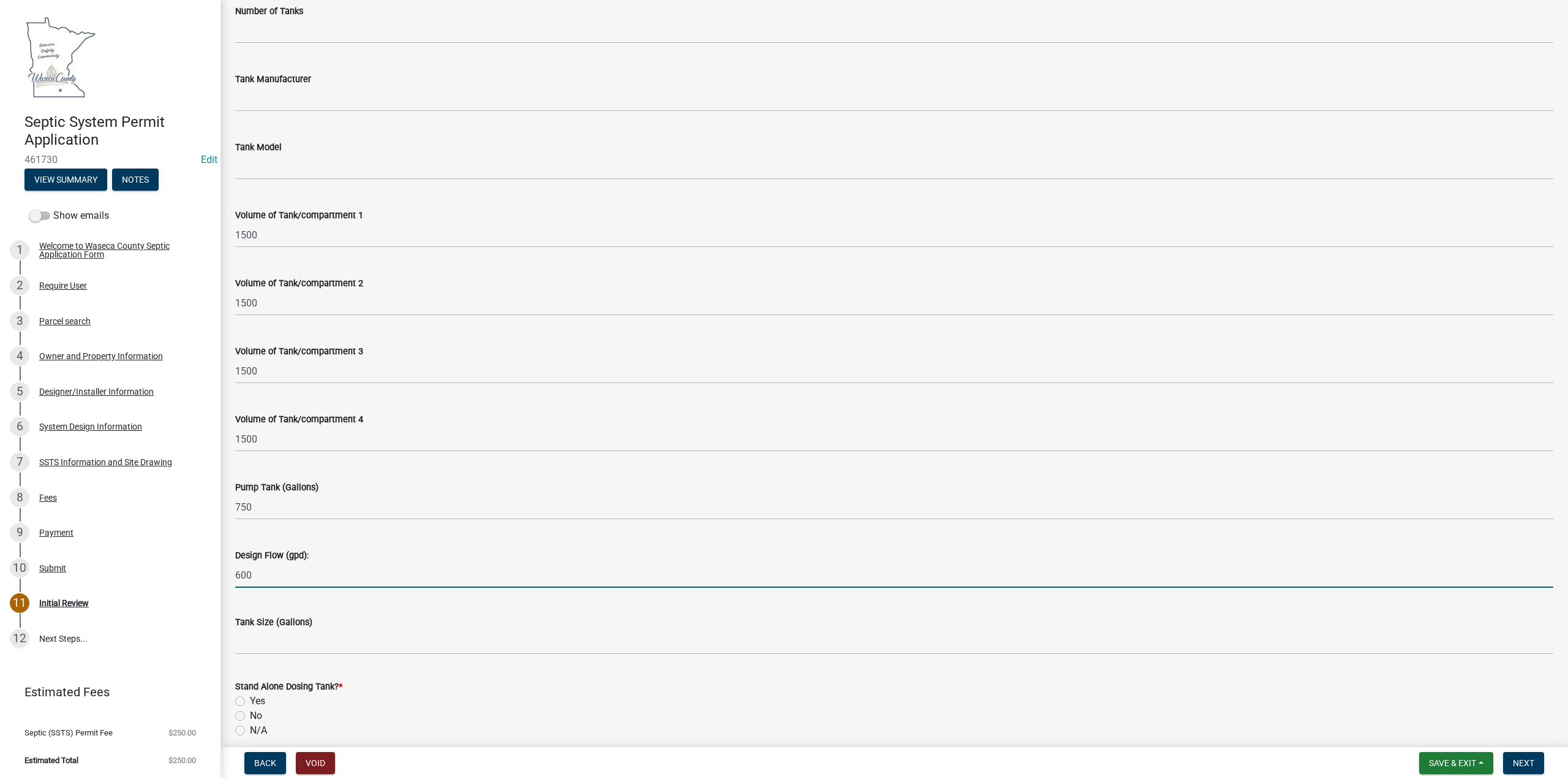
type input "600"
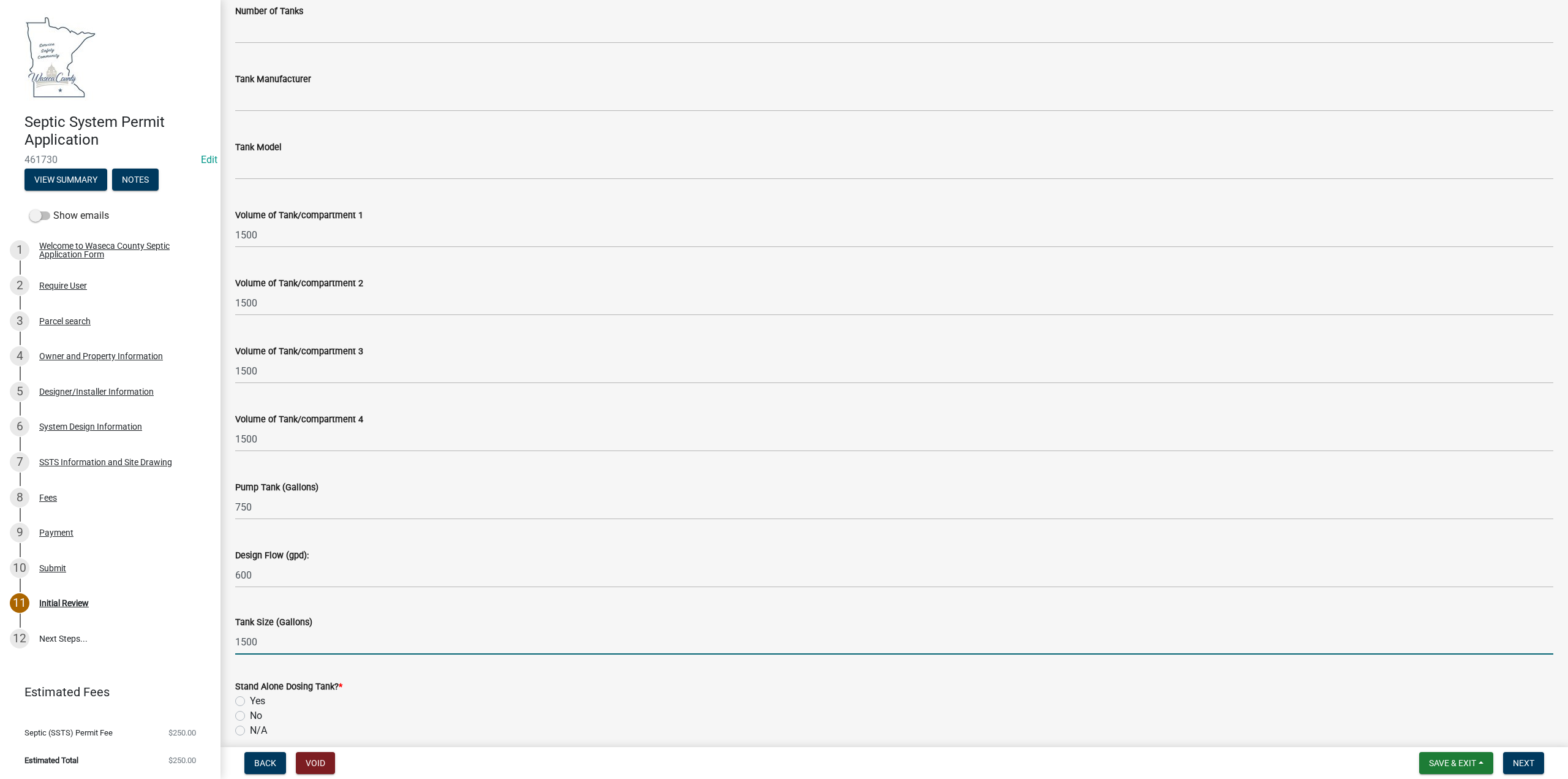
type input "1500"
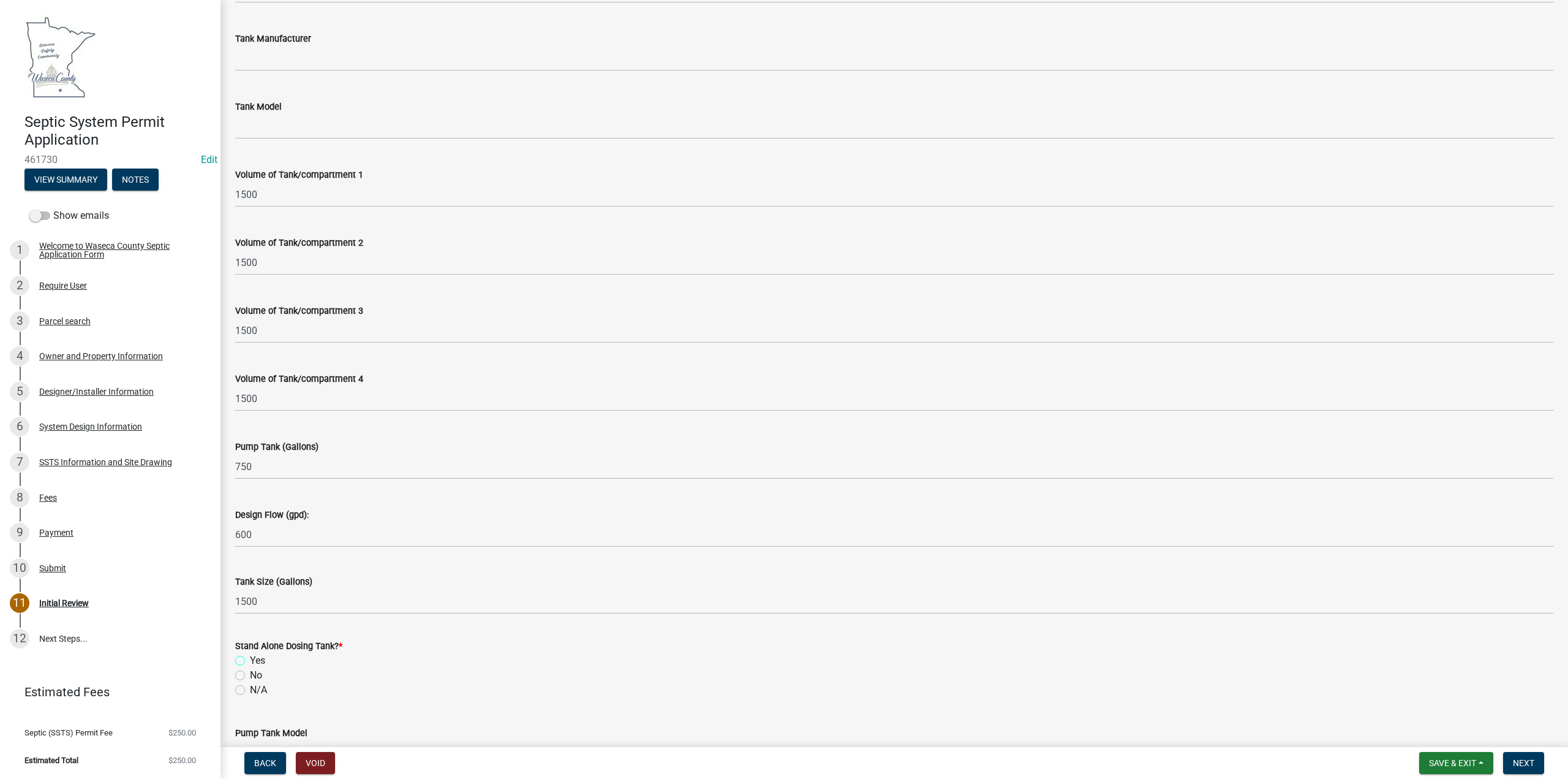
scroll to position [1268, 0]
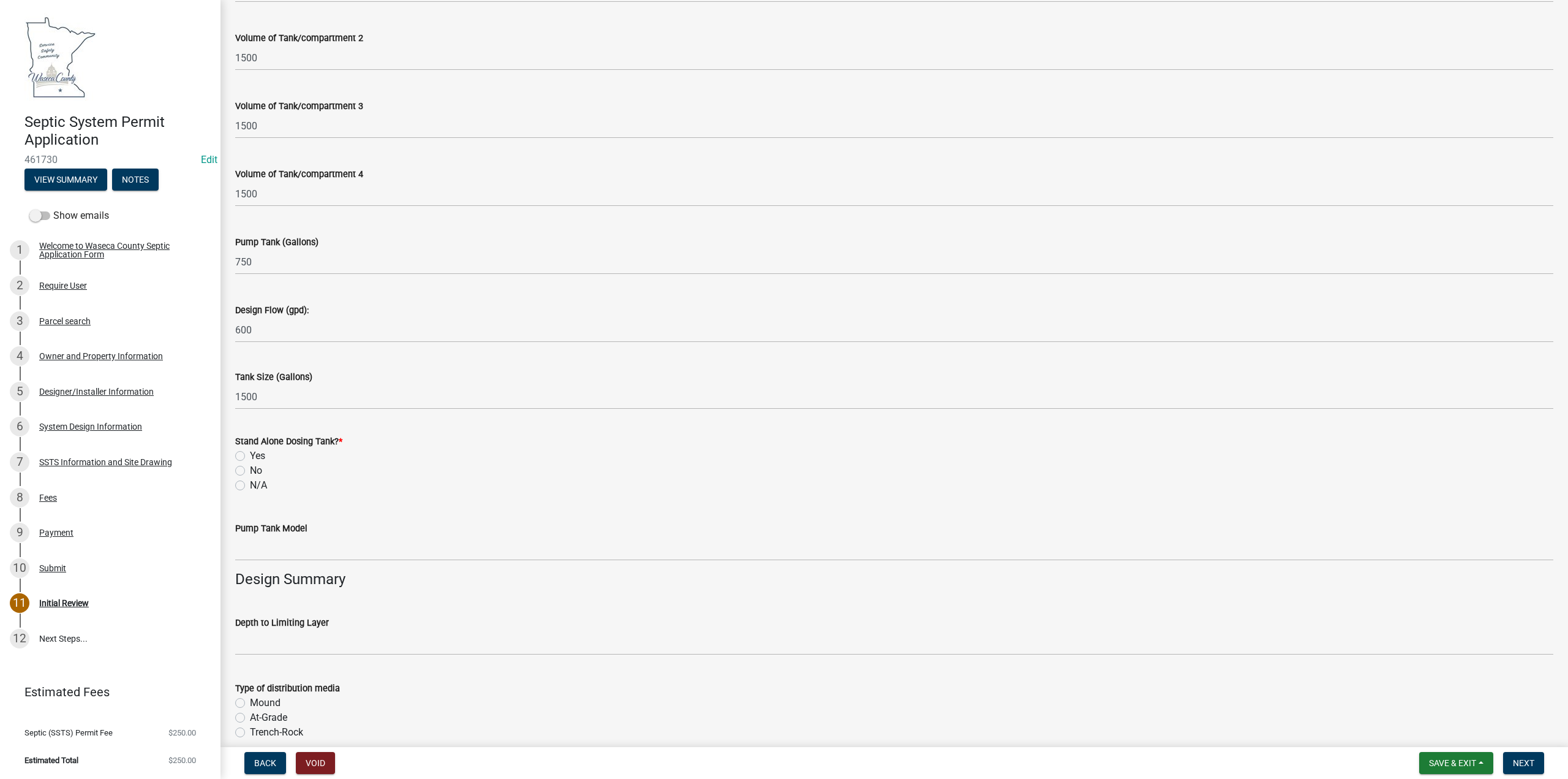
click at [250, 456] on label "Yes" at bounding box center [257, 455] width 15 height 15
click at [250, 456] on input "Yes" at bounding box center [254, 452] width 8 height 8
radio input "true"
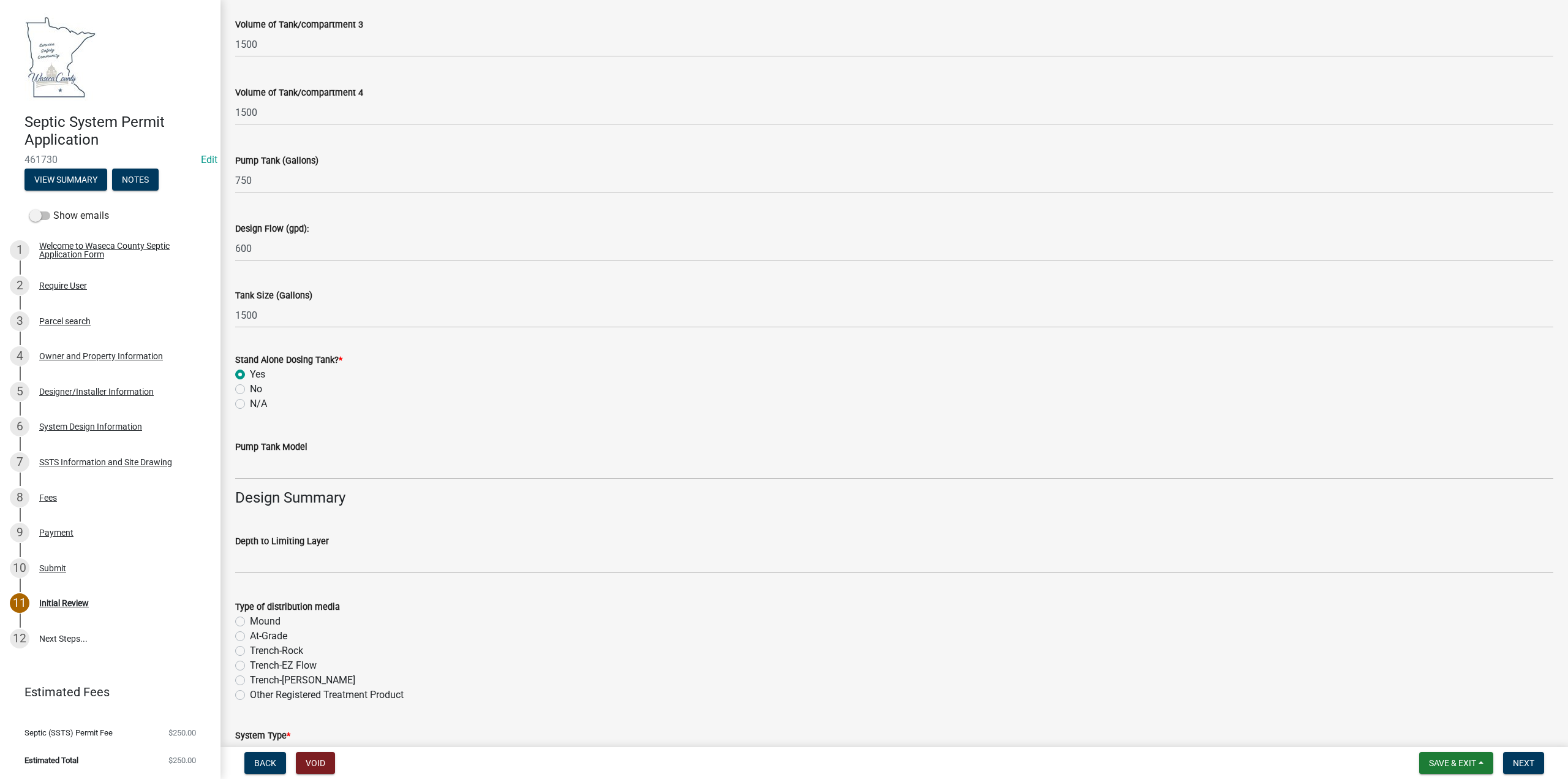
scroll to position [1451, 0]
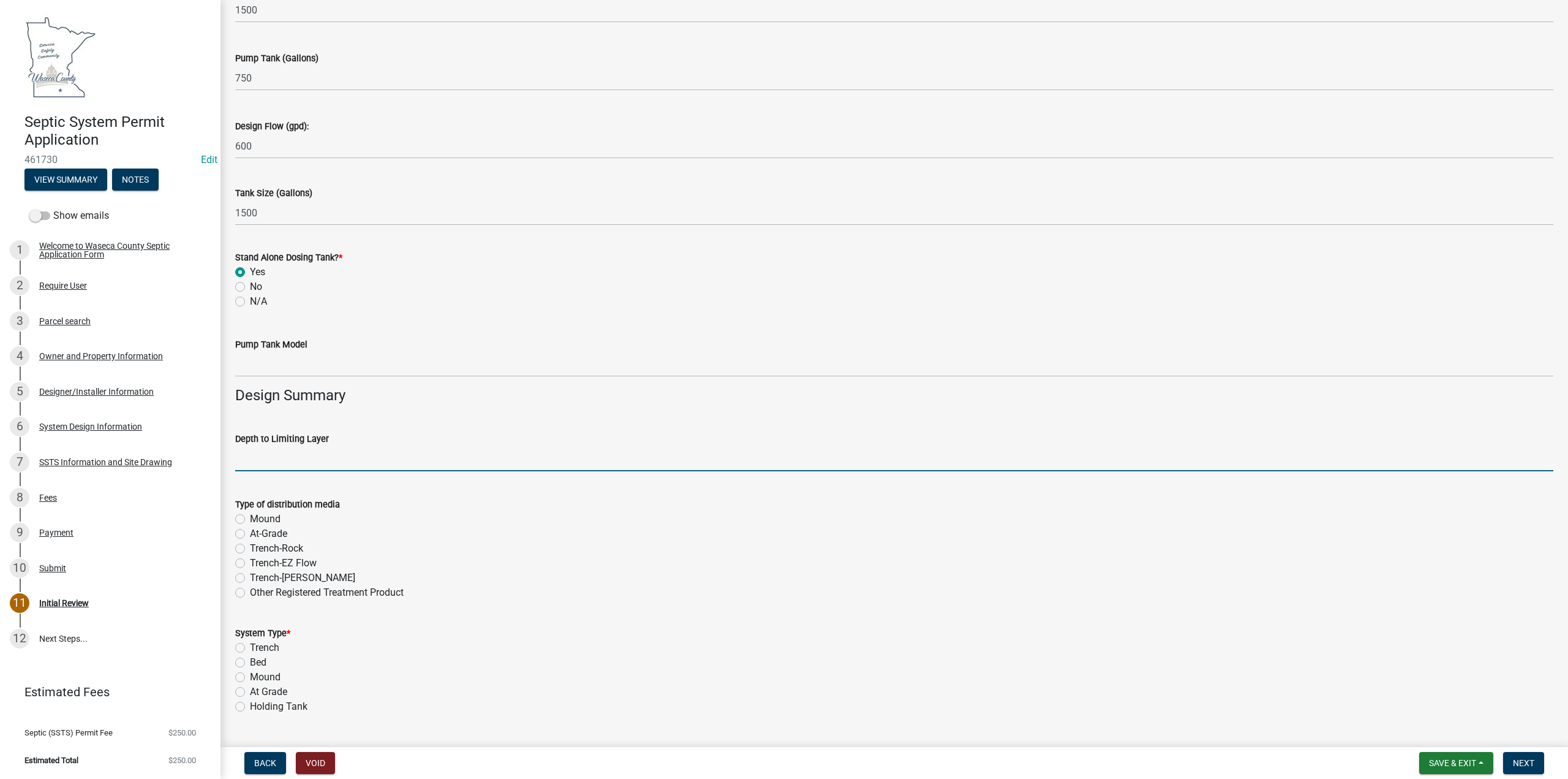
click at [282, 461] on input "text" at bounding box center [894, 459] width 1318 height 25
type input "22"
click at [250, 676] on label "Mound" at bounding box center [265, 677] width 30 height 15
click at [250, 676] on input "Mound" at bounding box center [254, 674] width 8 height 8
radio input "true"
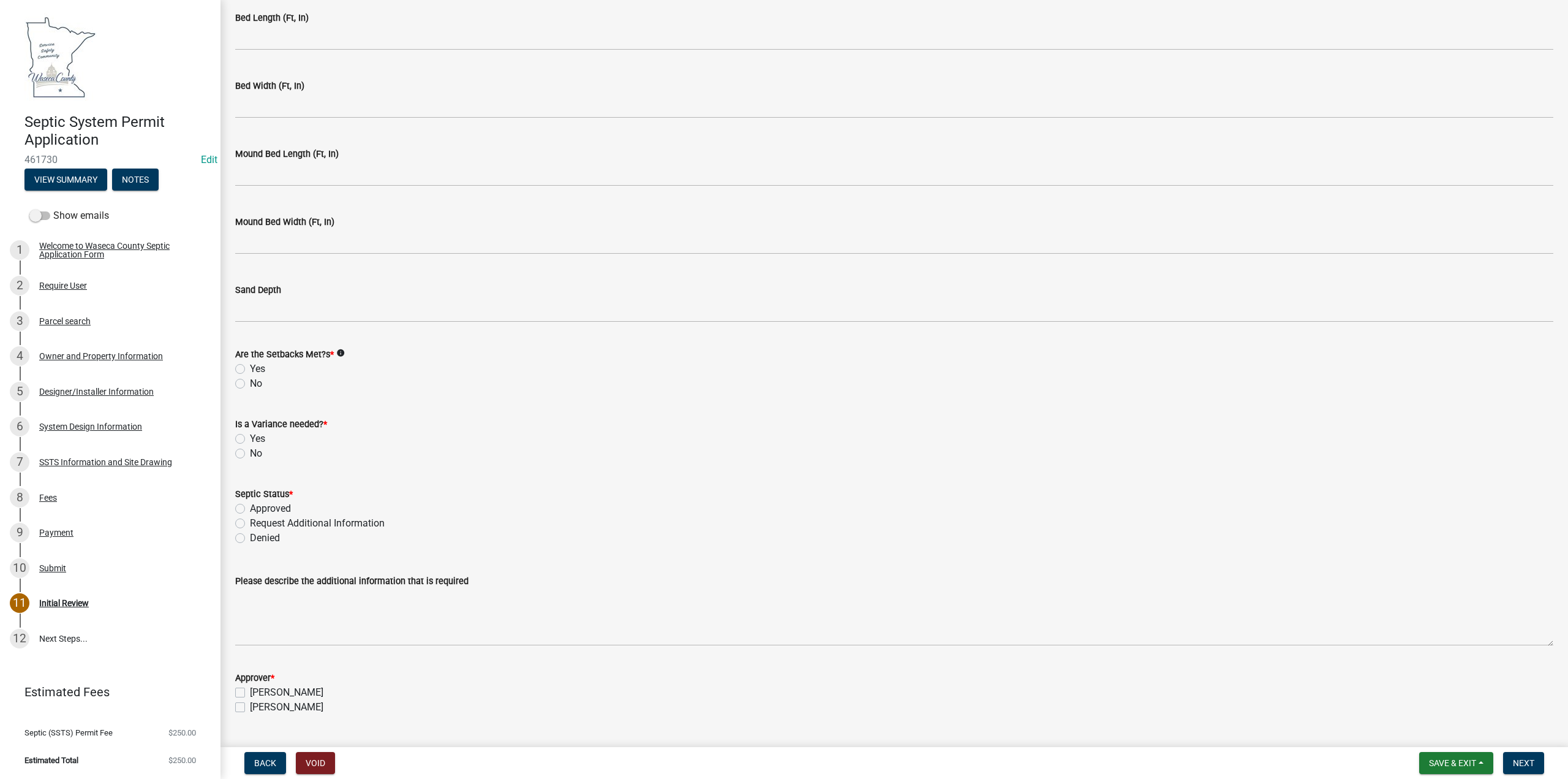
scroll to position [2555, 0]
click at [250, 367] on label "Yes" at bounding box center [257, 367] width 15 height 15
click at [250, 367] on input "Yes" at bounding box center [254, 363] width 8 height 8
radio input "true"
click at [250, 448] on label "No" at bounding box center [256, 451] width 12 height 15
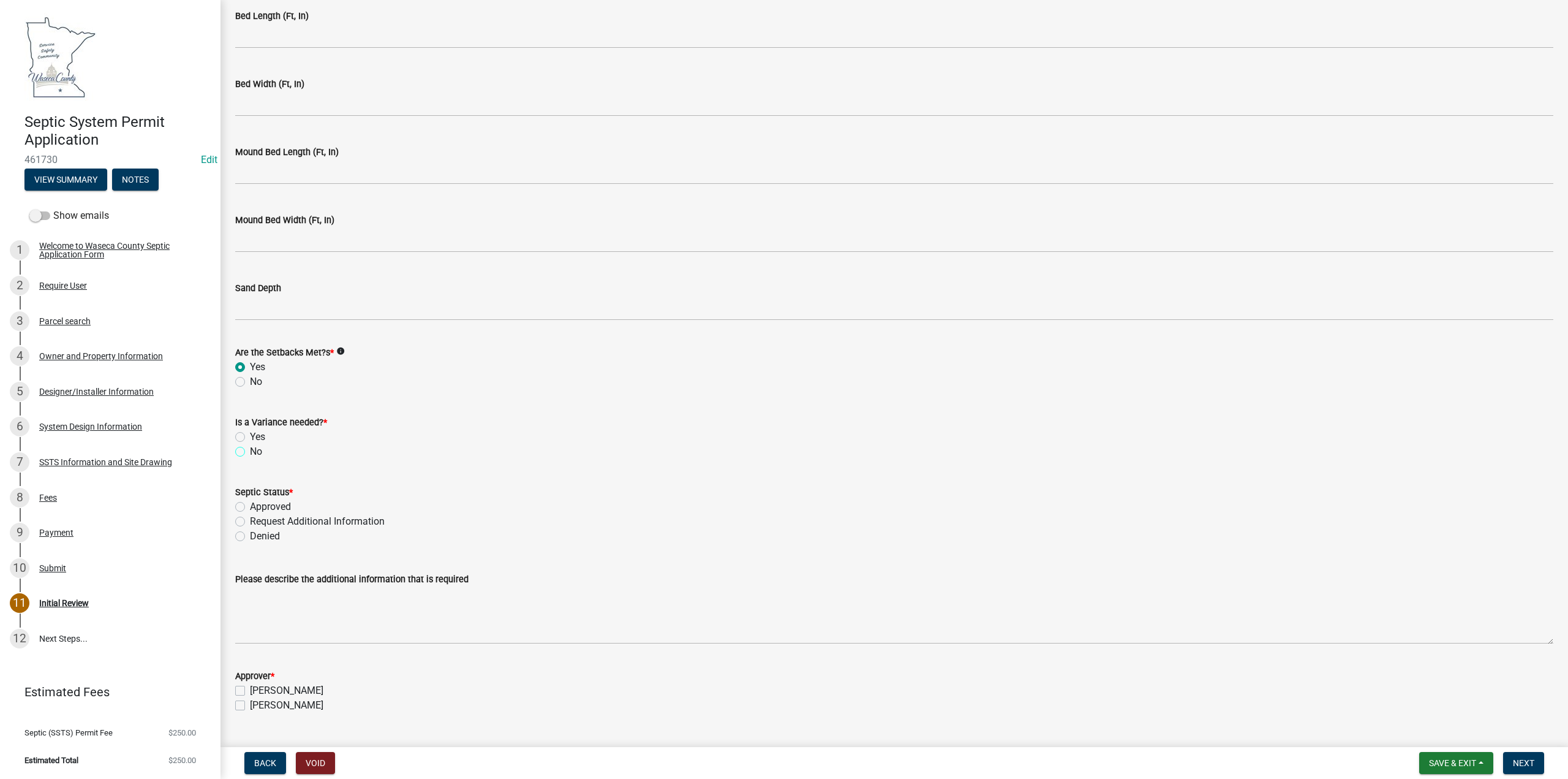
click at [250, 448] on input "No" at bounding box center [254, 448] width 8 height 8
radio input "true"
click at [250, 504] on label "Approved" at bounding box center [270, 506] width 41 height 15
click at [250, 504] on input "Approved" at bounding box center [254, 503] width 8 height 8
radio input "true"
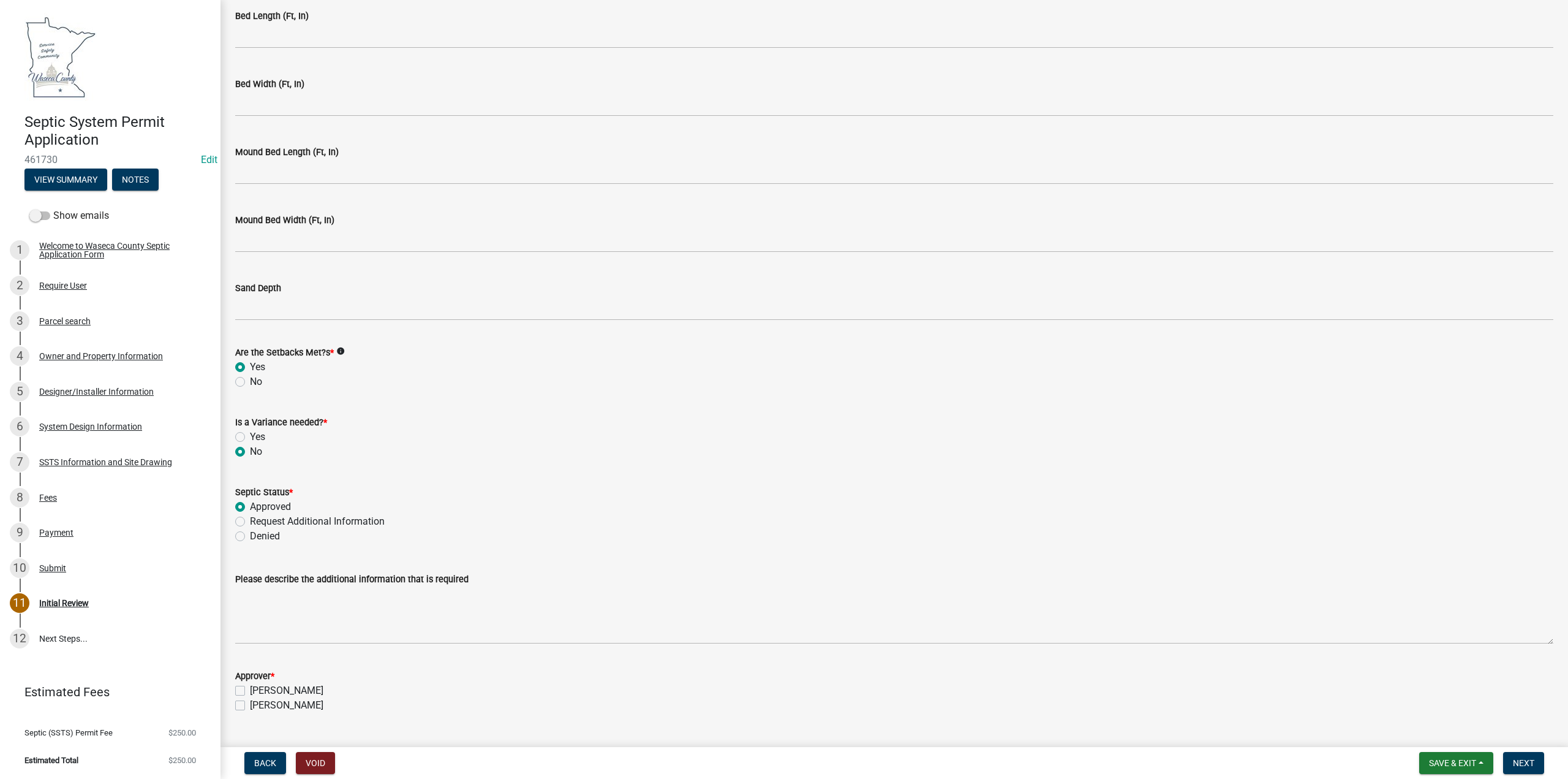
click at [250, 690] on label "[PERSON_NAME]" at bounding box center [287, 690] width 74 height 15
click at [250, 690] on input "[PERSON_NAME]" at bounding box center [254, 687] width 8 height 8
checkbox input "true"
checkbox input "false"
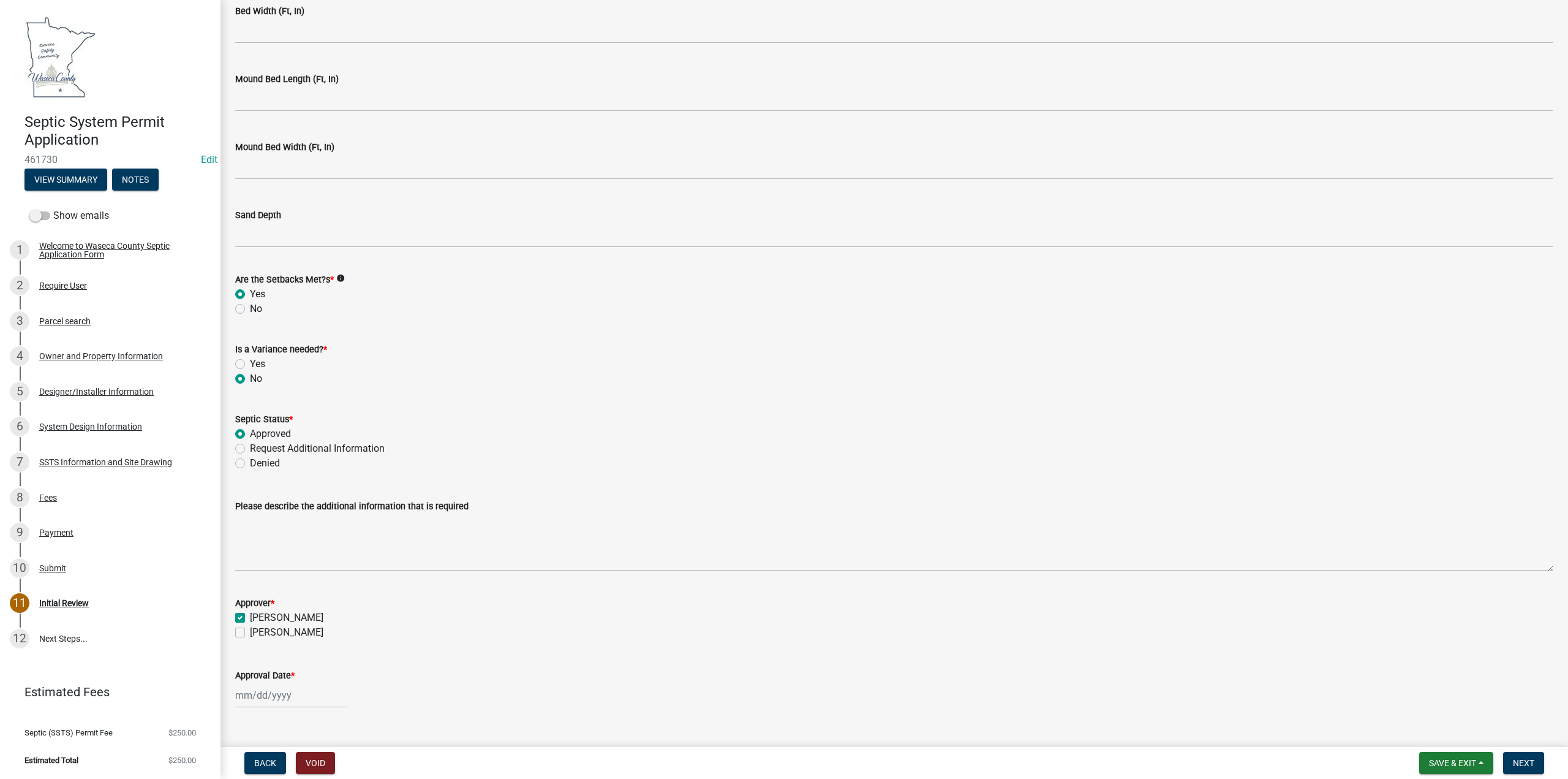
scroll to position [2652, 0]
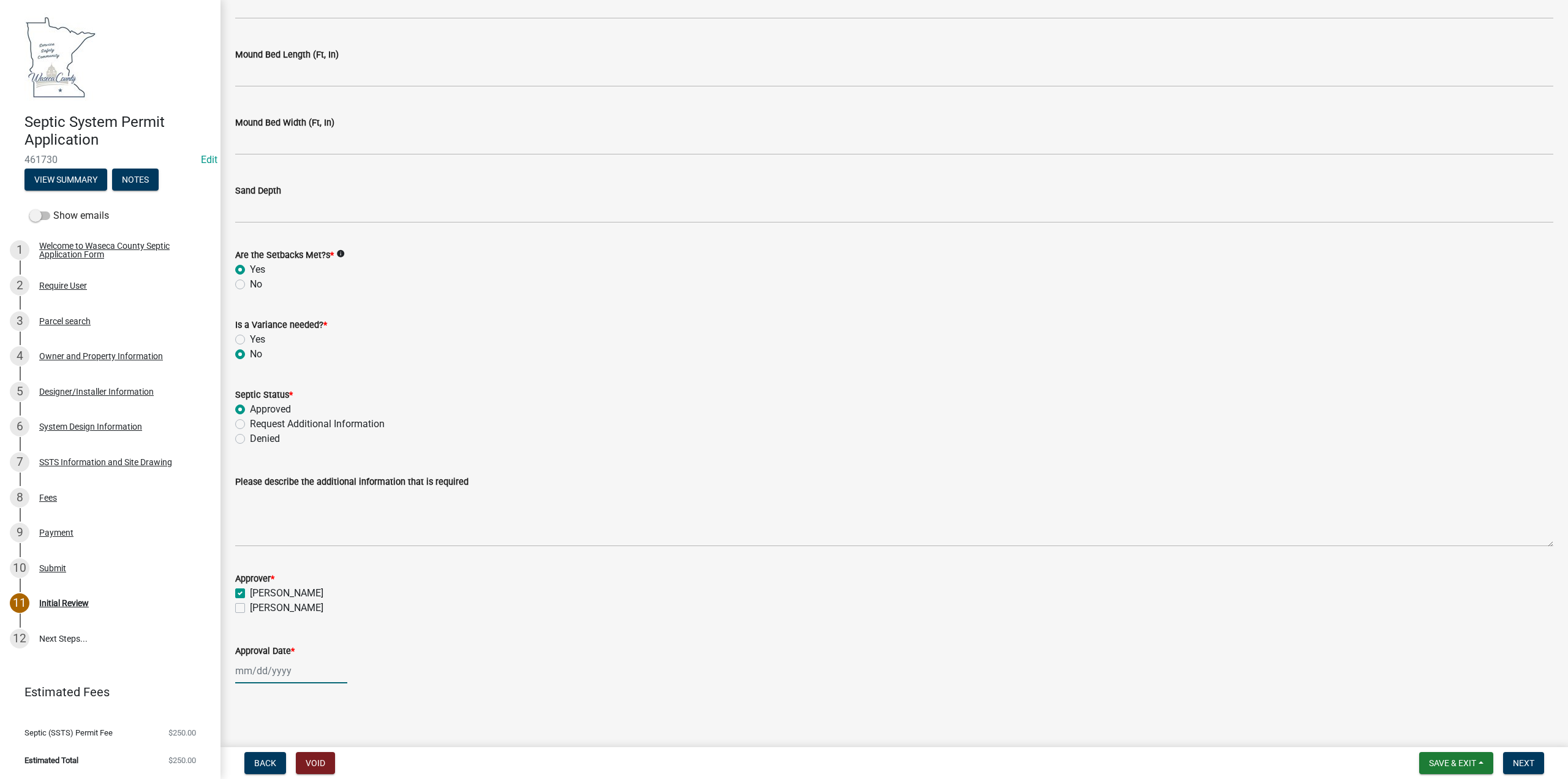
click at [252, 671] on div at bounding box center [291, 671] width 112 height 25
select select "8"
select select "2025"
click at [266, 587] on div "12" at bounding box center [267, 586] width 20 height 20
type input "[DATE]"
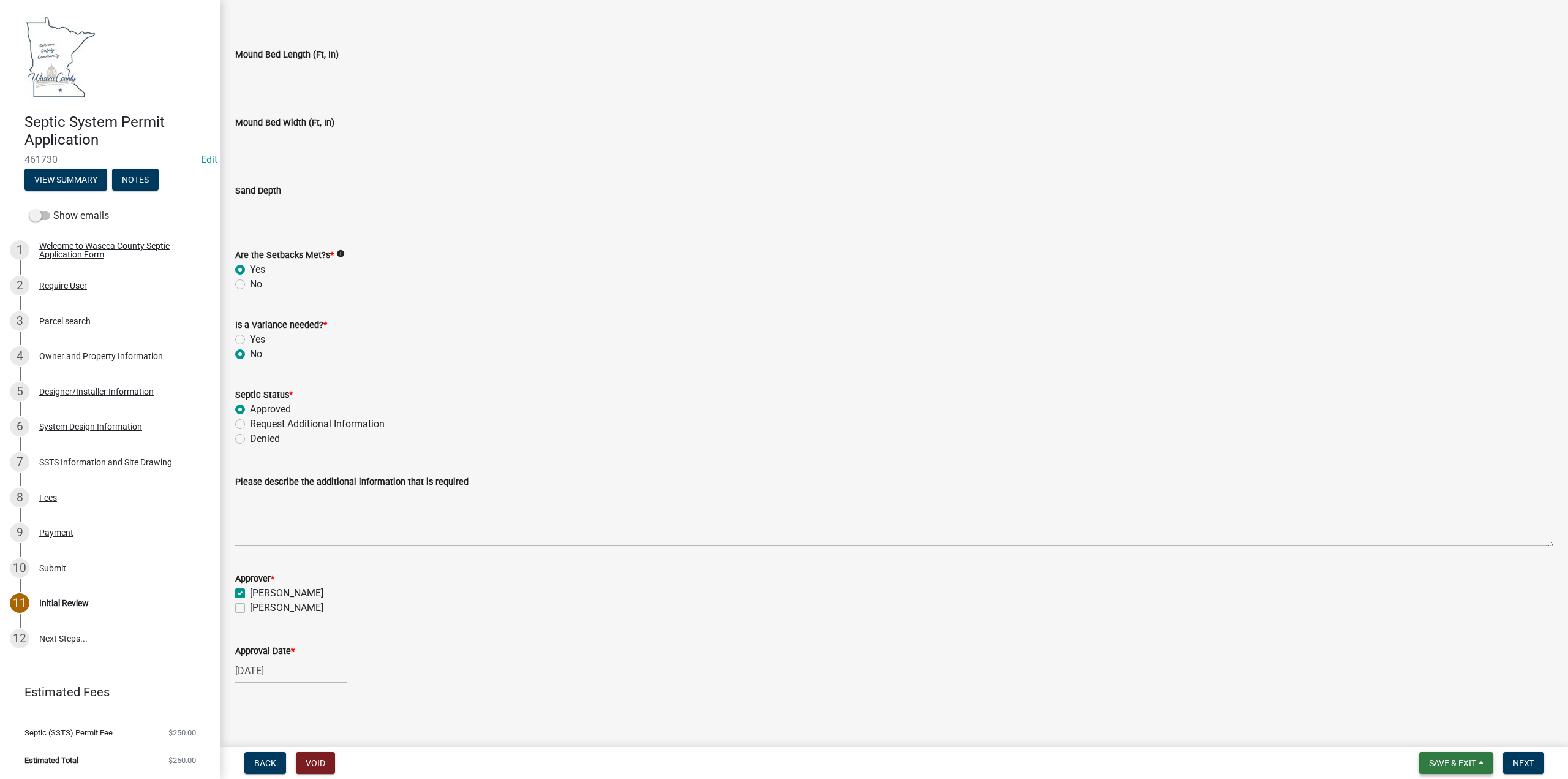
click at [1442, 759] on span "Save & Exit" at bounding box center [1453, 763] width 47 height 10
click at [1427, 703] on button "Save" at bounding box center [1444, 702] width 98 height 29
click at [1517, 763] on span "Next" at bounding box center [1524, 763] width 22 height 10
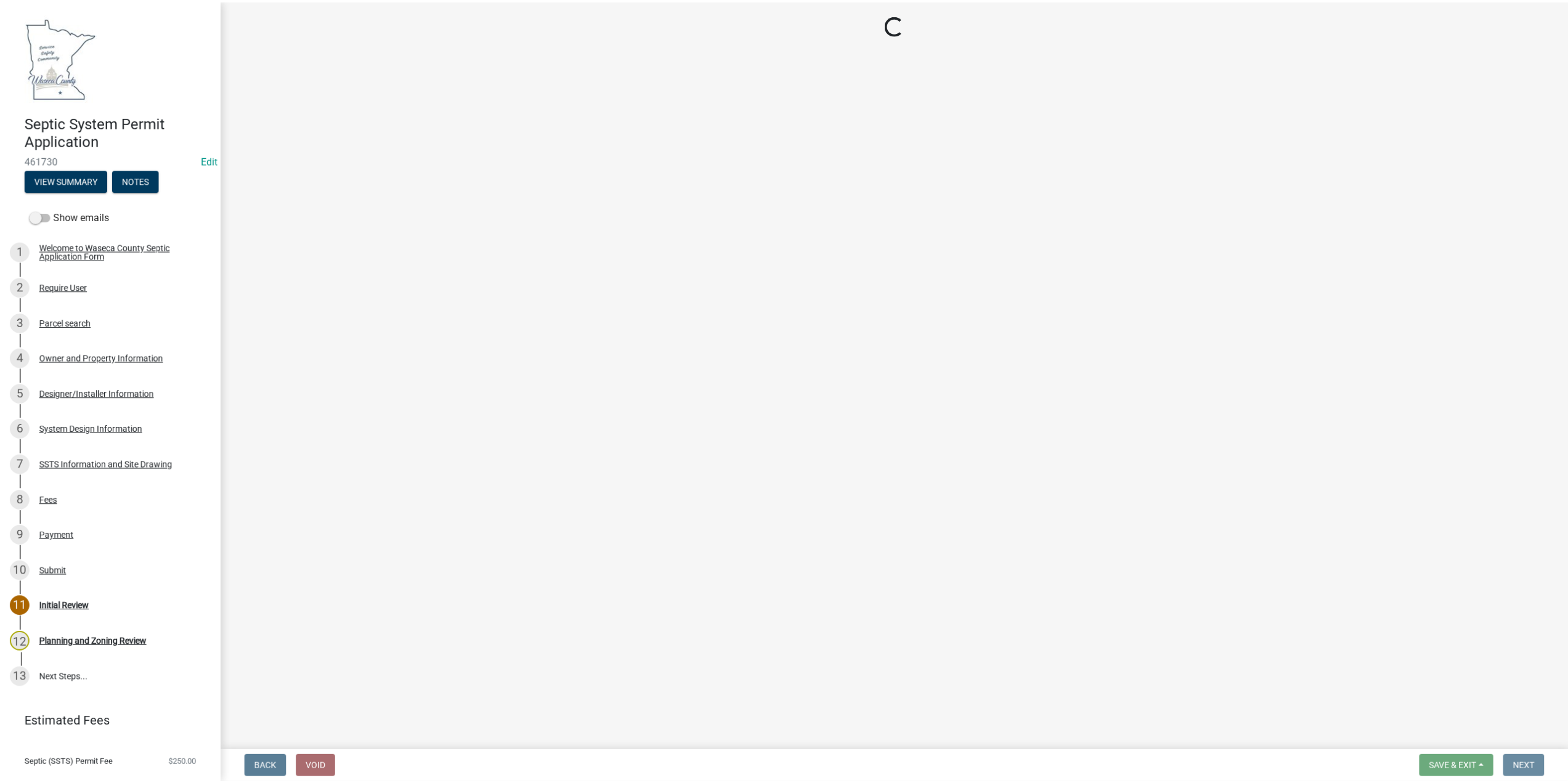
scroll to position [0, 0]
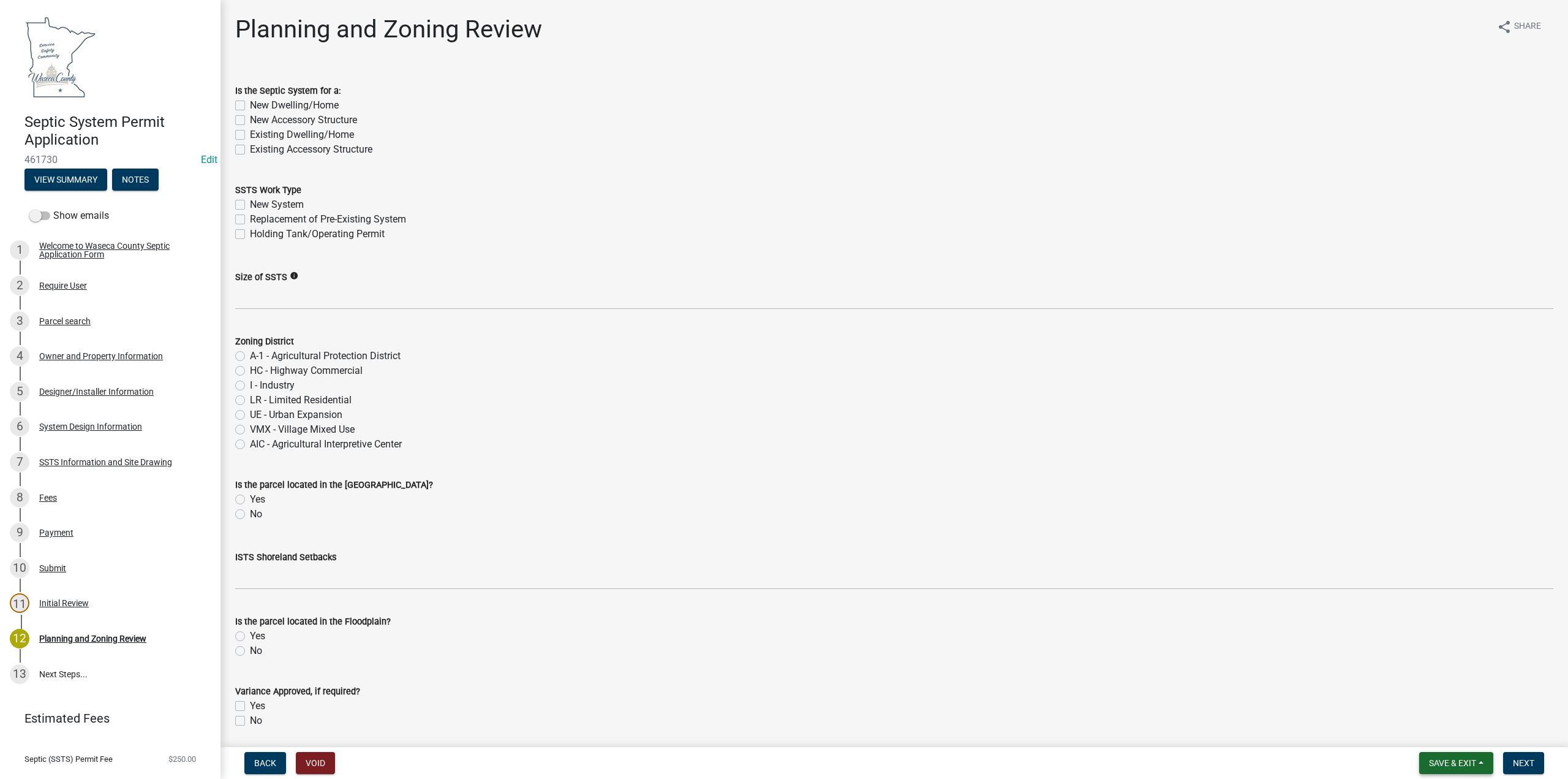
click at [1456, 763] on span "Save & Exit" at bounding box center [1453, 763] width 47 height 10
click at [1433, 731] on button "Save & Exit" at bounding box center [1444, 731] width 98 height 29
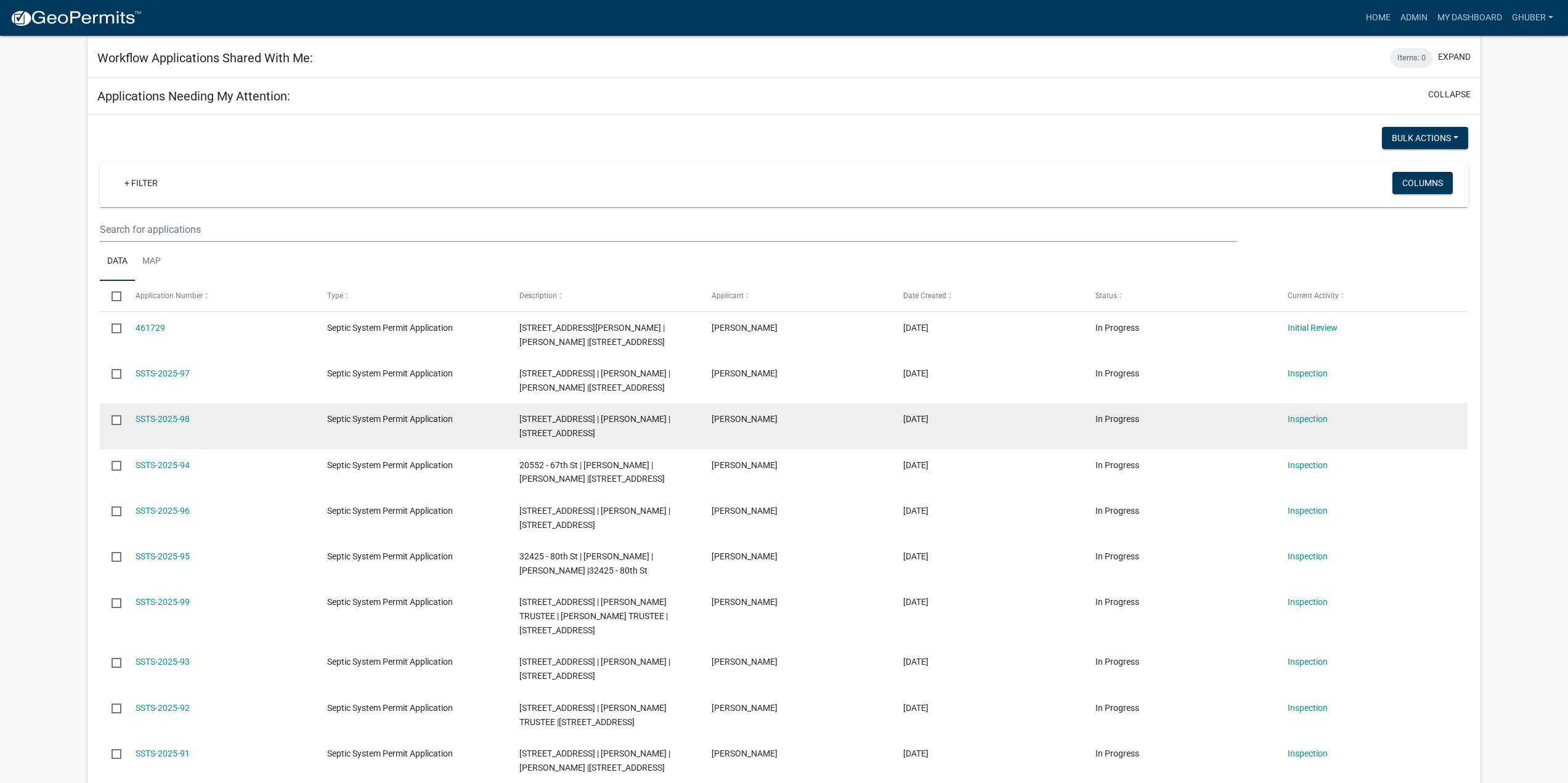
scroll to position [62, 0]
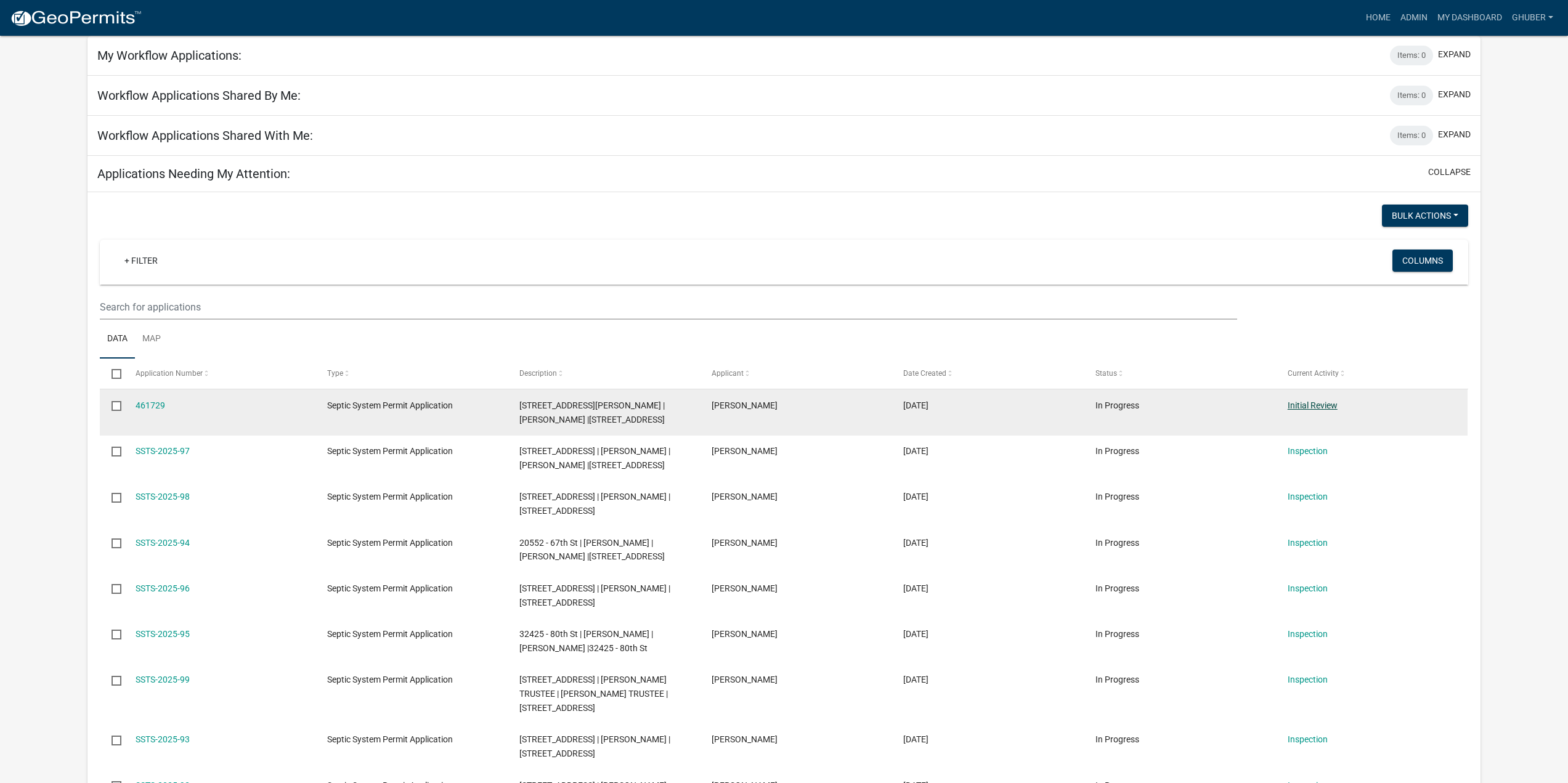
click at [1313, 404] on link "Initial Review" at bounding box center [1313, 405] width 50 height 10
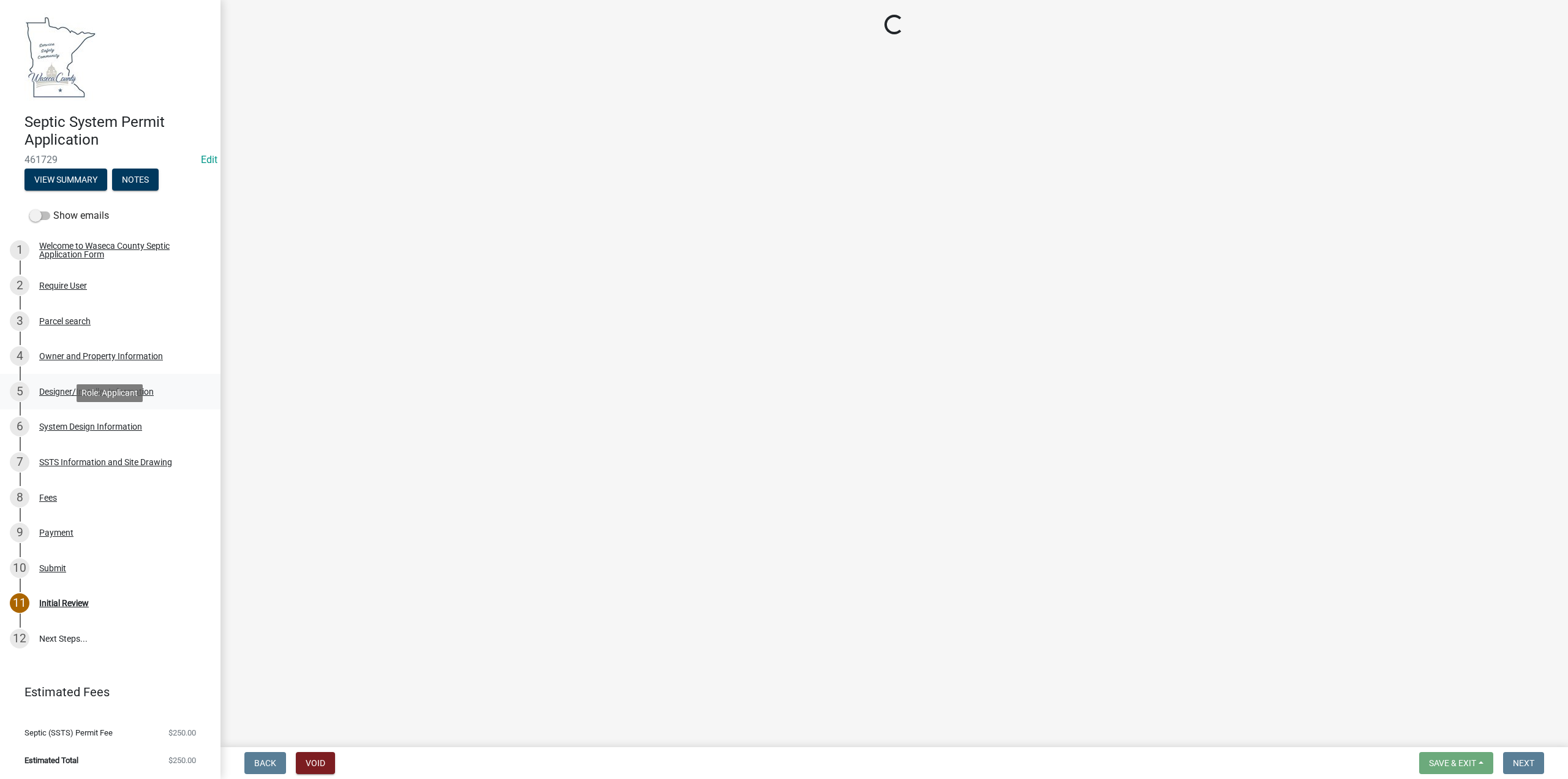
click at [58, 391] on div "Designer/Installer Information" at bounding box center [96, 392] width 115 height 9
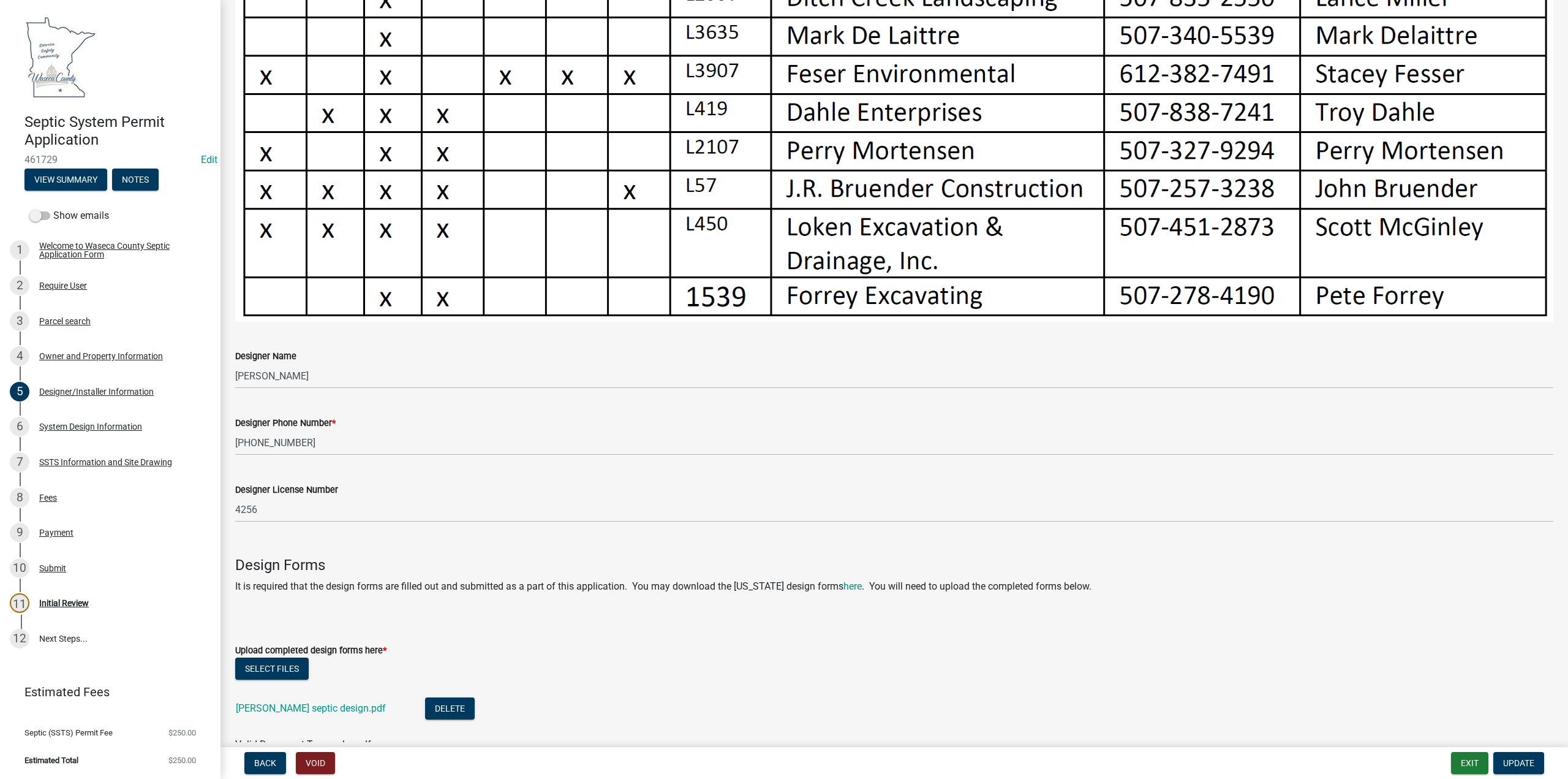
scroll to position [726, 0]
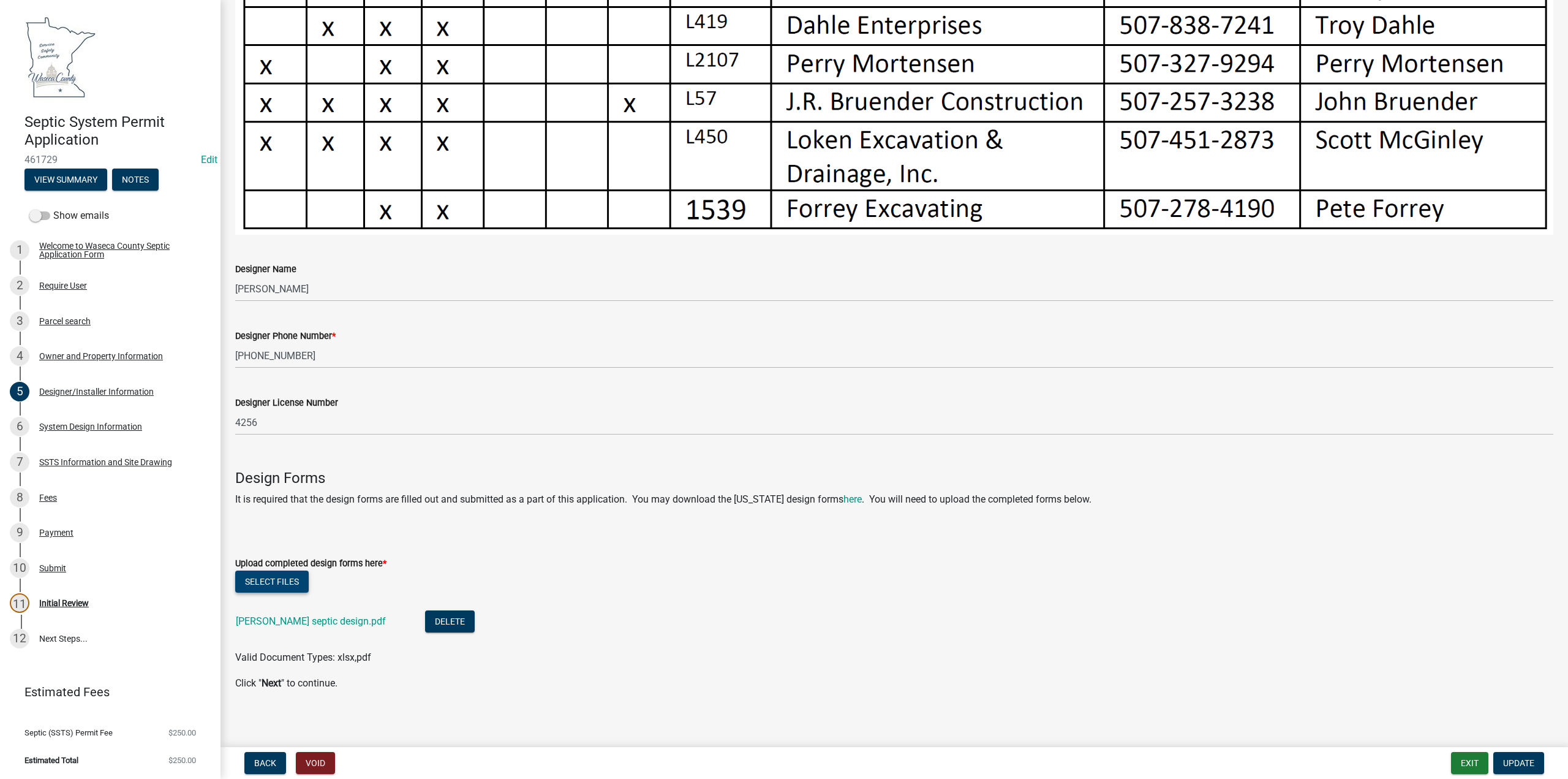
click at [261, 574] on button "Select files" at bounding box center [272, 581] width 74 height 22
click at [1519, 758] on span "Update" at bounding box center [1519, 763] width 31 height 10
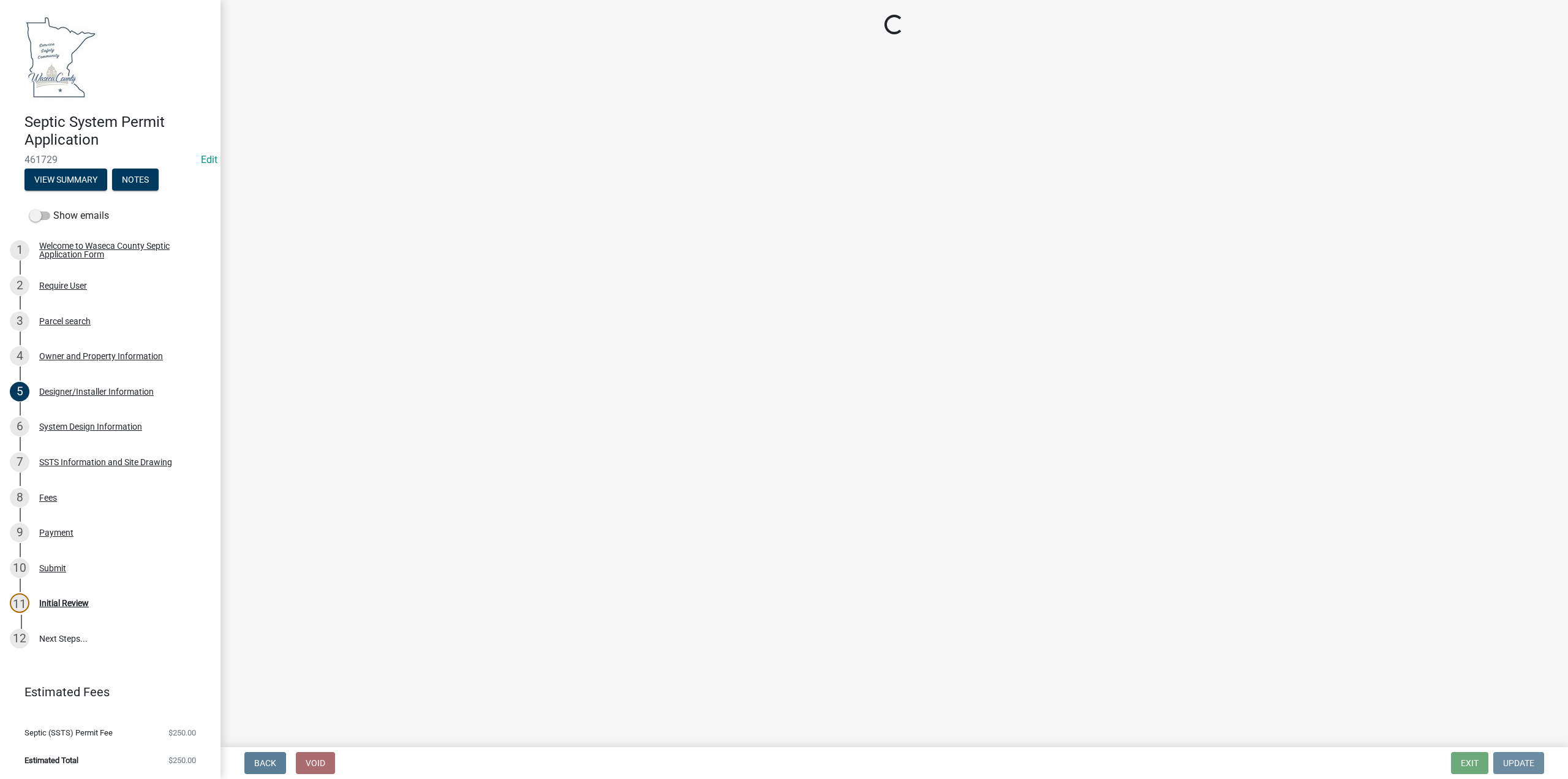
scroll to position [0, 0]
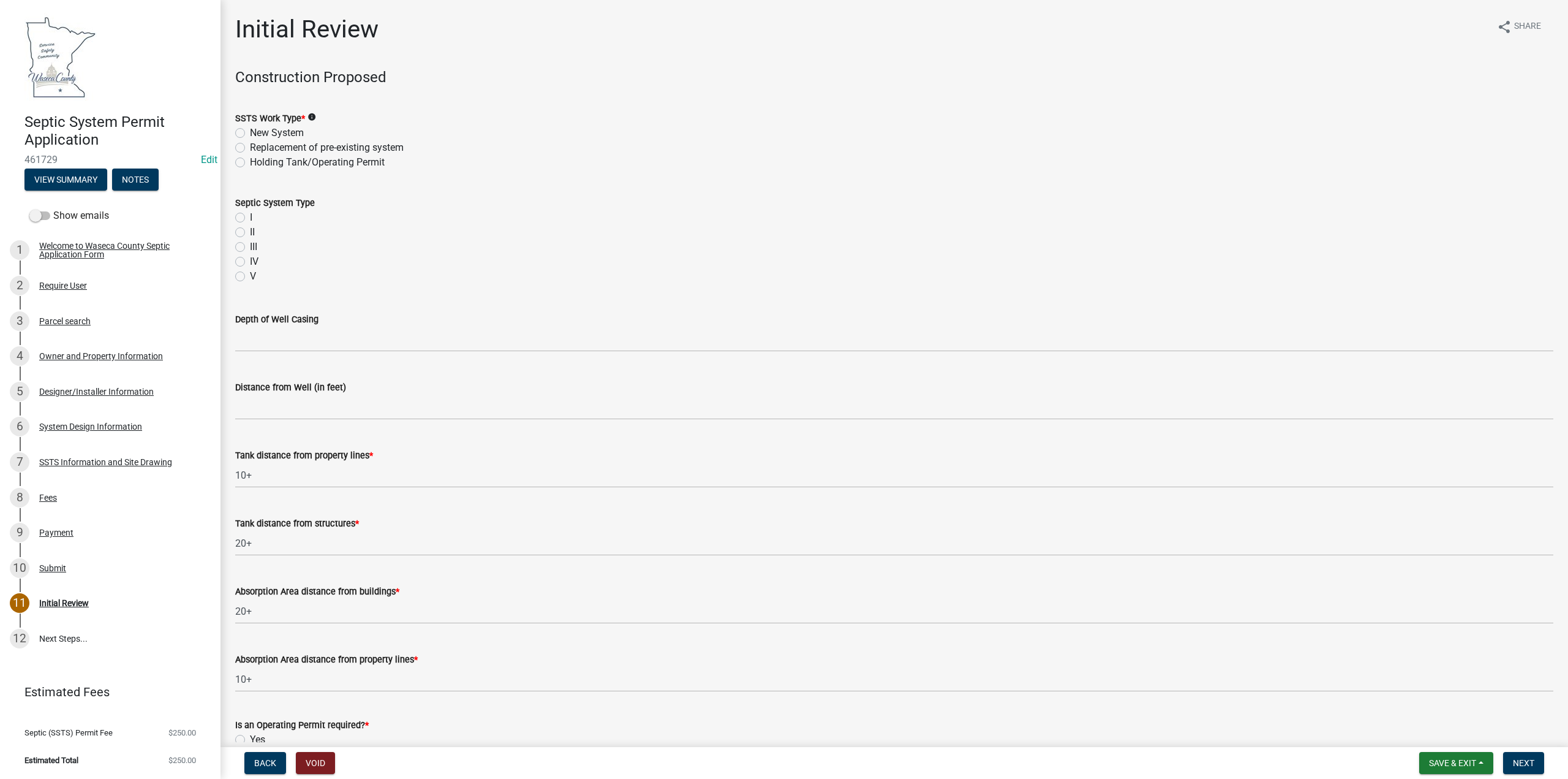
click at [250, 133] on label "New System" at bounding box center [276, 133] width 54 height 15
click at [250, 133] on input "New System" at bounding box center [254, 129] width 8 height 8
radio input "true"
click at [250, 147] on label "Replacement of pre-existing system" at bounding box center [327, 147] width 153 height 15
click at [250, 147] on input "Replacement of pre-existing system" at bounding box center [254, 144] width 8 height 8
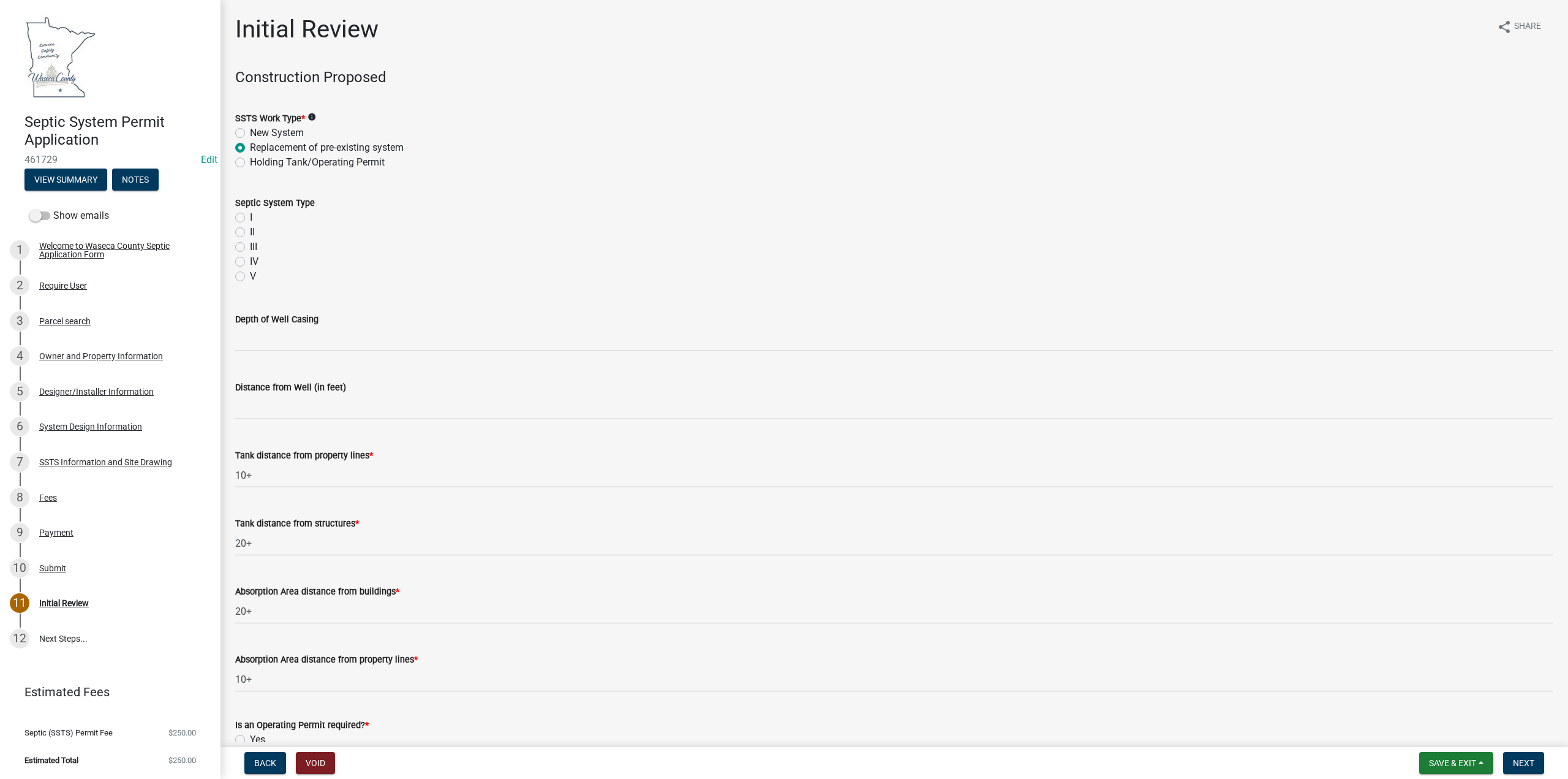
radio input "true"
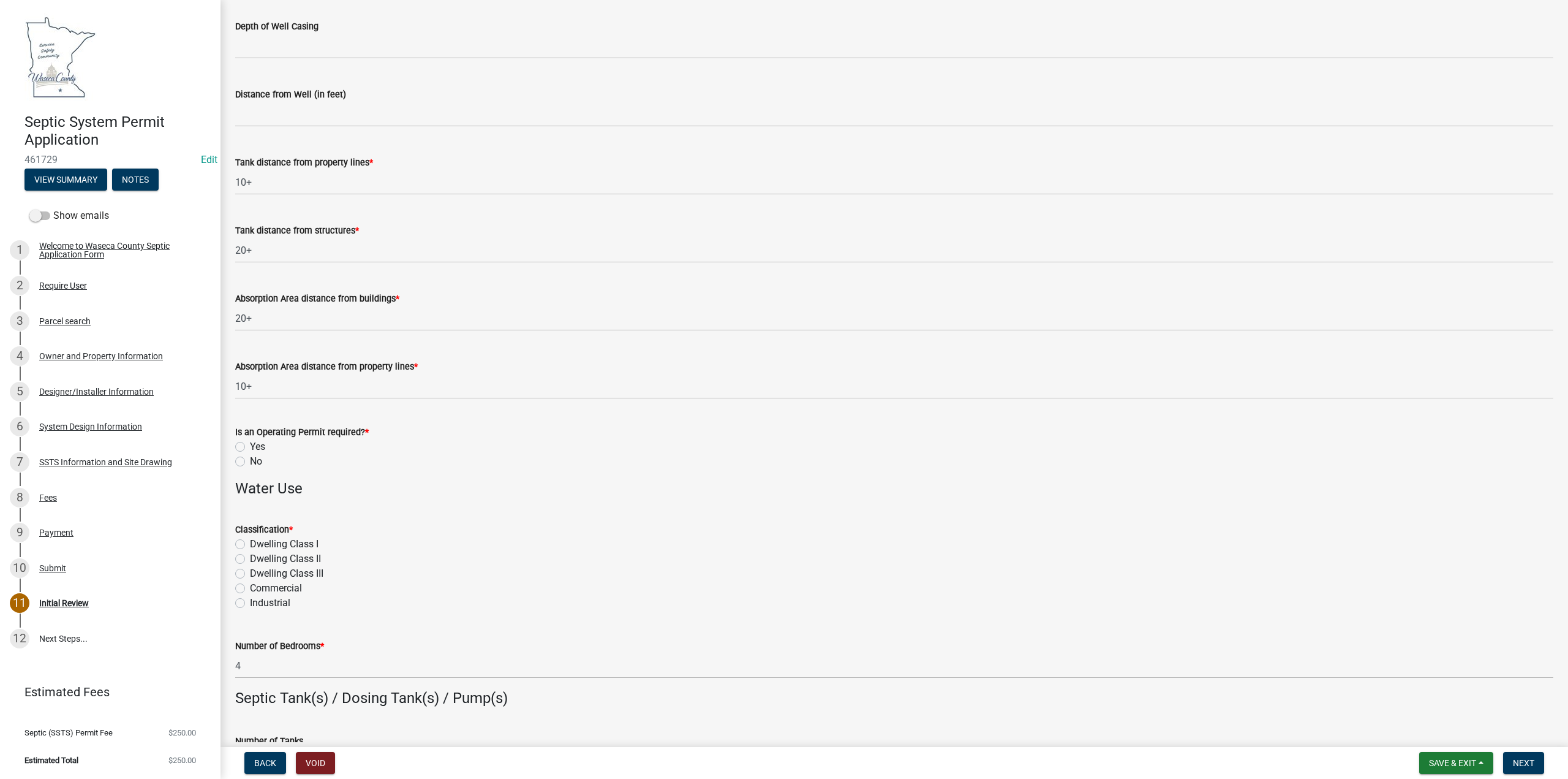
scroll to position [306, 0]
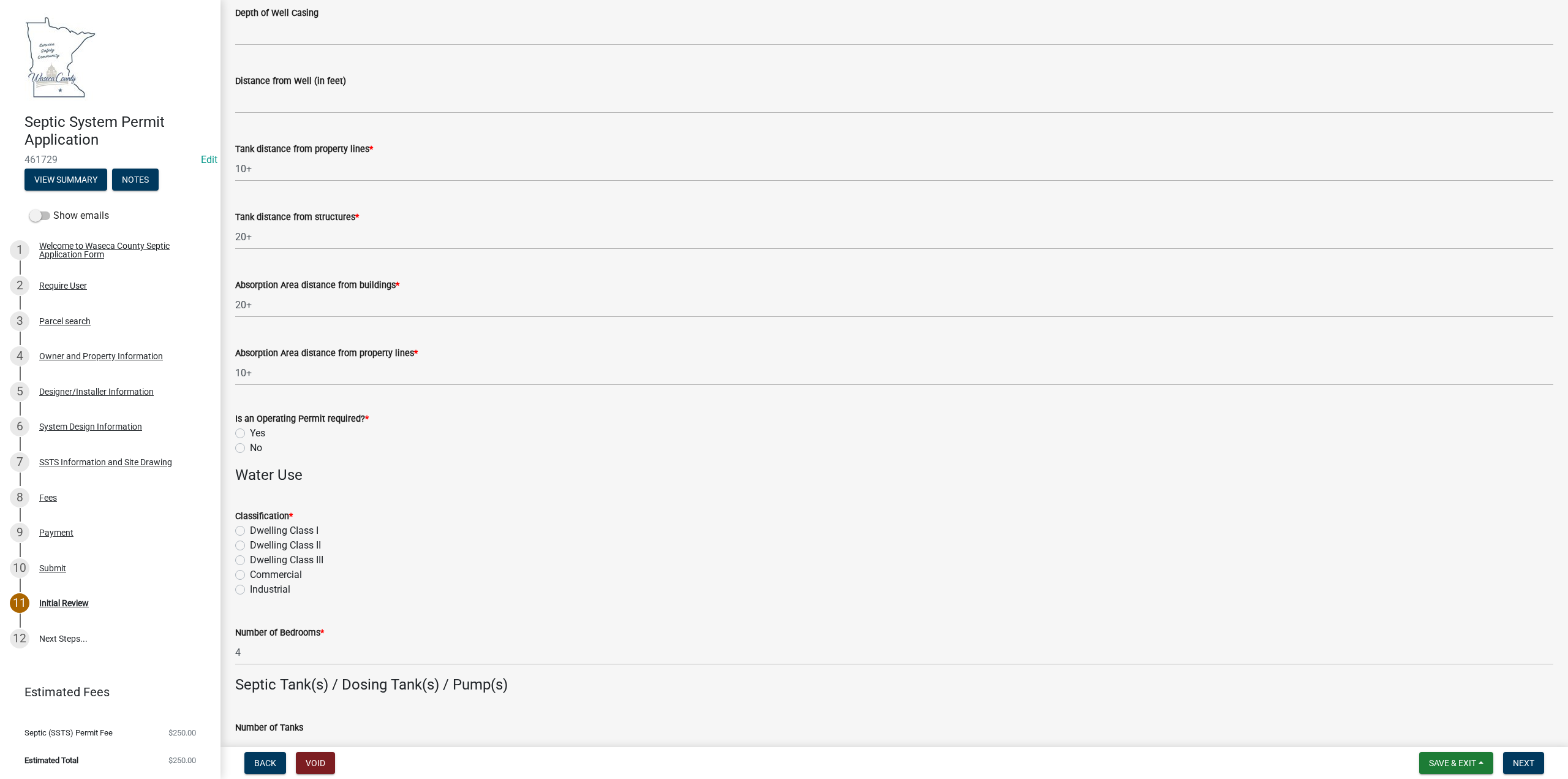
click at [245, 451] on div "No" at bounding box center [894, 448] width 1318 height 15
click at [250, 448] on label "No" at bounding box center [256, 448] width 12 height 15
click at [250, 448] on input "No" at bounding box center [254, 445] width 8 height 8
radio input "true"
click at [250, 527] on label "Dwelling CIass I" at bounding box center [284, 530] width 68 height 15
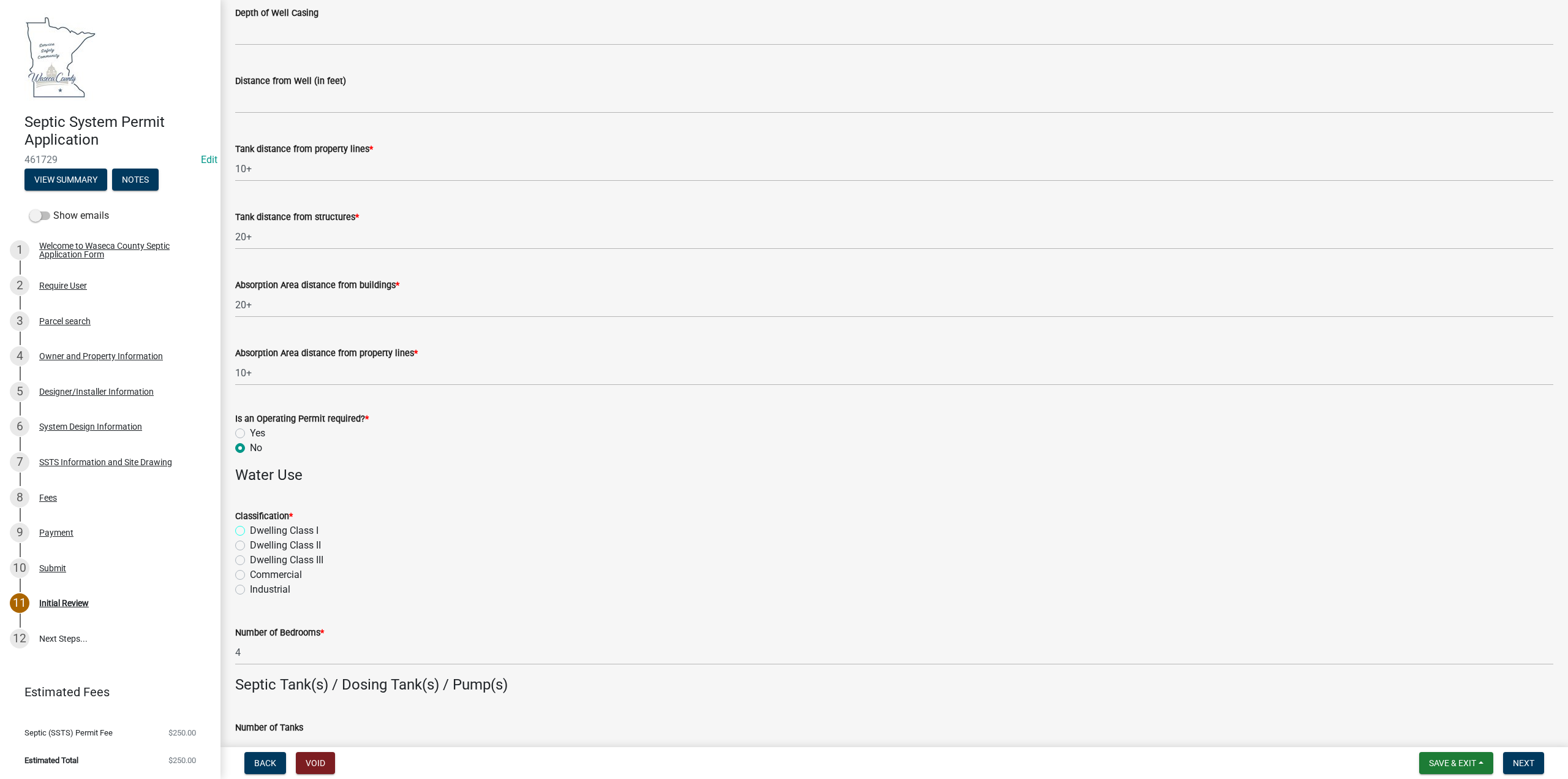
click at [250, 527] on input "Dwelling CIass I" at bounding box center [254, 527] width 8 height 8
radio input "true"
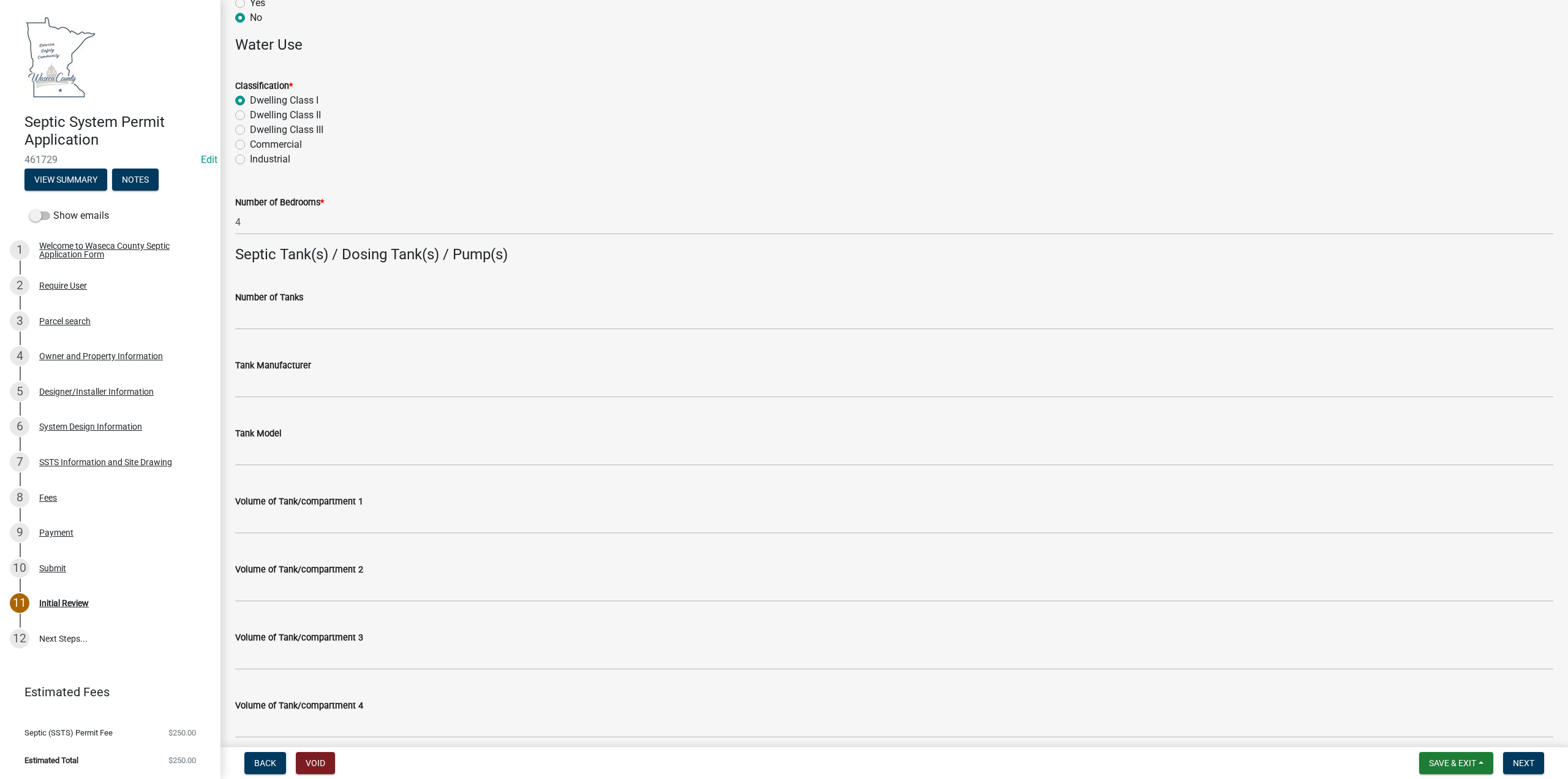
scroll to position [797, 0]
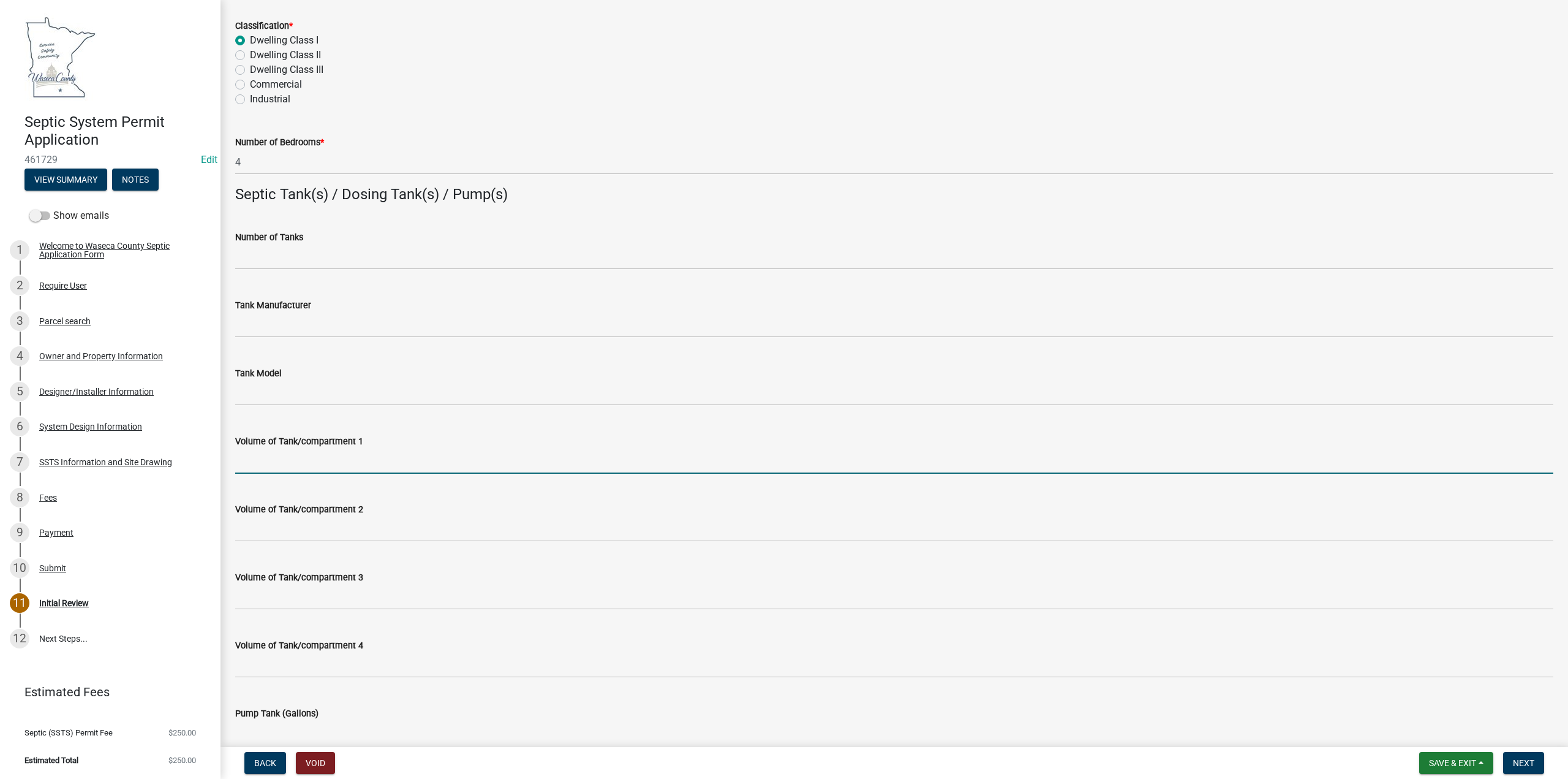
click at [263, 465] on input "Volume of Tank/compartment 1" at bounding box center [894, 461] width 1318 height 25
type input "1500"
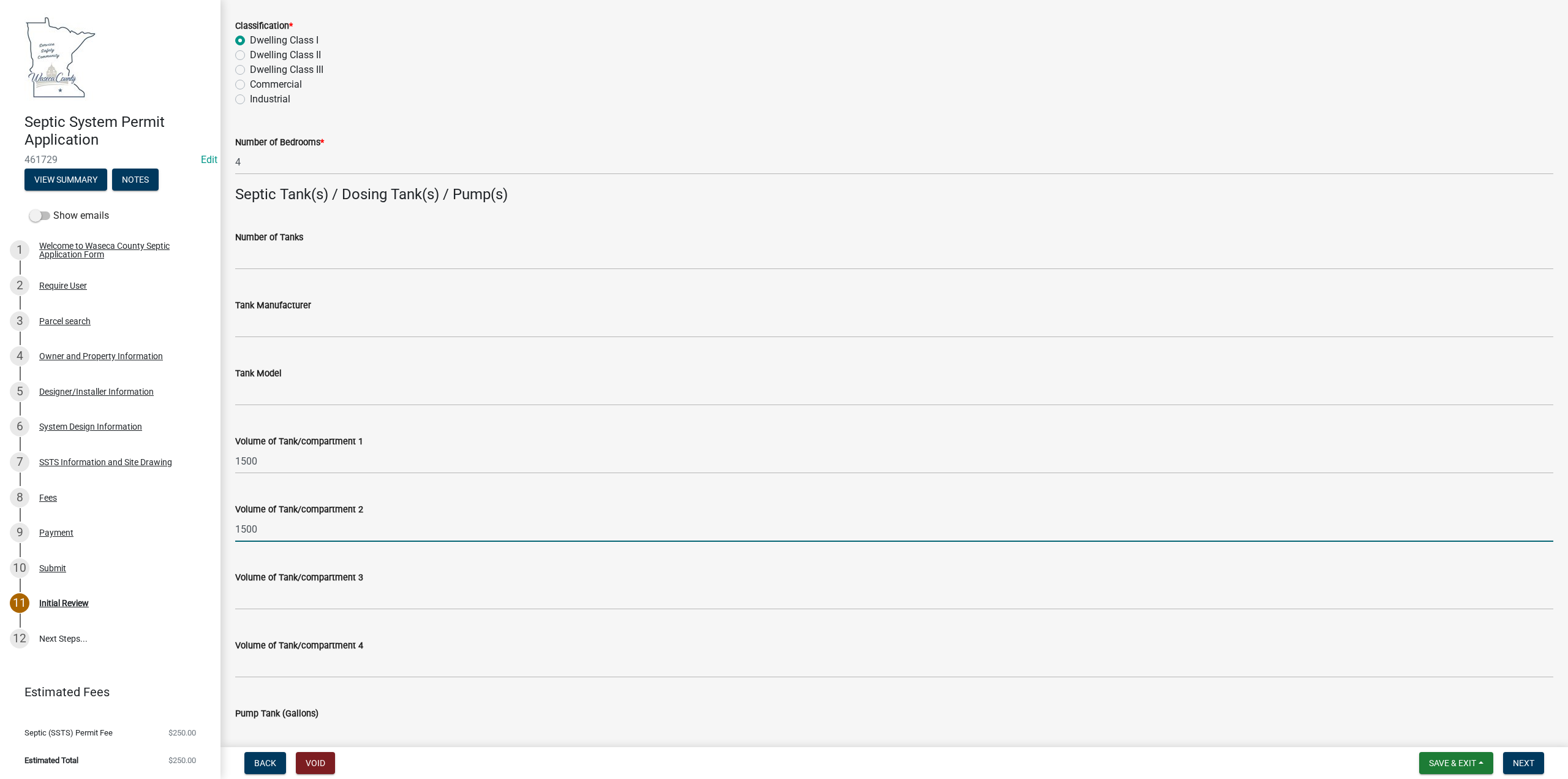
type input "1500"
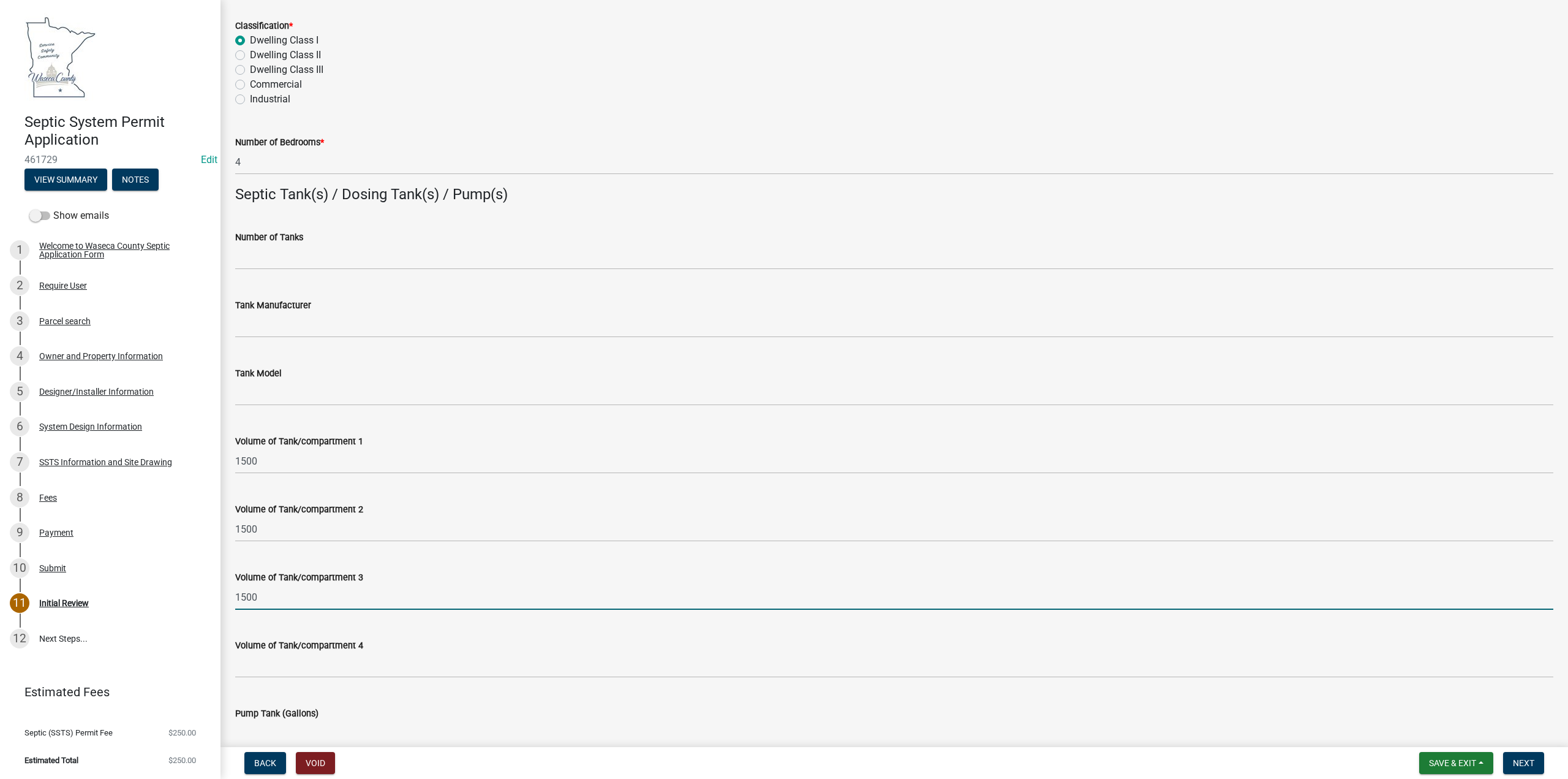
type input "1500"
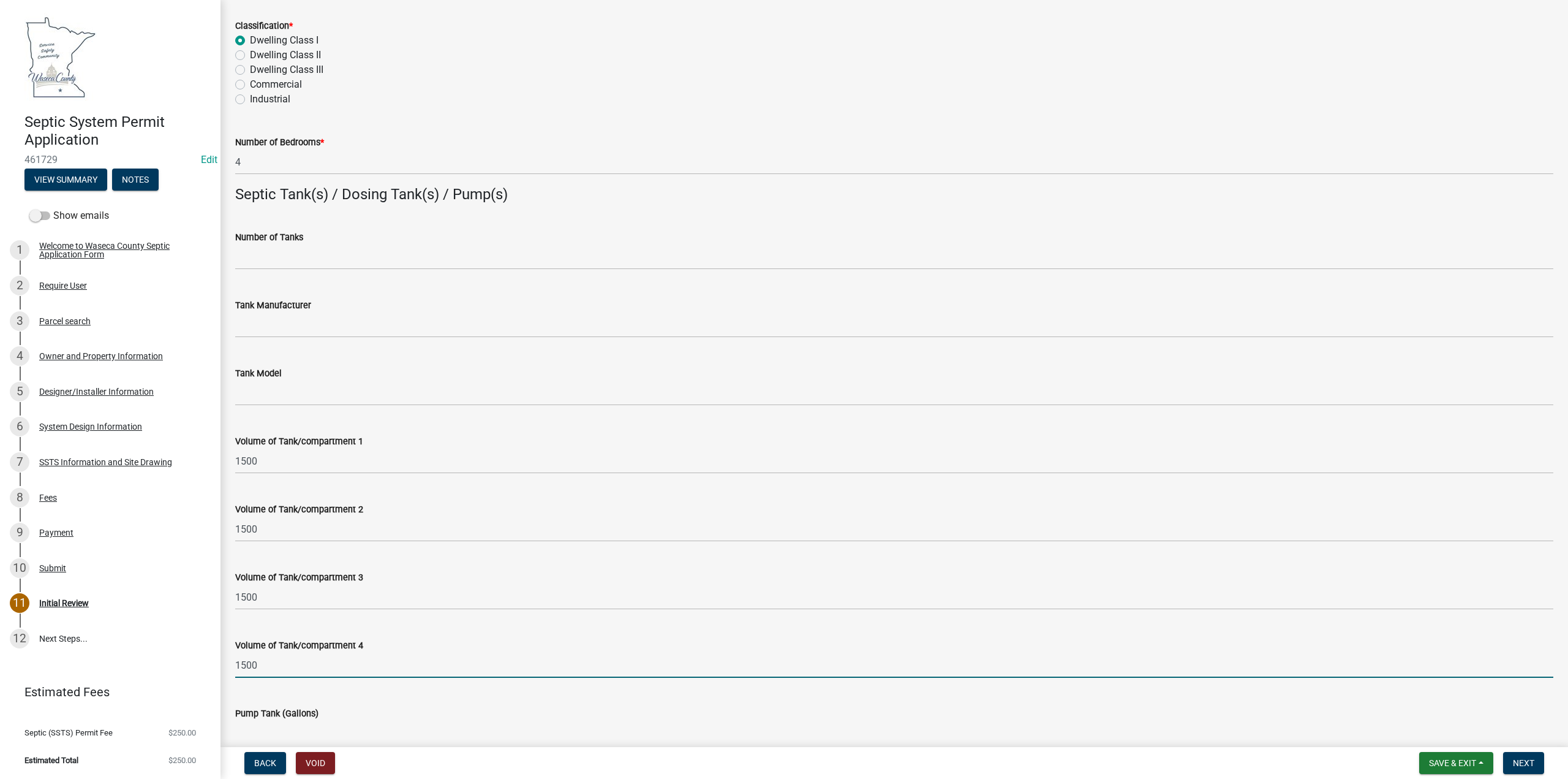
type input "1500"
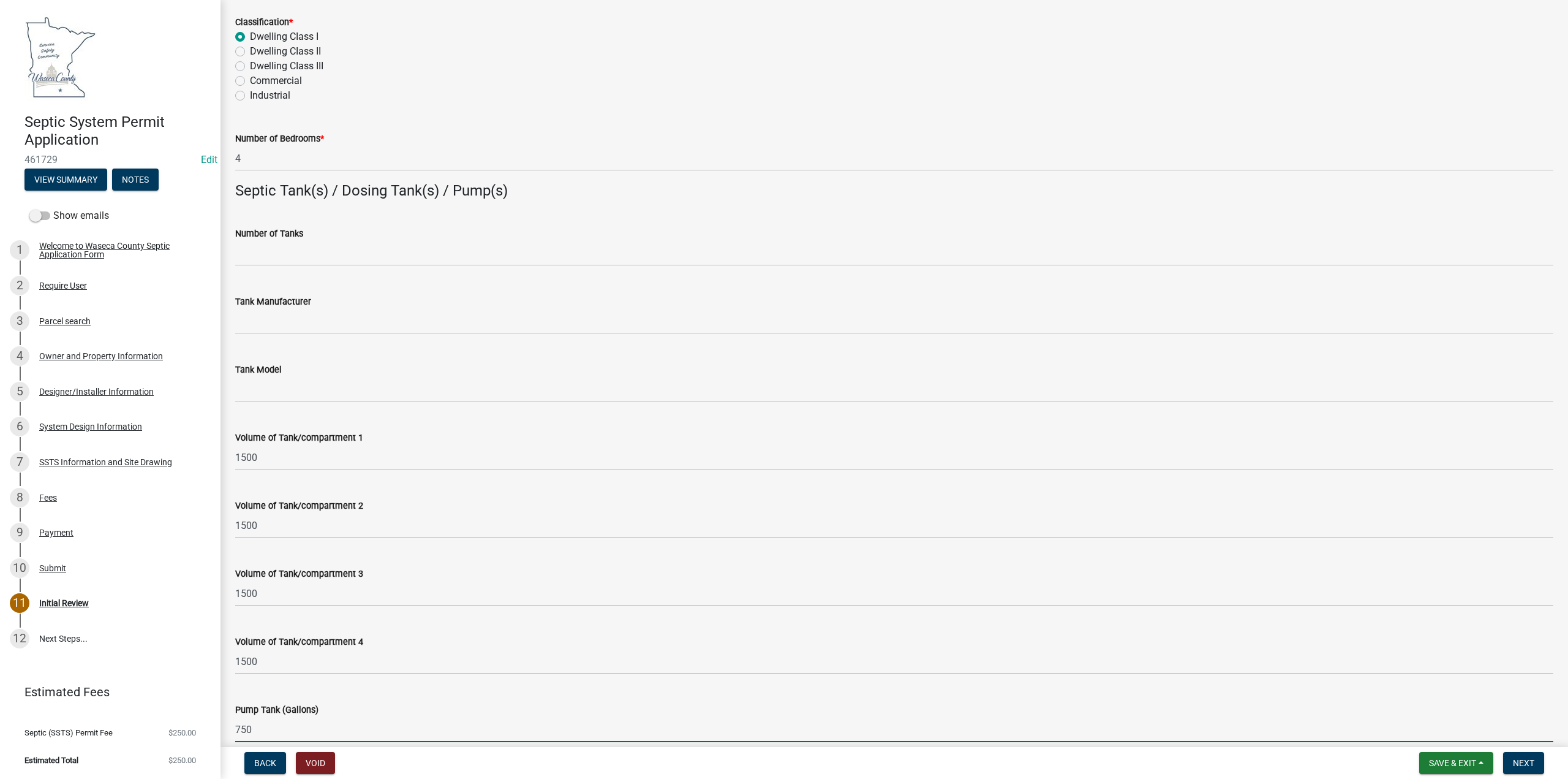
type input "750"
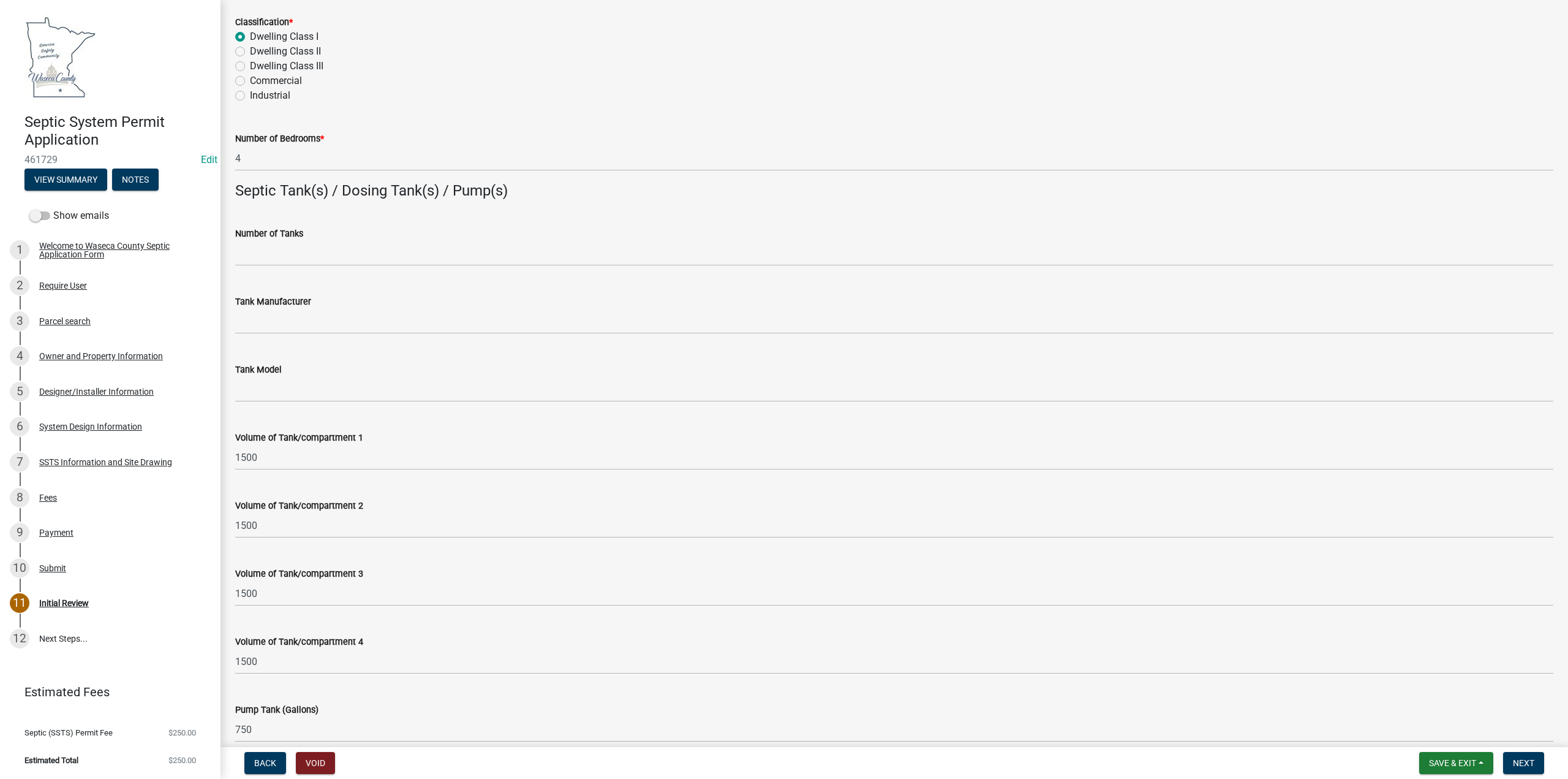
scroll to position [1227, 0]
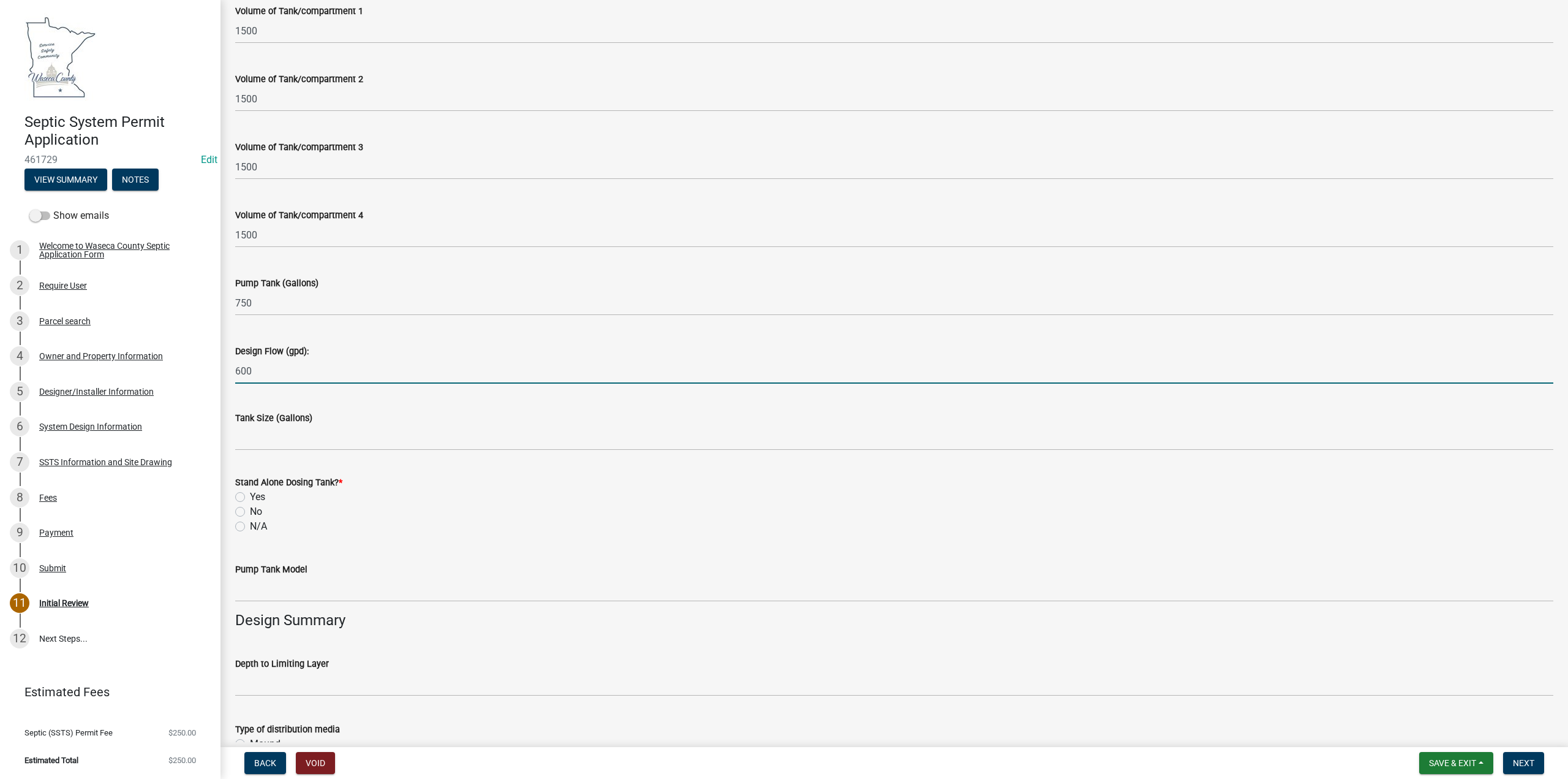
type input "600"
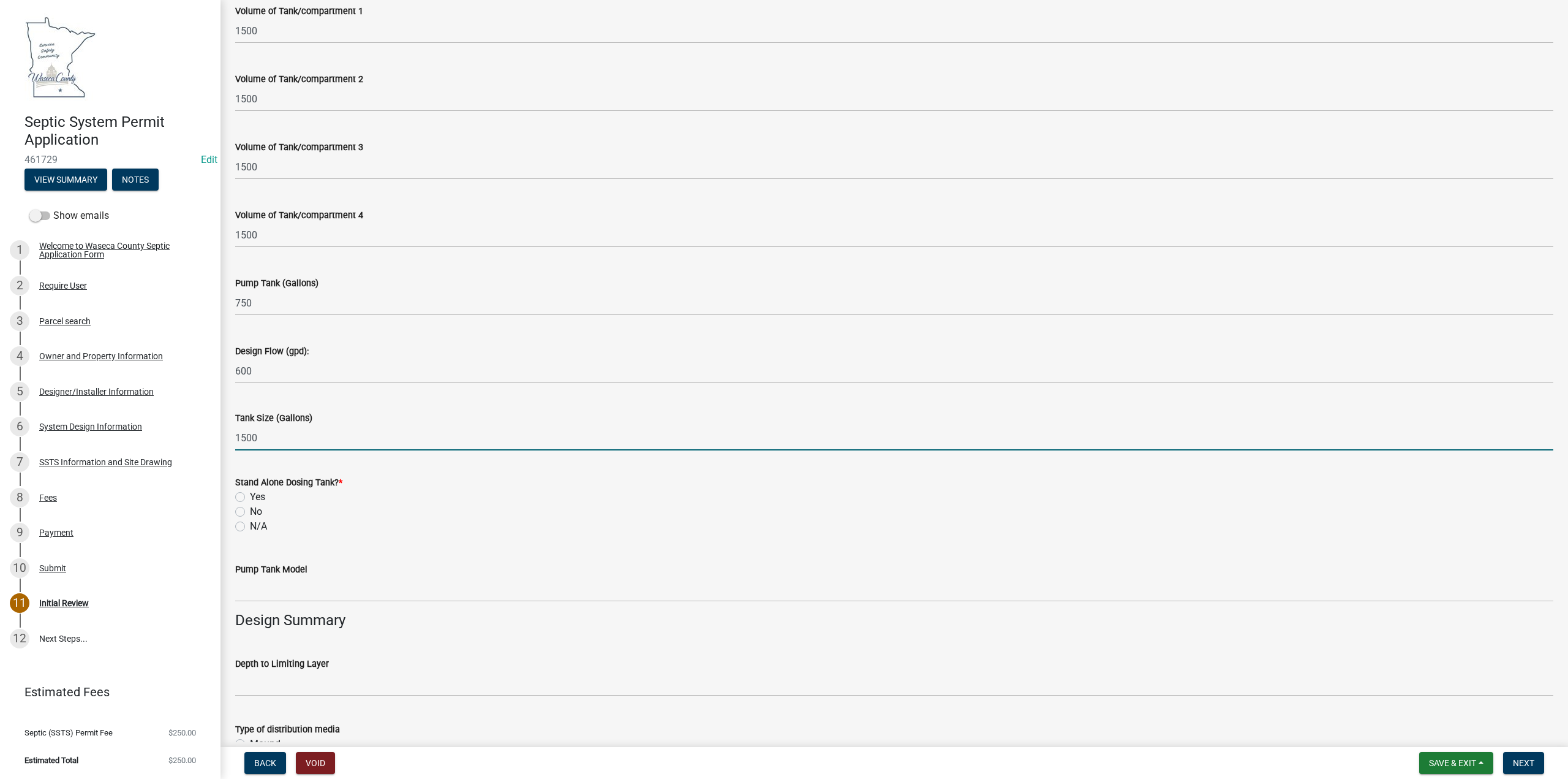
type input "1500"
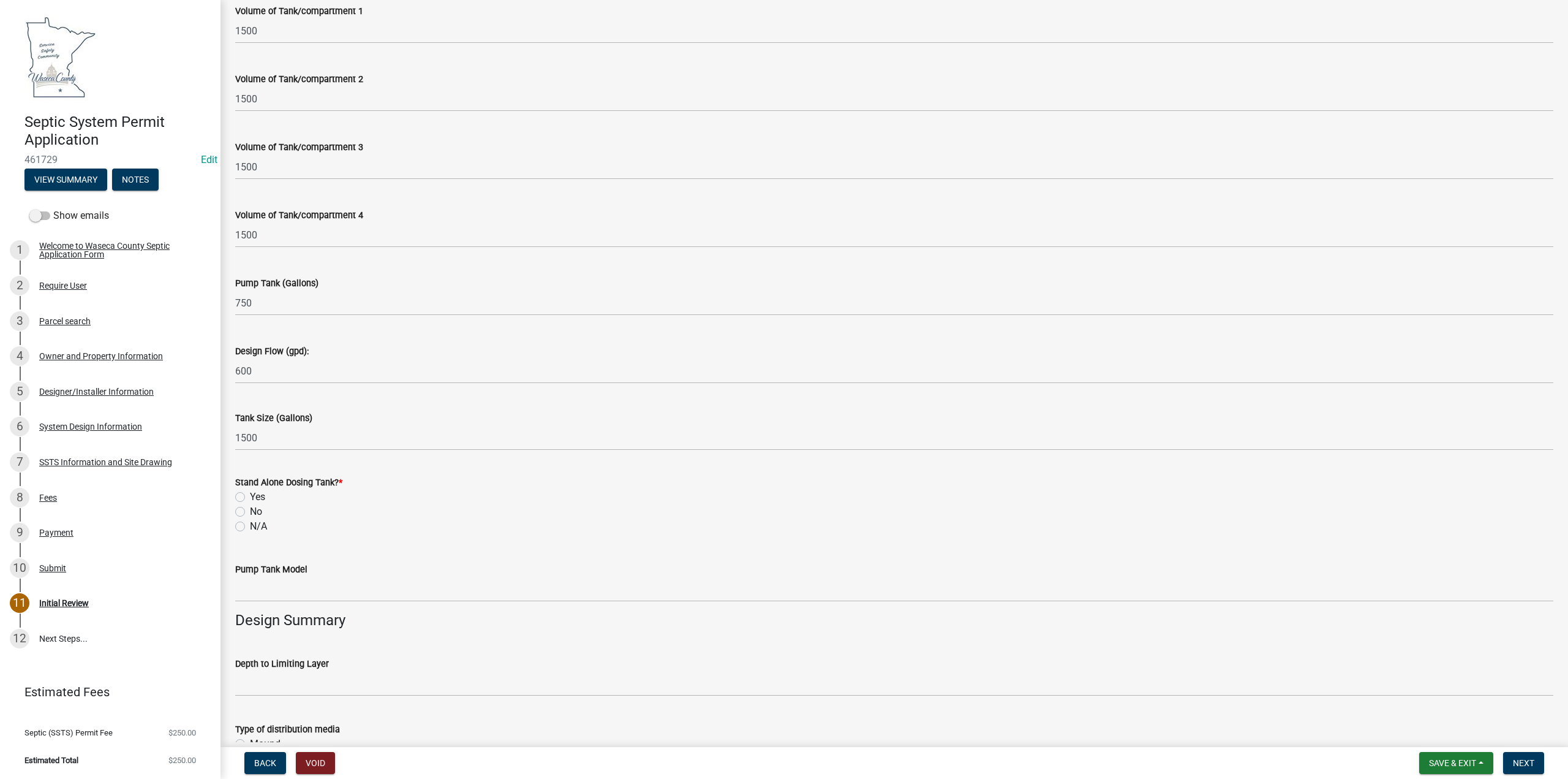
drag, startPoint x: 243, startPoint y: 492, endPoint x: 263, endPoint y: 566, distance: 76.7
click at [250, 493] on label "Yes" at bounding box center [257, 497] width 15 height 15
click at [250, 493] on input "Yes" at bounding box center [254, 494] width 8 height 8
radio input "true"
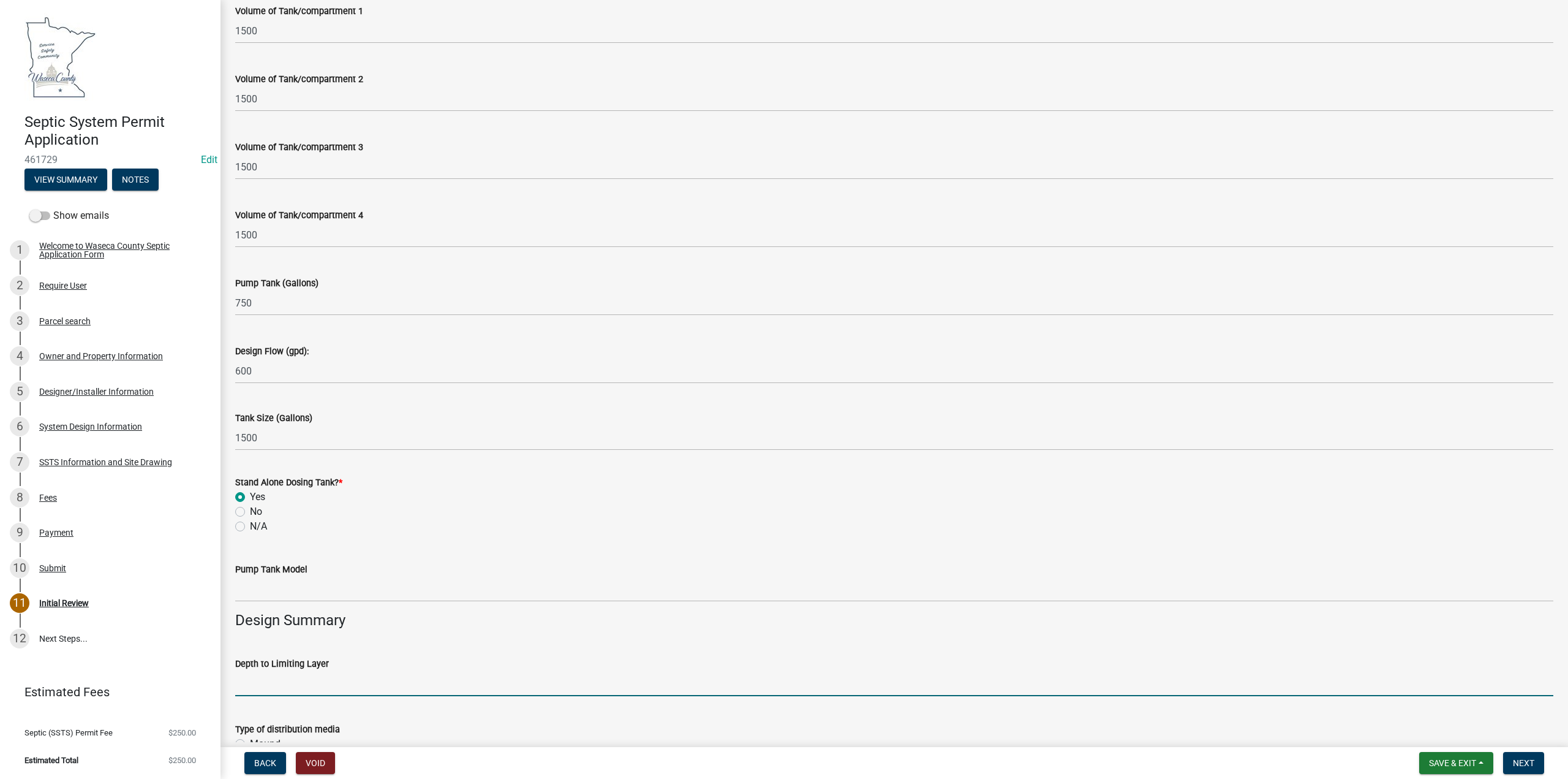
click at [275, 679] on input "text" at bounding box center [894, 684] width 1318 height 25
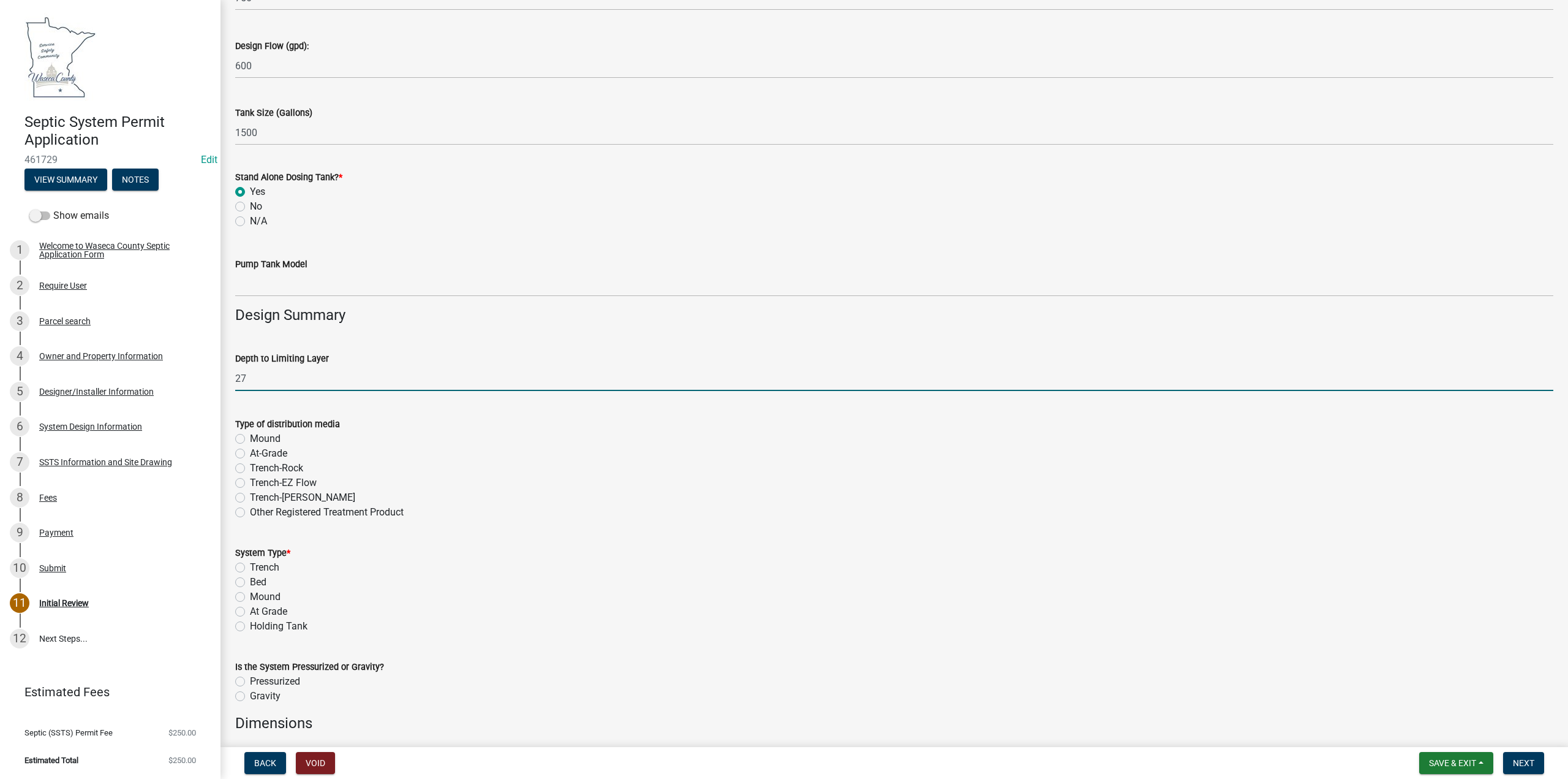
scroll to position [1533, 0]
type input "27"
click at [245, 592] on div "Mound" at bounding box center [894, 595] width 1318 height 15
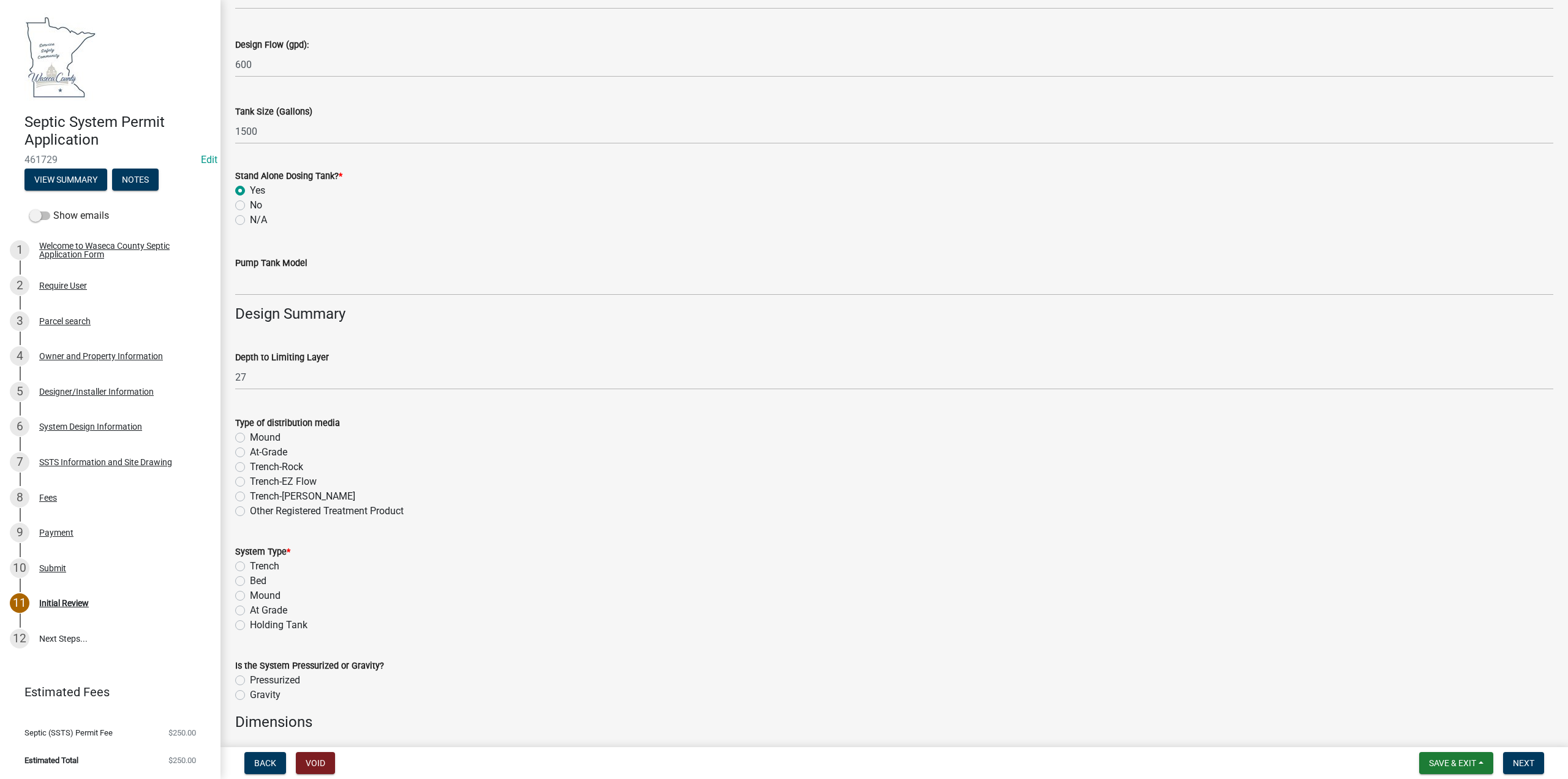
click at [250, 597] on label "Mound" at bounding box center [265, 595] width 30 height 15
click at [250, 596] on input "Mound" at bounding box center [254, 592] width 8 height 8
radio input "true"
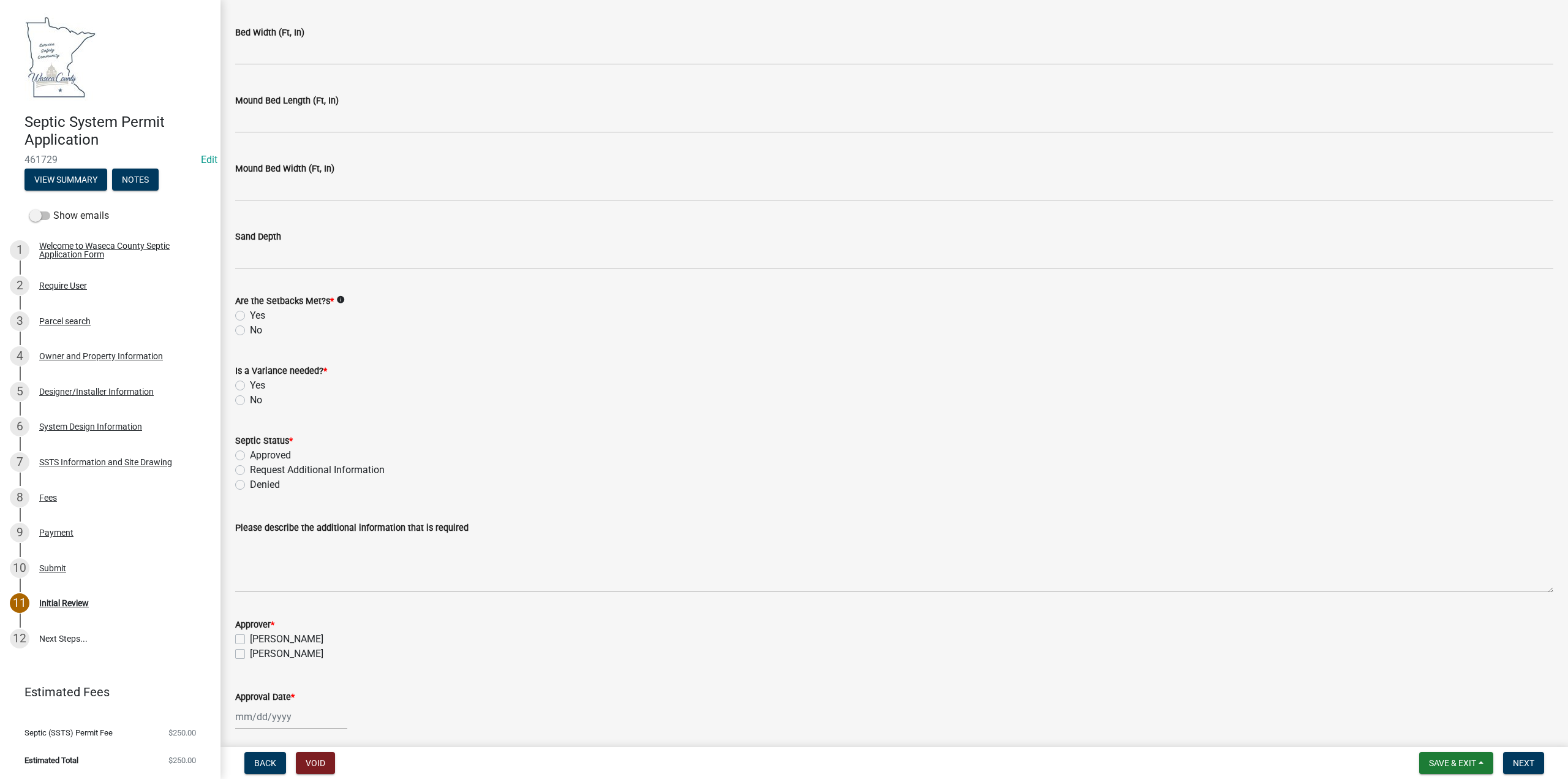
scroll to position [2652, 0]
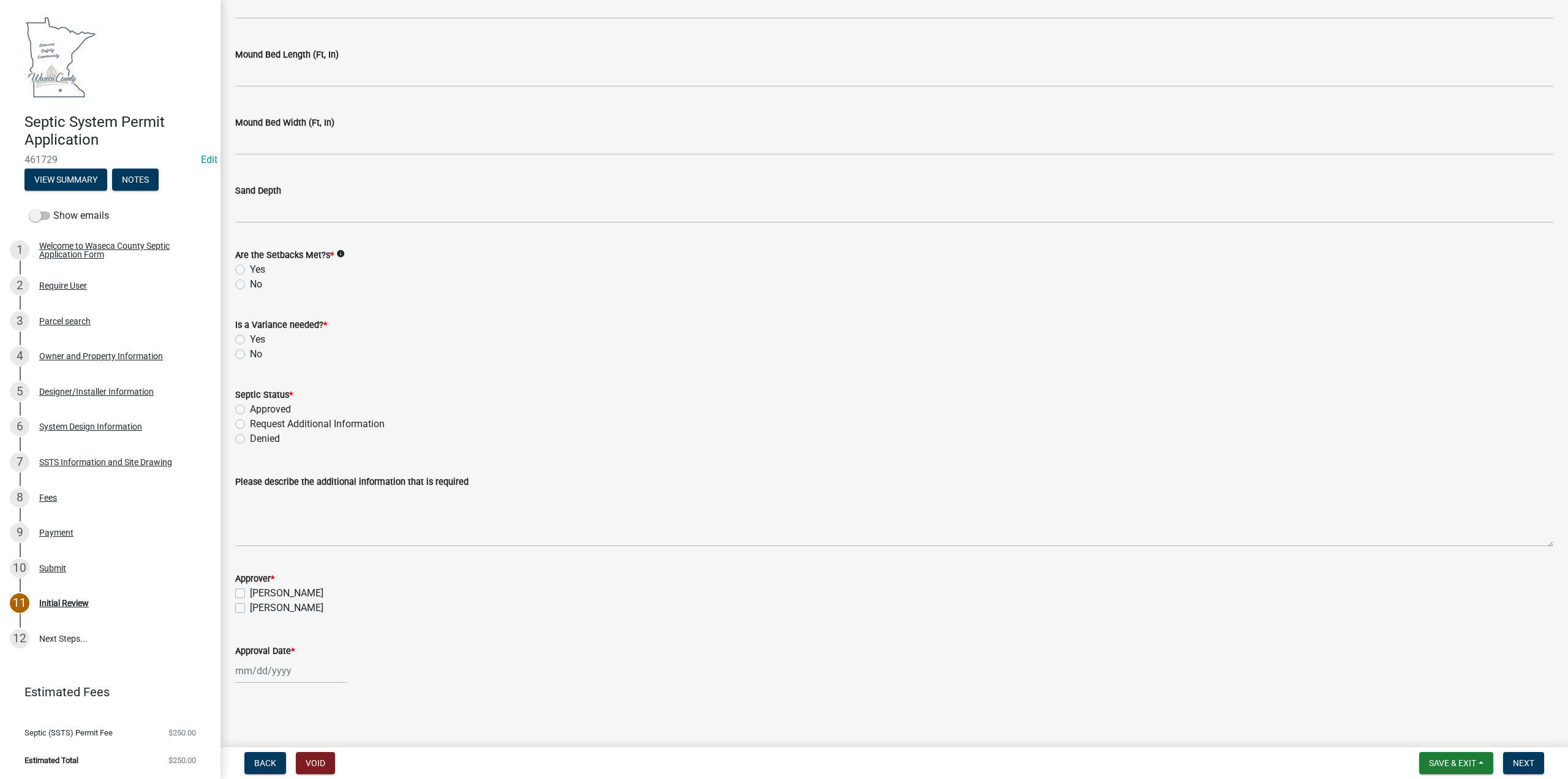
click at [250, 265] on label "Yes" at bounding box center [257, 269] width 15 height 15
click at [250, 265] on input "Yes" at bounding box center [254, 266] width 8 height 8
radio input "true"
click at [250, 351] on label "No" at bounding box center [256, 354] width 12 height 15
click at [250, 351] on input "No" at bounding box center [254, 351] width 8 height 8
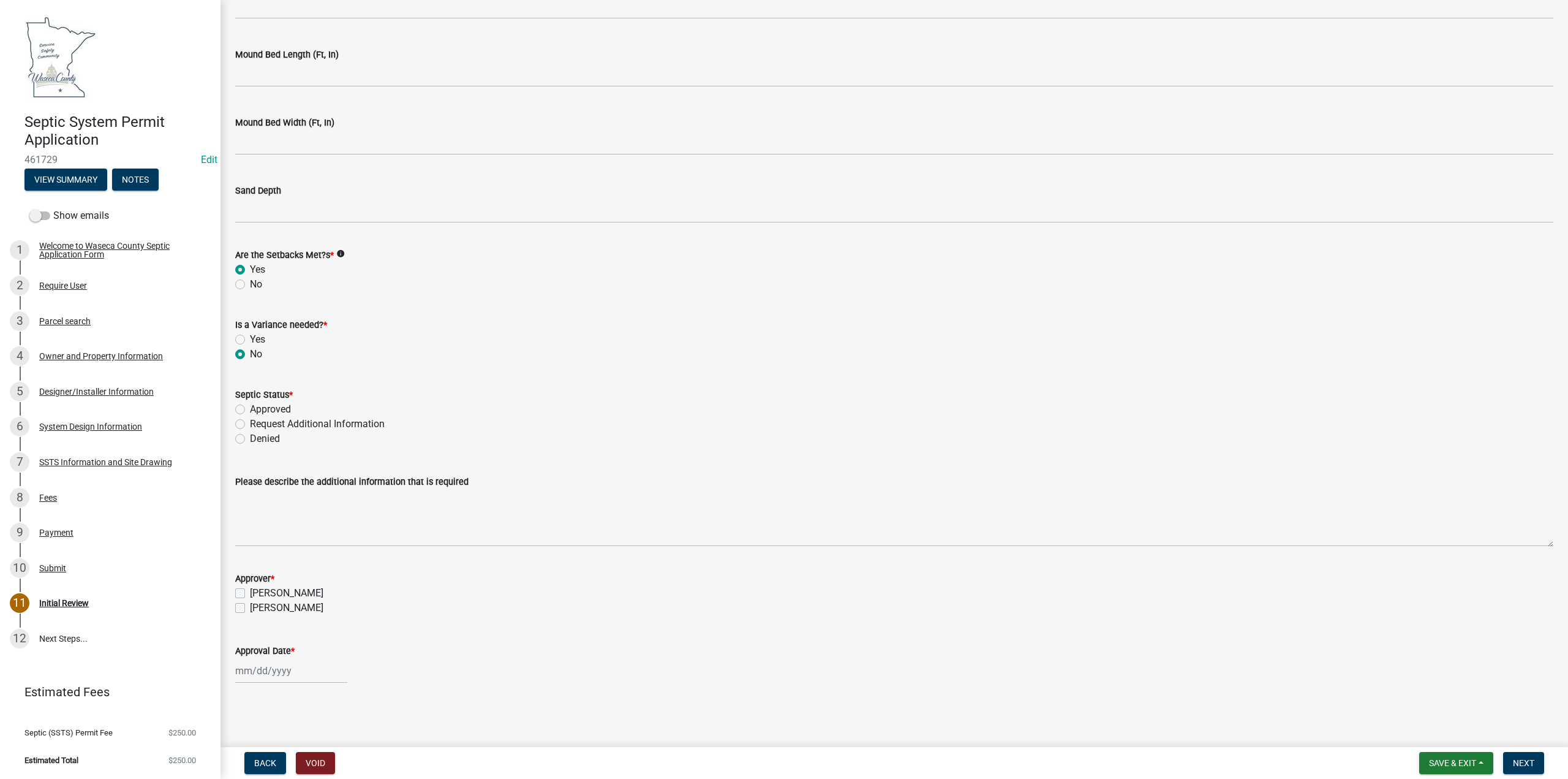
radio input "true"
click at [250, 405] on label "Approved" at bounding box center [270, 409] width 41 height 15
click at [250, 405] on input "Approved" at bounding box center [254, 406] width 8 height 8
radio input "true"
click at [250, 591] on label "[PERSON_NAME]" at bounding box center [287, 592] width 74 height 15
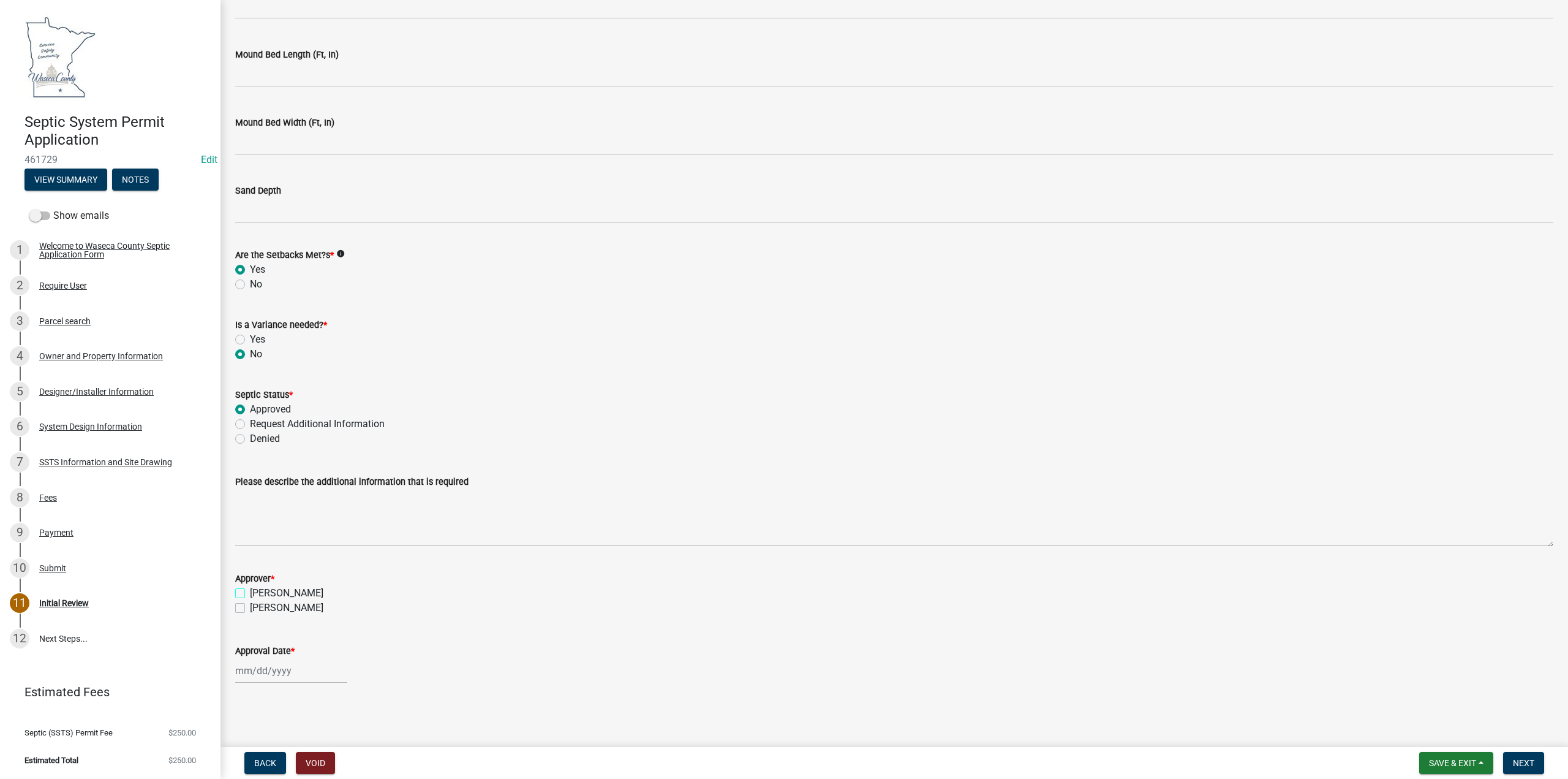
click at [250, 591] on input "[PERSON_NAME]" at bounding box center [254, 589] width 8 height 8
checkbox input "true"
checkbox input "false"
click at [238, 676] on div at bounding box center [291, 671] width 112 height 25
select select "8"
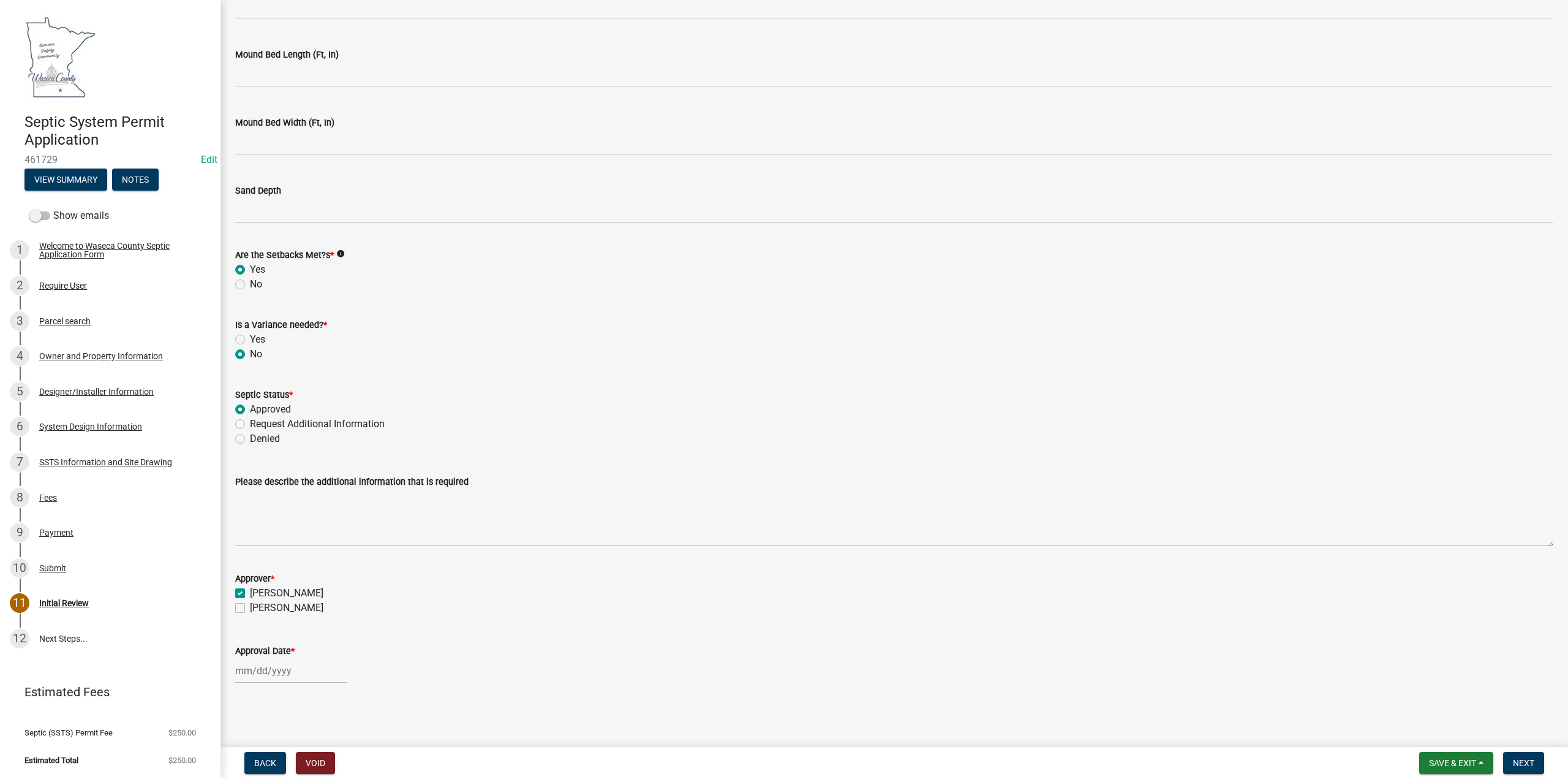
select select "2025"
click at [268, 586] on div "12" at bounding box center [267, 586] width 20 height 20
type input "[DATE]"
click at [1451, 759] on span "Save & Exit" at bounding box center [1453, 763] width 47 height 10
click at [1427, 707] on button "Save" at bounding box center [1444, 702] width 98 height 29
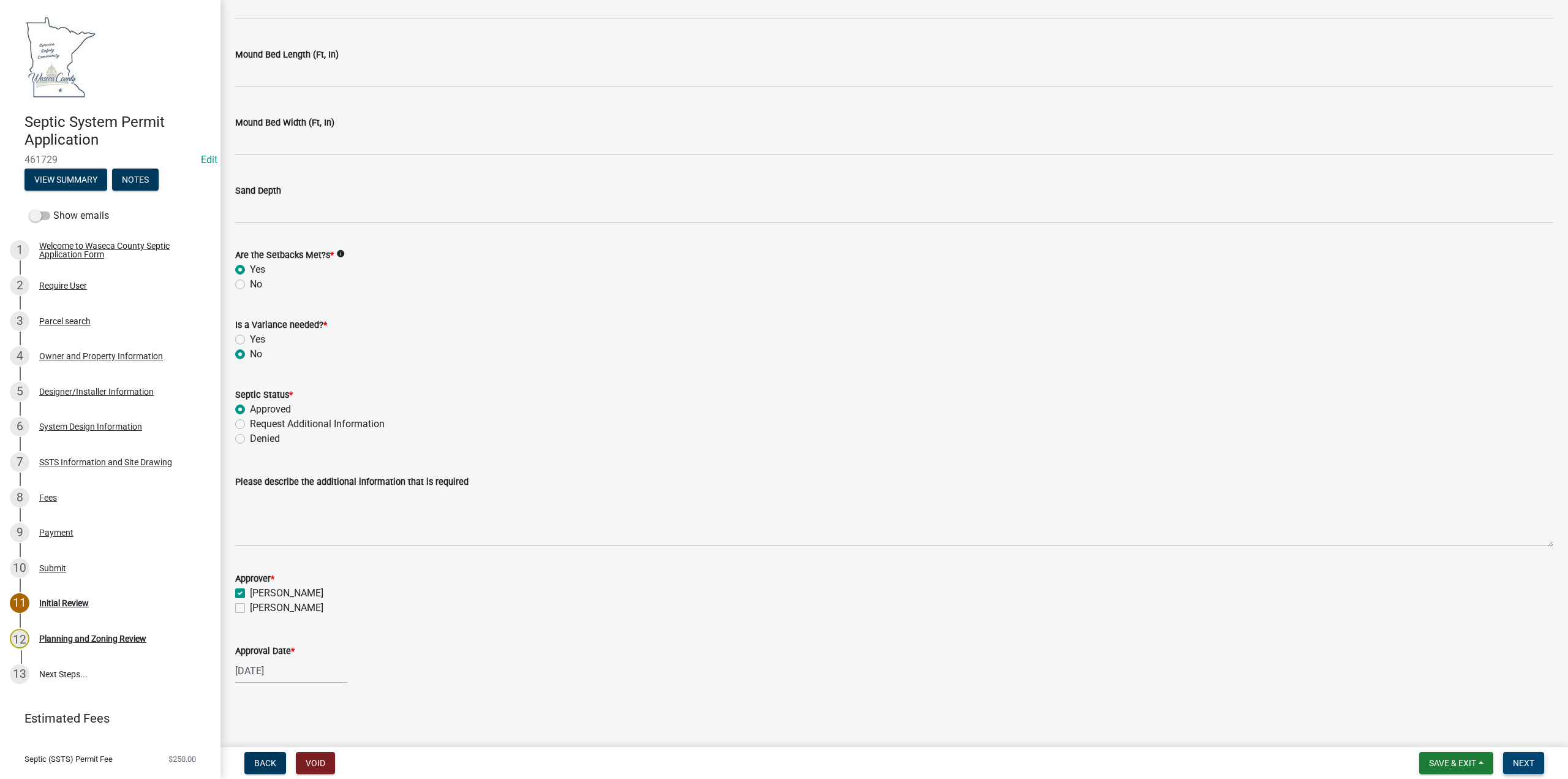
click at [1529, 761] on span "Next" at bounding box center [1524, 763] width 22 height 10
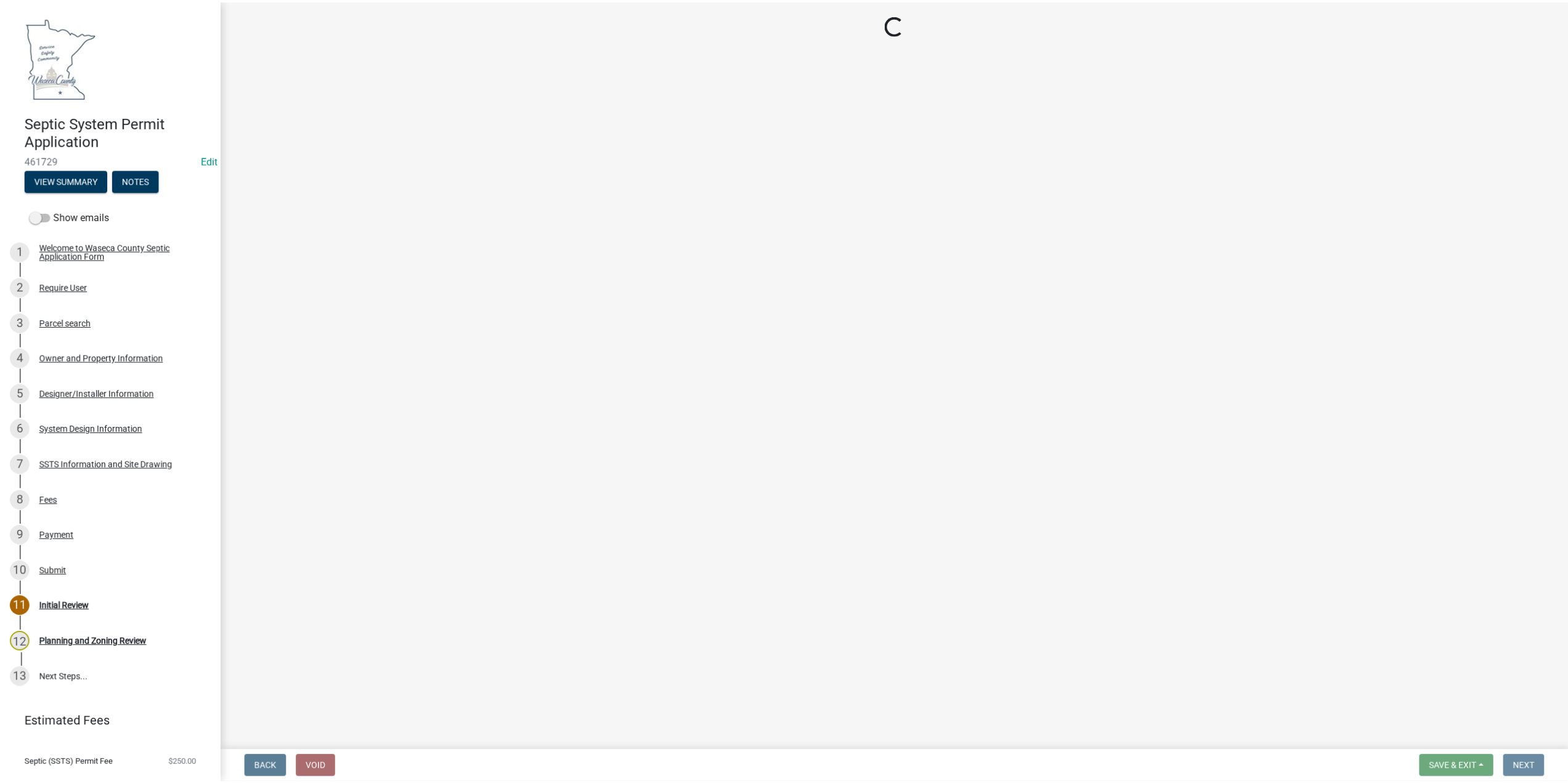
scroll to position [0, 0]
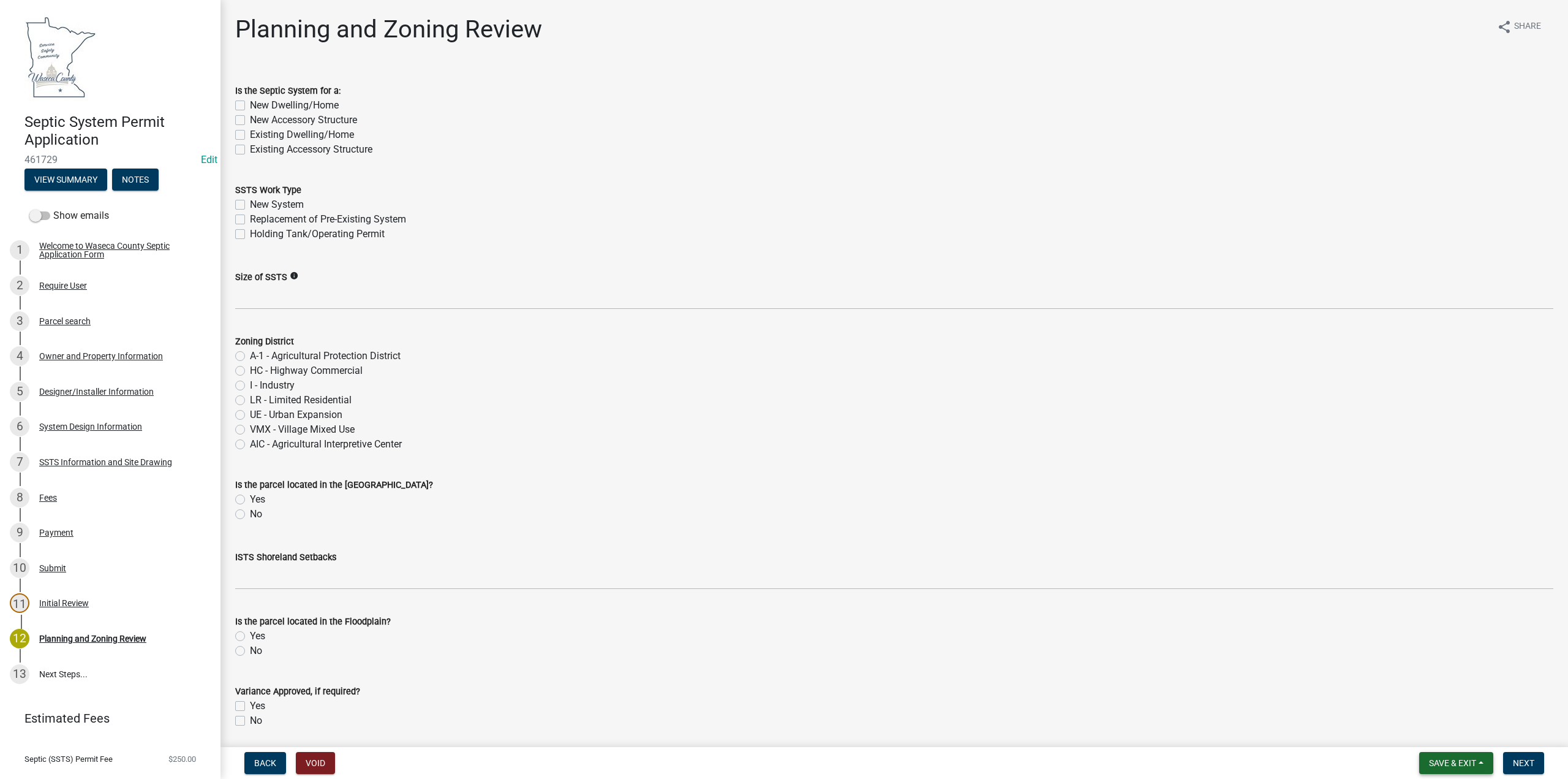
click at [1467, 763] on span "Save & Exit" at bounding box center [1453, 763] width 47 height 10
click at [1442, 729] on button "Save & Exit" at bounding box center [1444, 731] width 98 height 29
